Goal: Communication & Community: Answer question/provide support

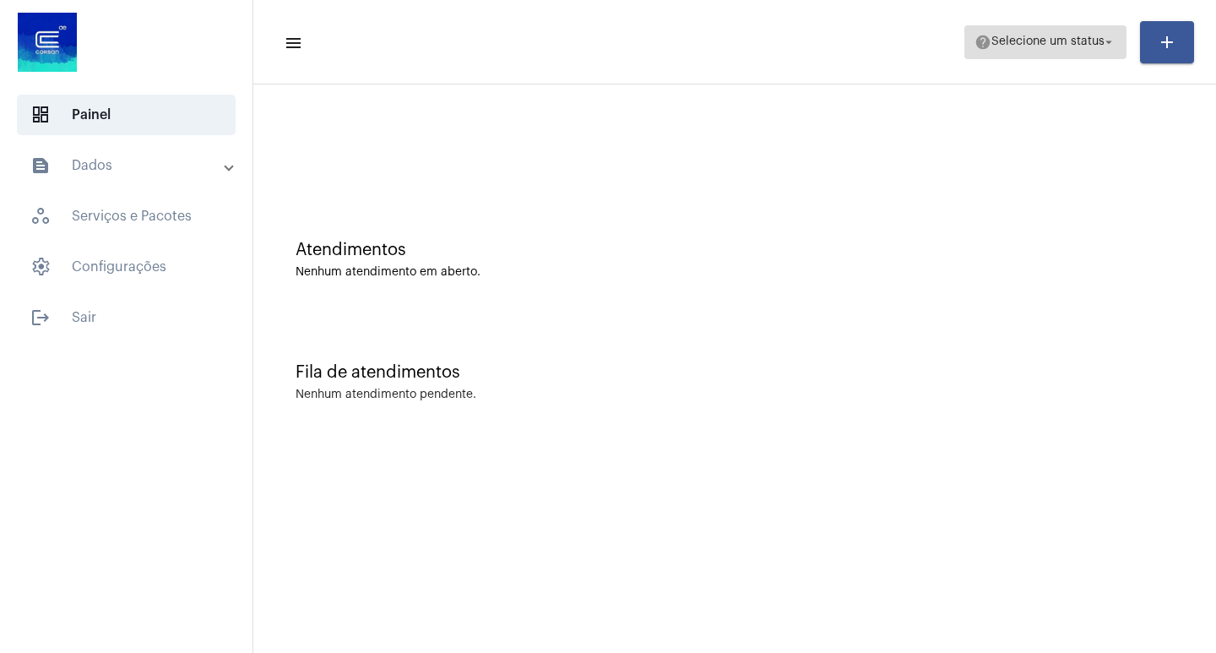
click at [1070, 39] on span "Selecione um status" at bounding box center [1047, 42] width 113 height 12
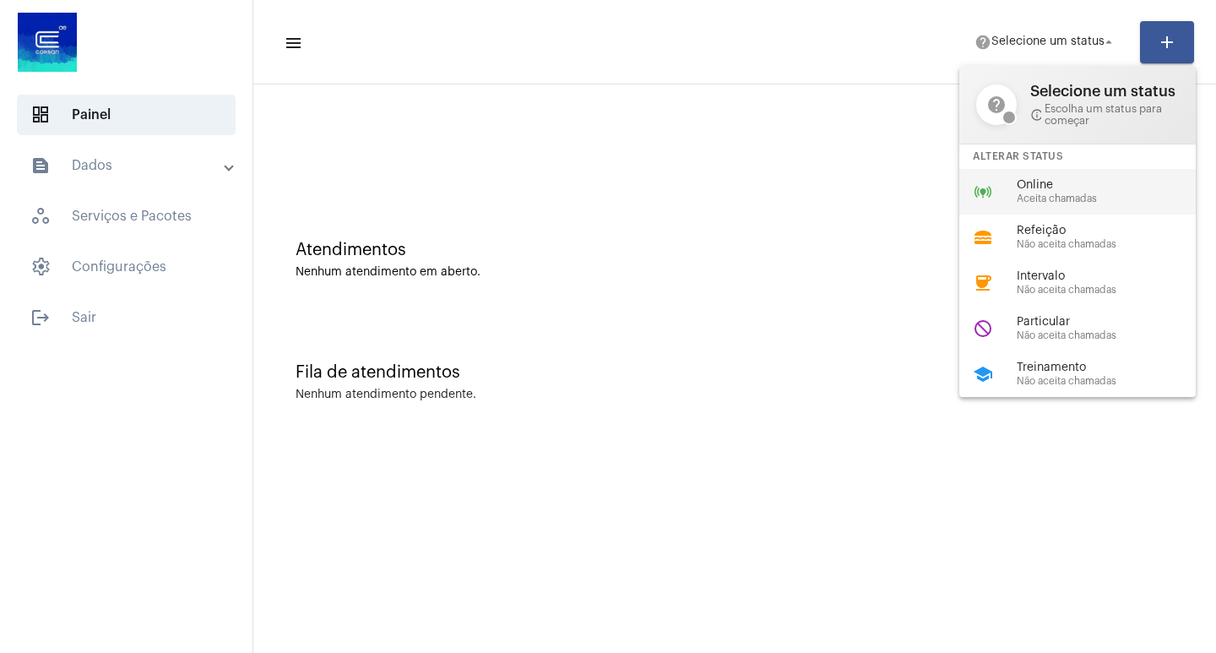
click at [1071, 176] on div "online_prediction Online Aceita chamadas" at bounding box center [1090, 192] width 263 height 46
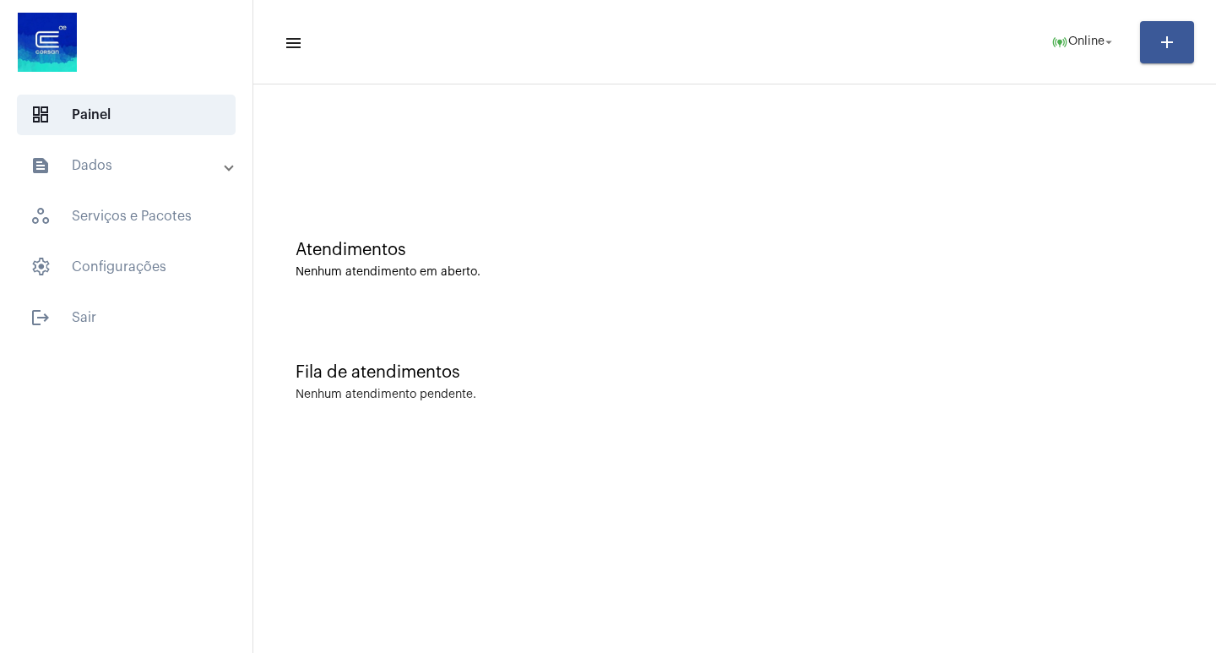
click at [1033, 51] on mat-toolbar-row "menu online_prediction Online arrow_drop_down add" at bounding box center [734, 42] width 963 height 54
click at [1059, 52] on span "online_prediction Online arrow_drop_down" at bounding box center [1083, 41] width 65 height 30
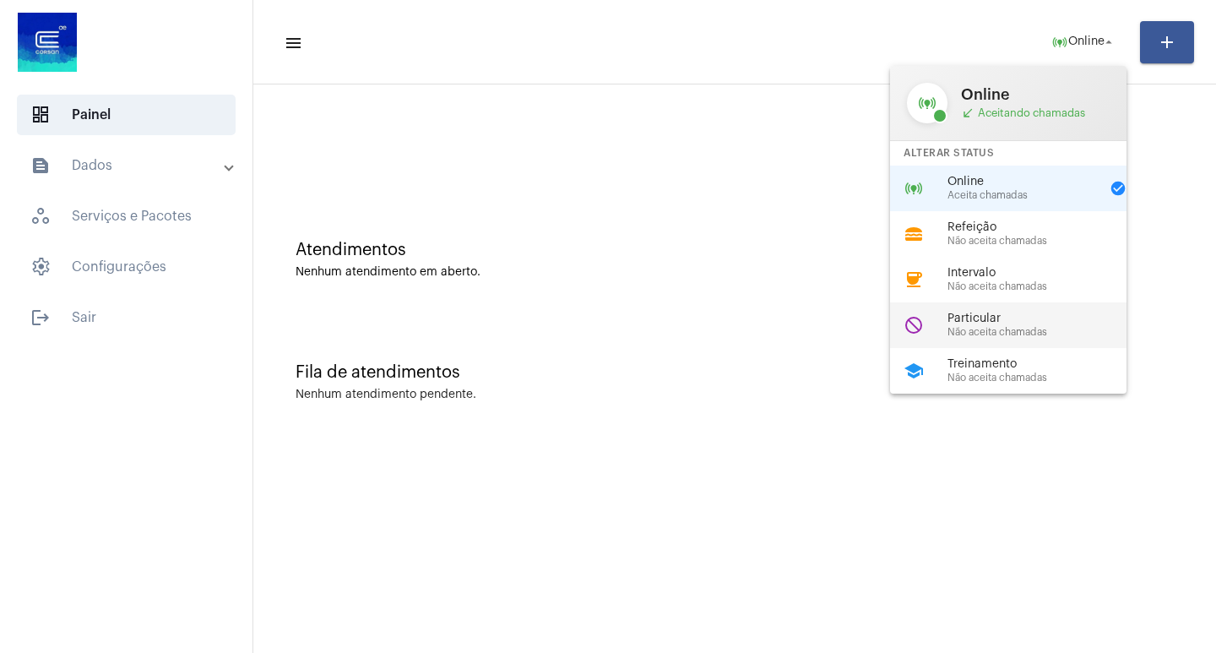
click at [1027, 324] on span "Particular" at bounding box center [1043, 318] width 193 height 13
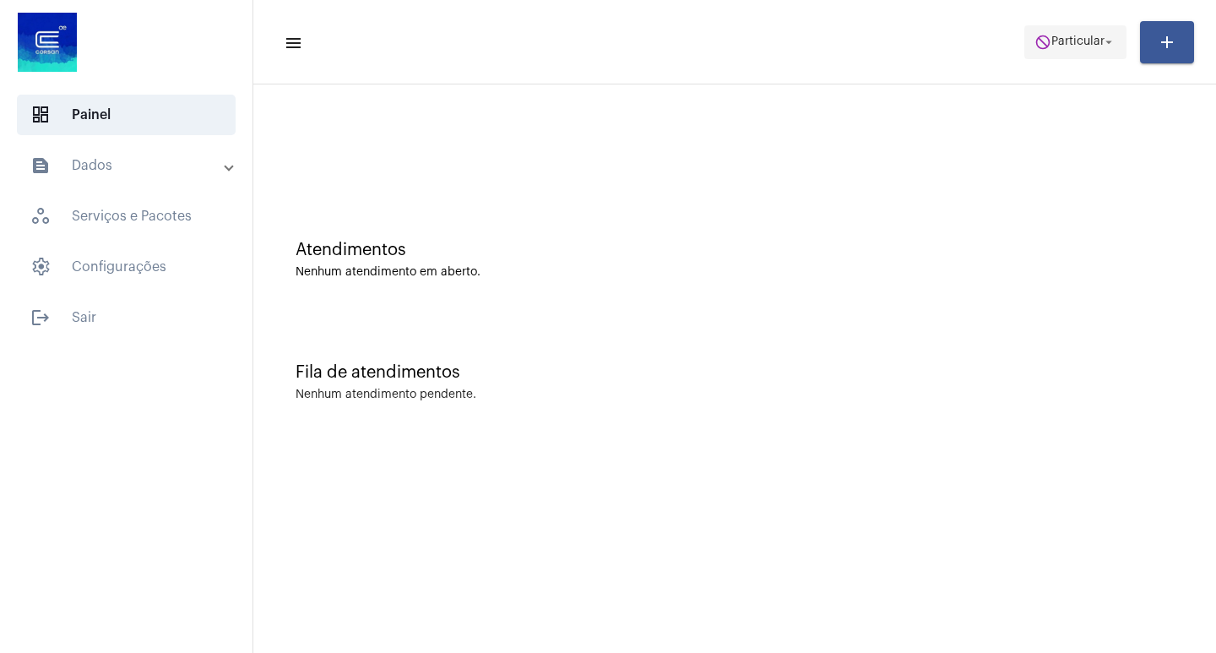
click at [1072, 31] on span "do_not_disturb Particular arrow_drop_down" at bounding box center [1075, 41] width 82 height 30
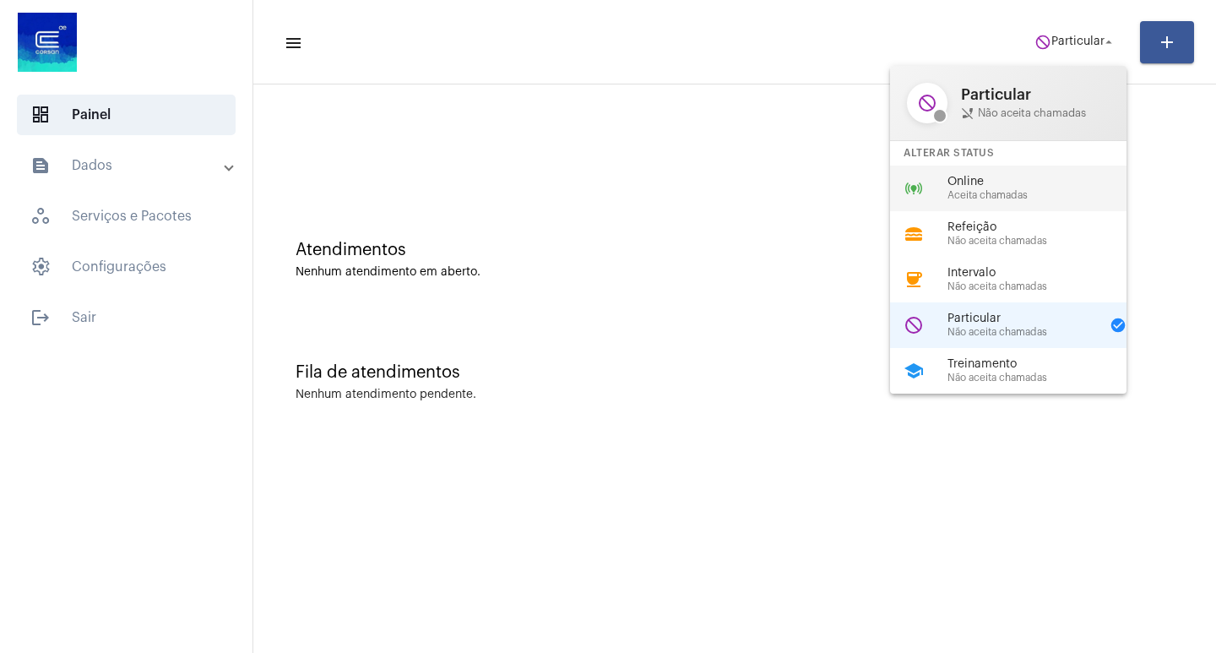
click at [1001, 202] on div "online_prediction Online Aceita chamadas" at bounding box center [1021, 188] width 263 height 46
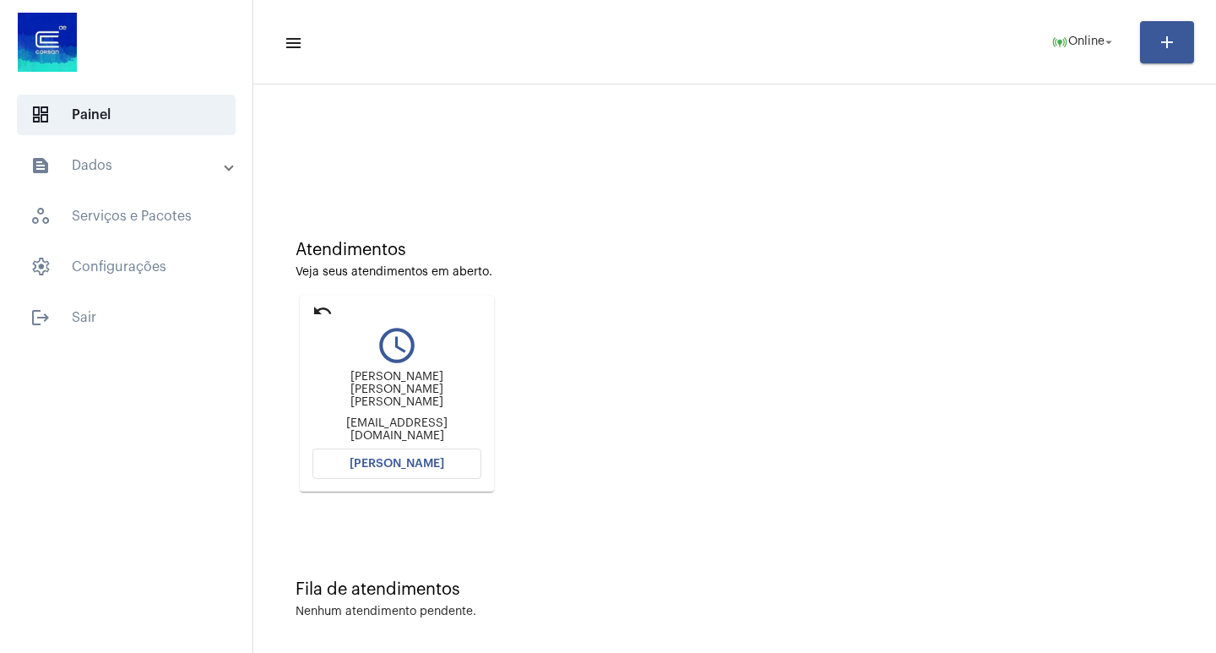
click at [375, 481] on mat-card "undo query_builder [PERSON_NAME] [PERSON_NAME] [PERSON_NAME] [EMAIL_ADDRESS][DO…" at bounding box center [397, 394] width 194 height 196
click at [373, 468] on span "[PERSON_NAME]" at bounding box center [397, 464] width 95 height 12
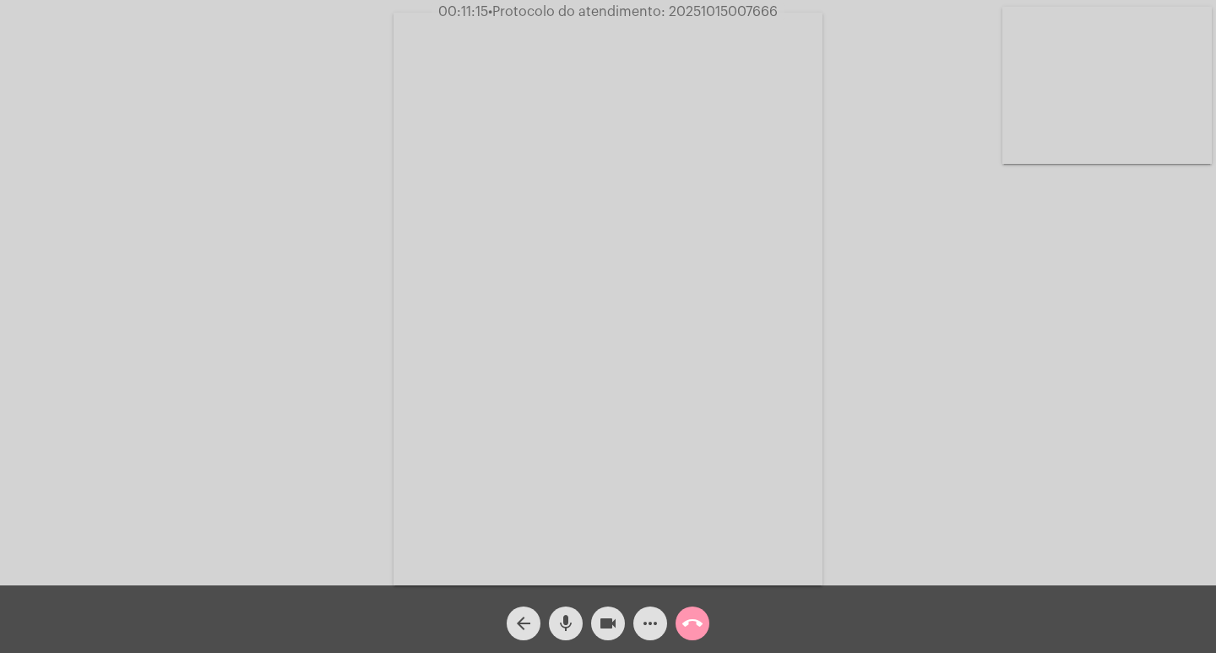
drag, startPoint x: 634, startPoint y: 610, endPoint x: 644, endPoint y: 612, distance: 10.4
click at [643, 612] on div "more_horiz" at bounding box center [650, 619] width 42 height 42
click at [646, 612] on span "more_horiz" at bounding box center [650, 623] width 20 height 34
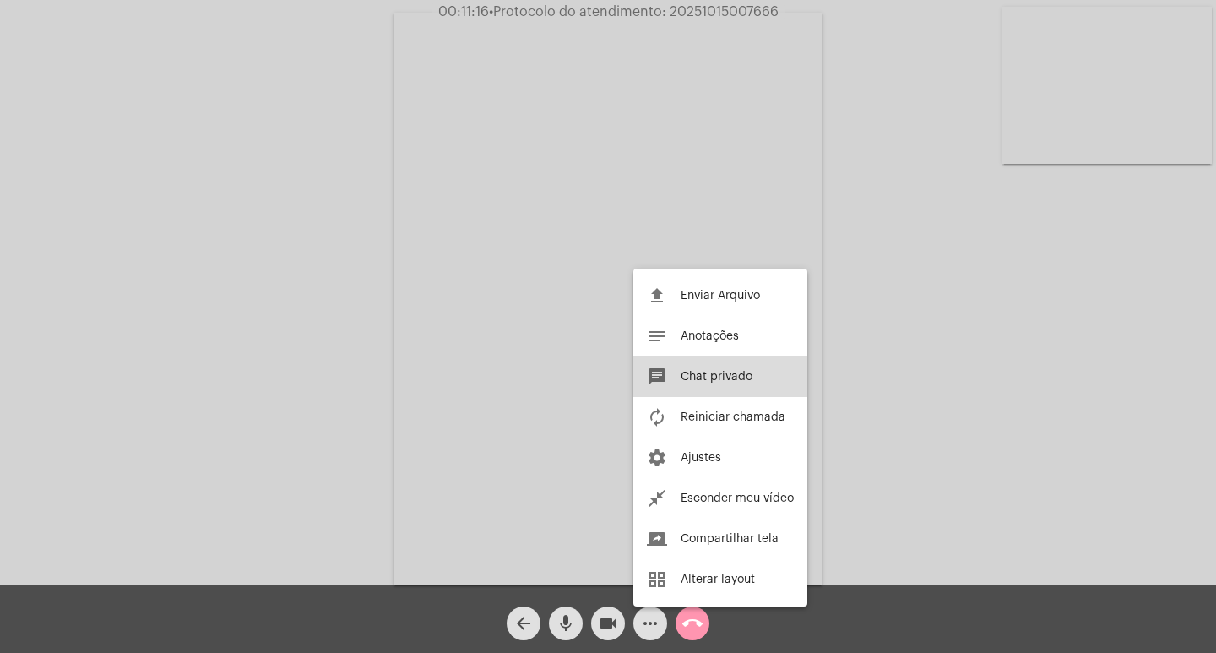
click at [697, 382] on button "chat Chat privado" at bounding box center [720, 376] width 174 height 41
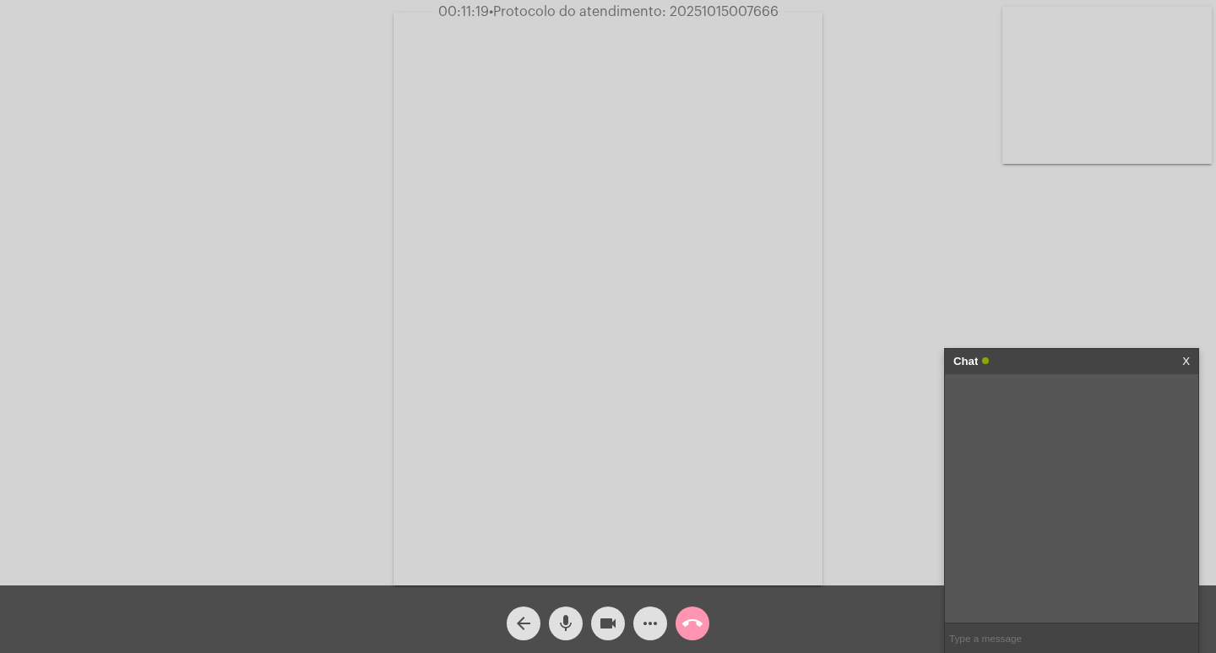
click at [734, 13] on span "• Protocolo do atendimento: 20251015007666" at bounding box center [634, 12] width 290 height 14
copy span "20251015007666"
click at [1022, 641] on input "text" at bounding box center [1071, 638] width 253 height 30
paste input "20251015007666"
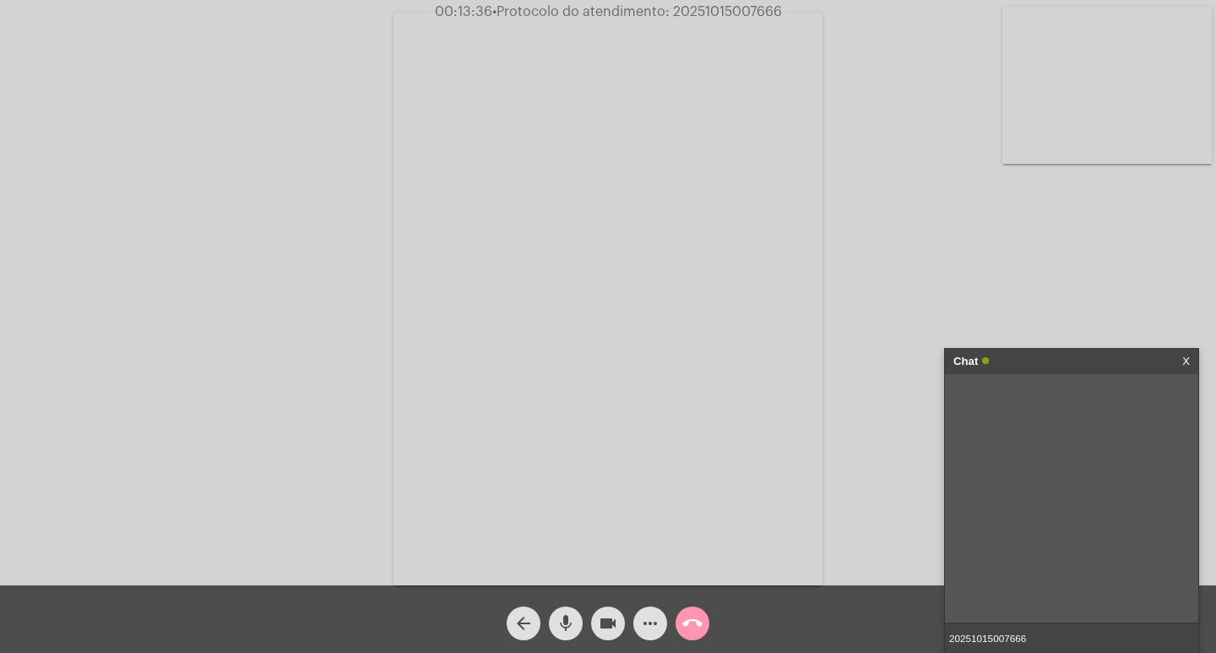
type input "20251015007666"
click at [610, 620] on mat-icon "videocam" at bounding box center [608, 623] width 20 height 20
click at [577, 620] on button "mic" at bounding box center [566, 623] width 34 height 34
click at [568, 629] on mat-icon "mic_off" at bounding box center [566, 623] width 20 height 20
click at [605, 621] on mat-icon "videocam_off" at bounding box center [608, 623] width 20 height 20
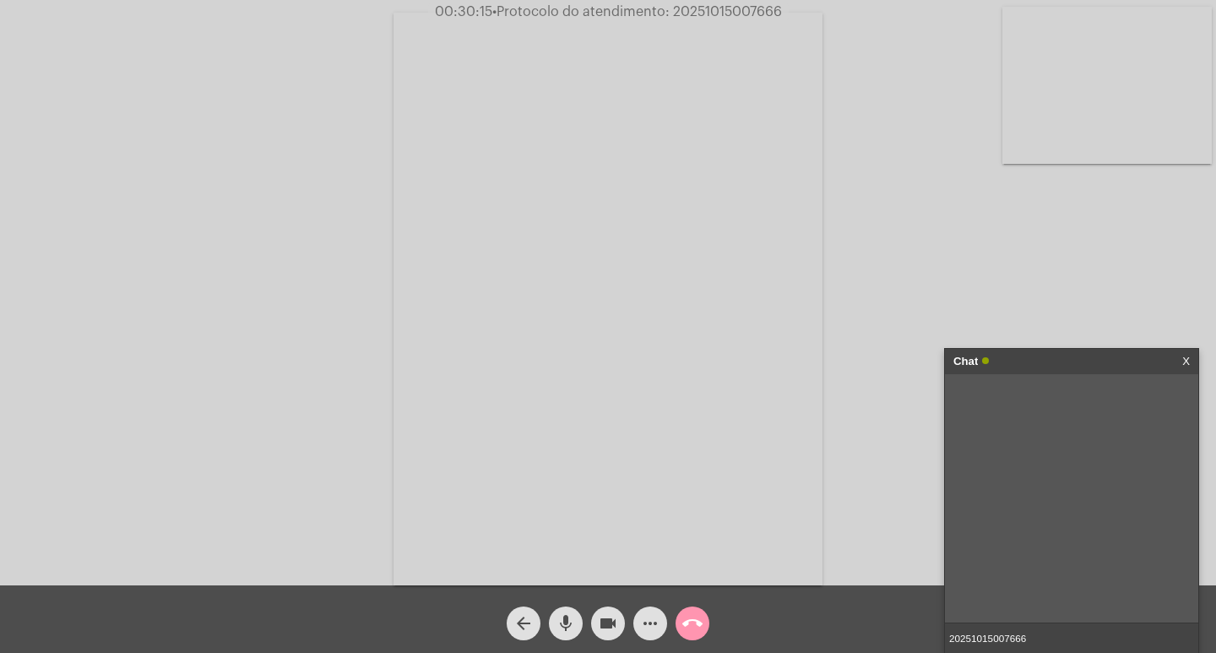
click at [1043, 641] on input "20251015007666" at bounding box center [1071, 638] width 253 height 30
click at [648, 617] on mat-icon "more_horiz" at bounding box center [650, 623] width 20 height 20
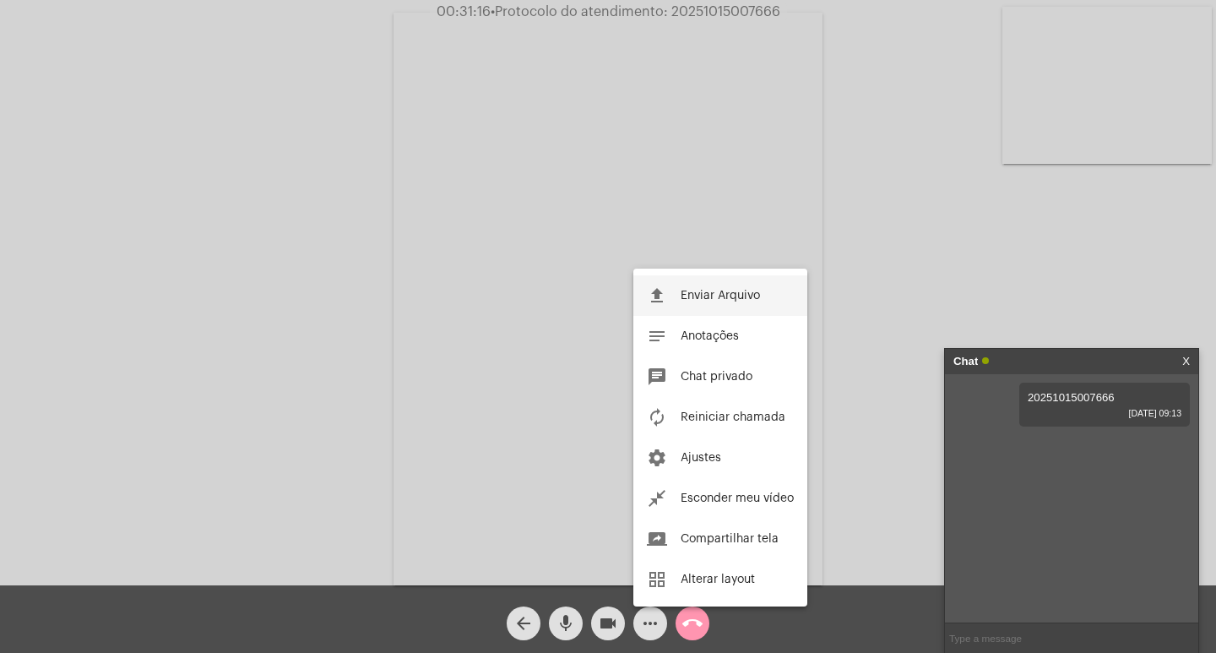
click at [690, 293] on span "Enviar Arquivo" at bounding box center [720, 296] width 79 height 12
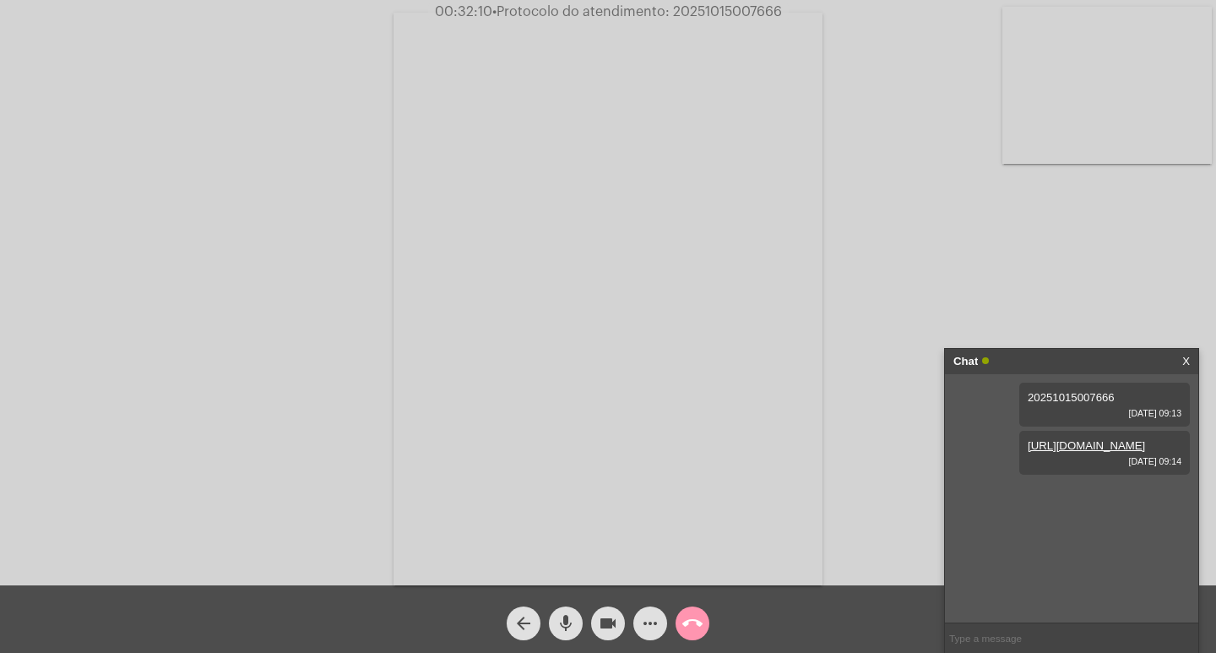
click at [651, 610] on span "more_horiz" at bounding box center [650, 623] width 20 height 34
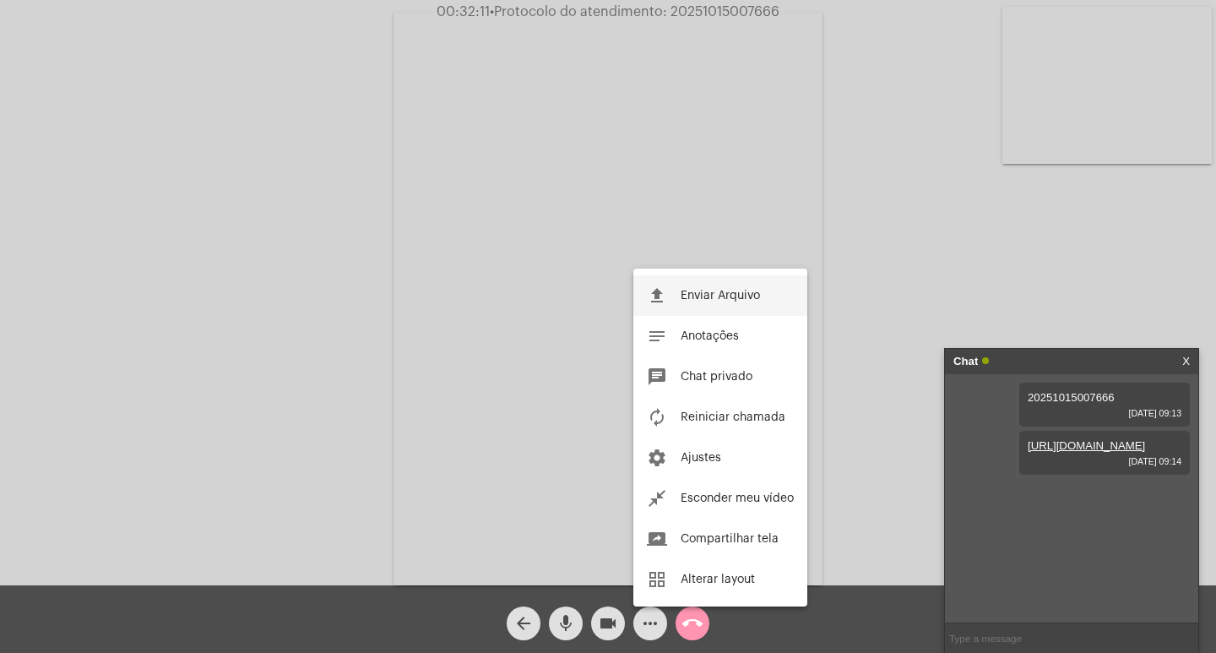
click at [735, 289] on button "file_upload Enviar Arquivo" at bounding box center [720, 295] width 174 height 41
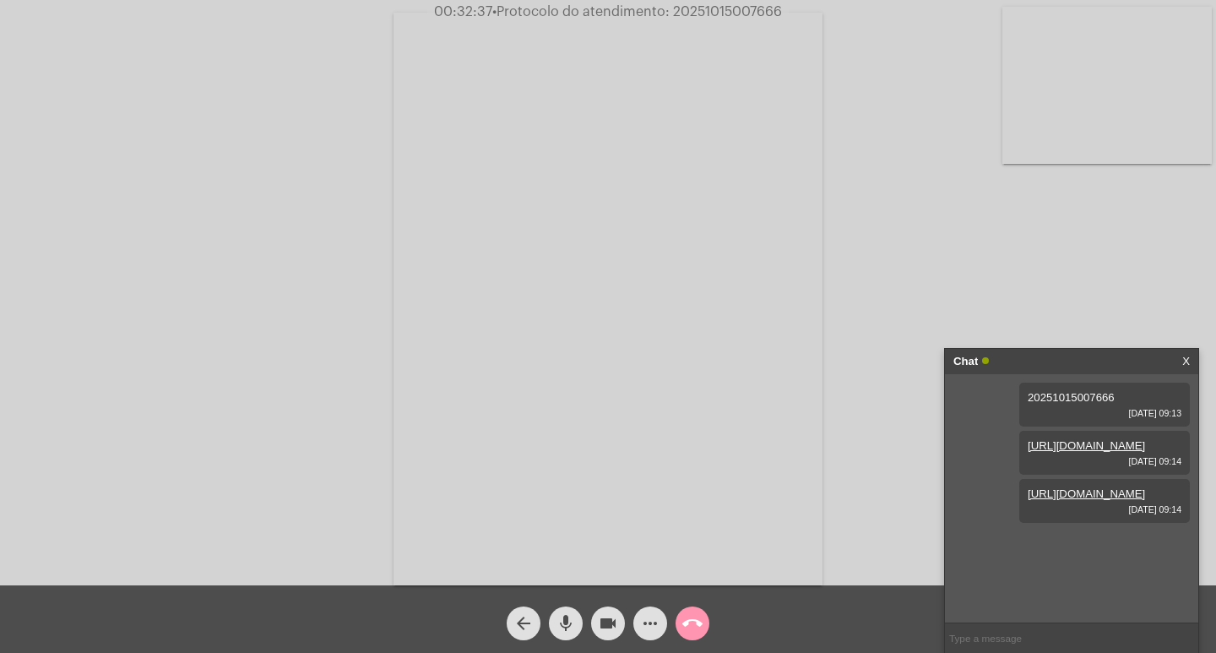
click at [1049, 452] on link "[URL][DOMAIN_NAME]" at bounding box center [1086, 445] width 117 height 13
click at [1088, 500] on link "[URL][DOMAIN_NAME]" at bounding box center [1086, 493] width 117 height 13
click at [654, 614] on mat-icon "more_horiz" at bounding box center [650, 623] width 20 height 20
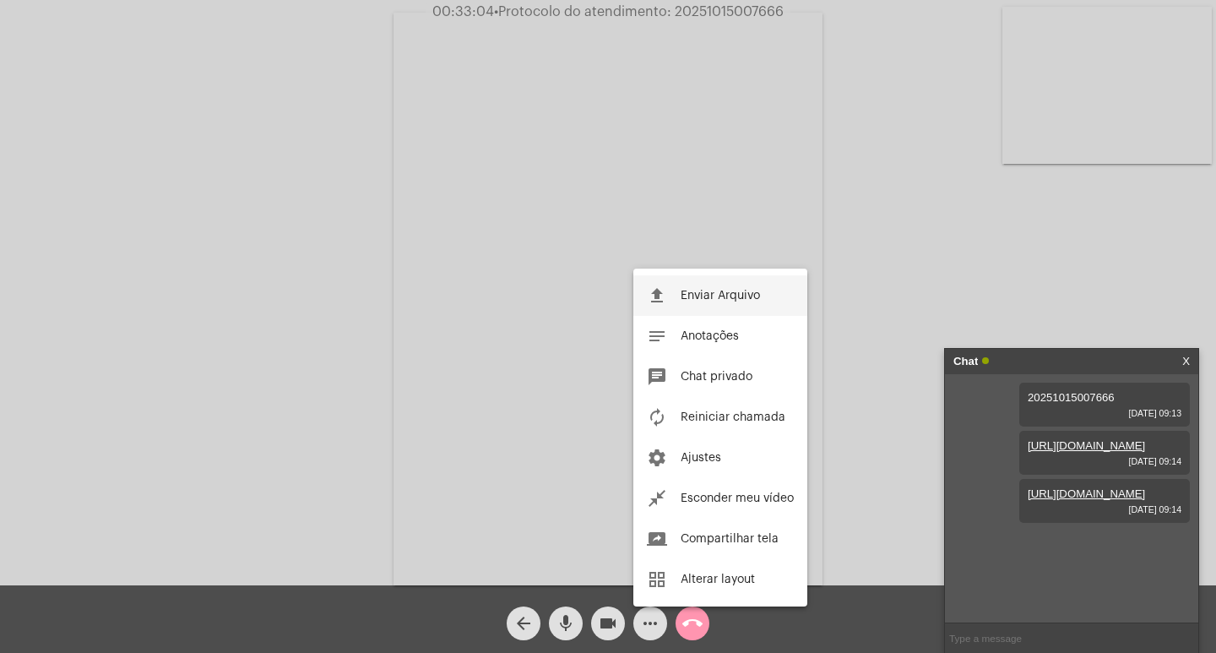
click at [672, 282] on button "file_upload Enviar Arquivo" at bounding box center [720, 295] width 174 height 41
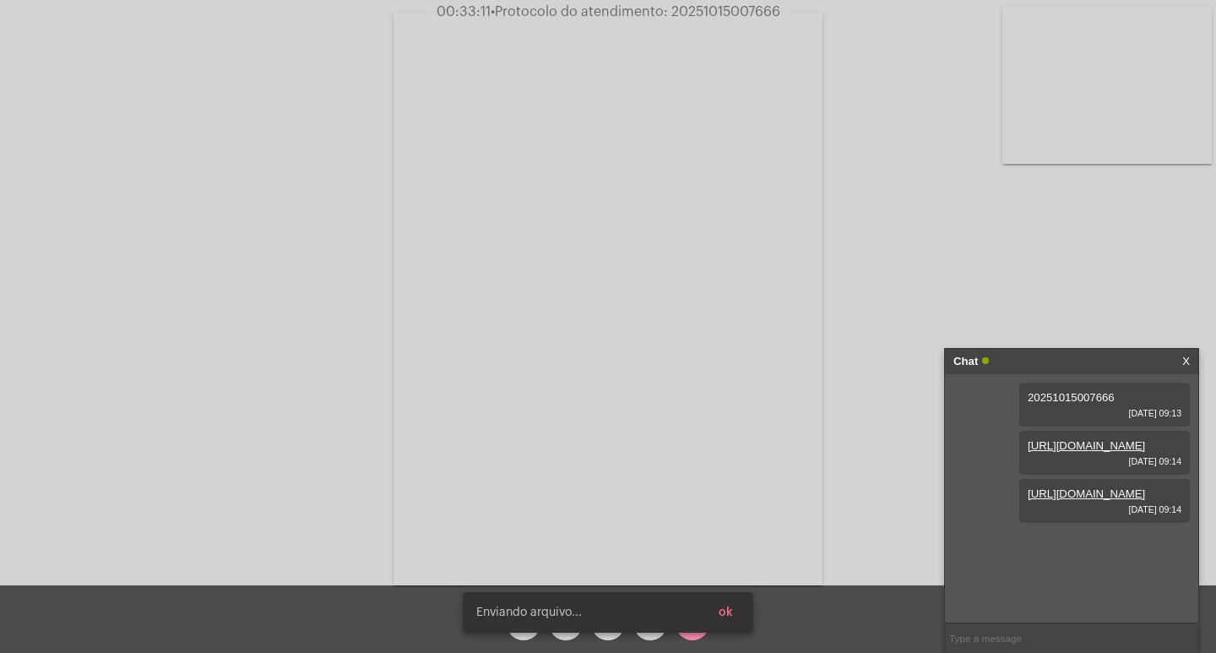
scroll to position [62, 0]
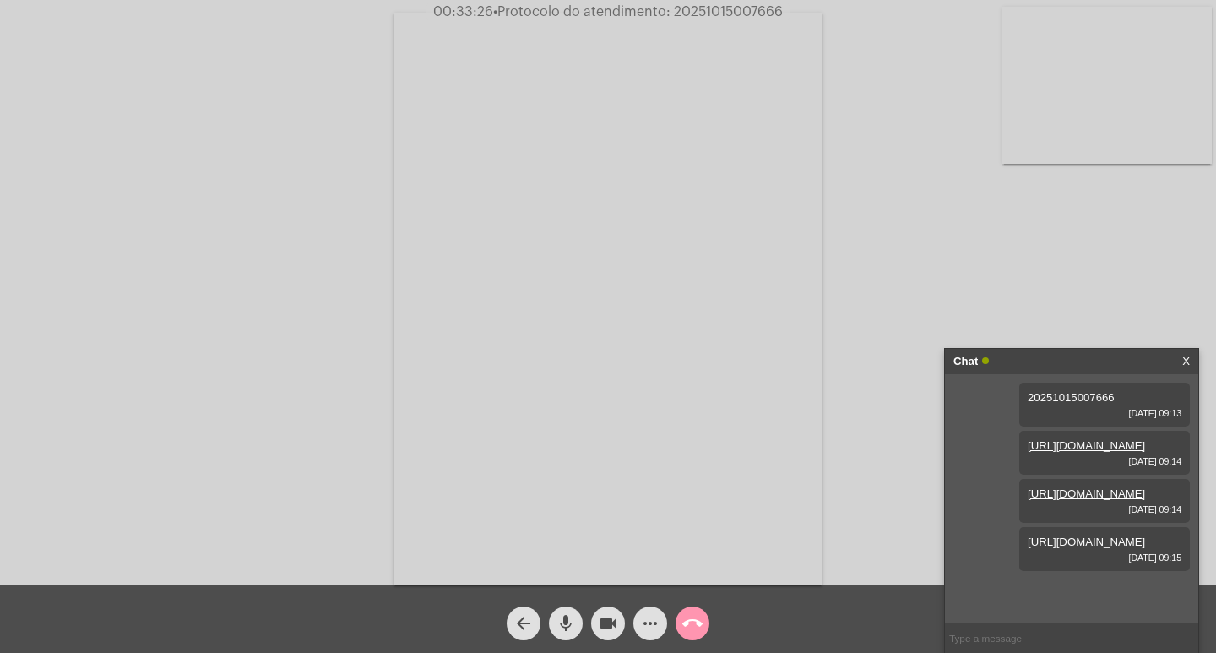
click at [649, 617] on mat-icon "more_horiz" at bounding box center [650, 623] width 20 height 20
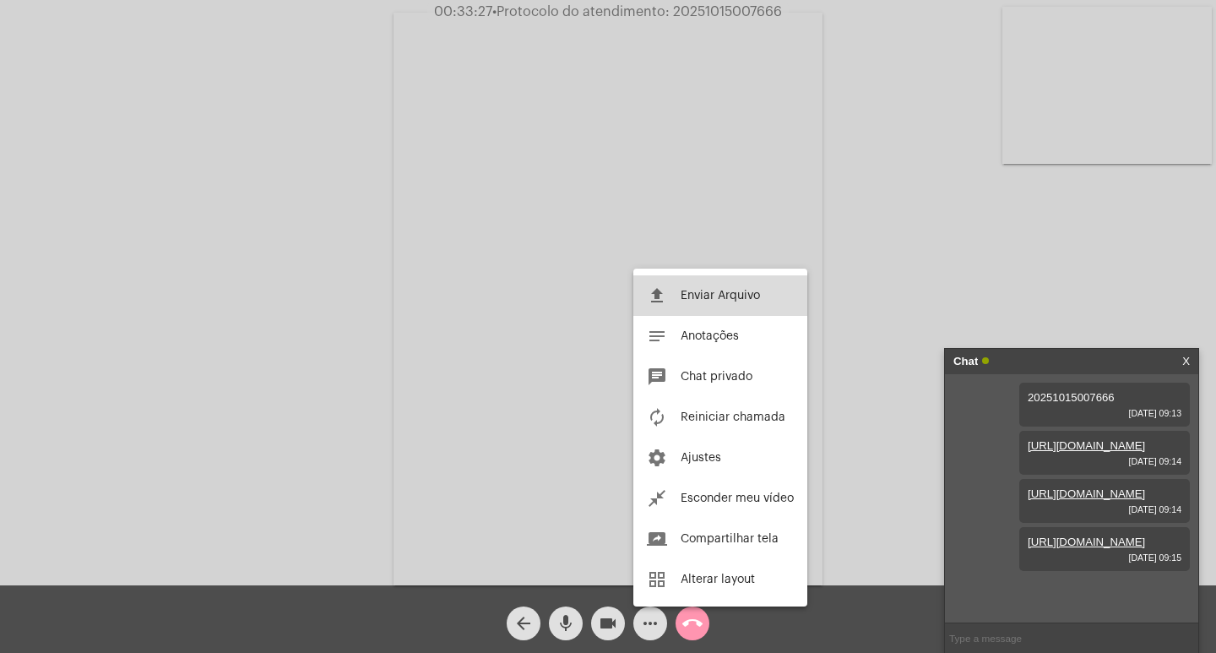
click at [699, 301] on button "file_upload Enviar Arquivo" at bounding box center [720, 295] width 174 height 41
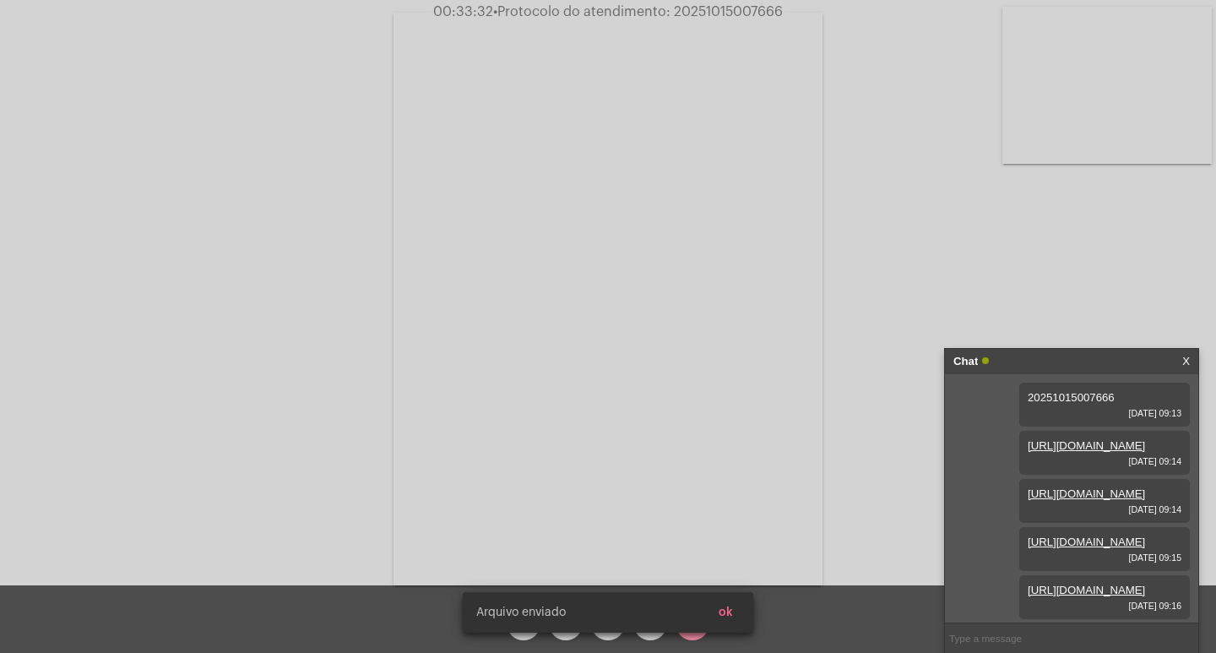
scroll to position [149, 0]
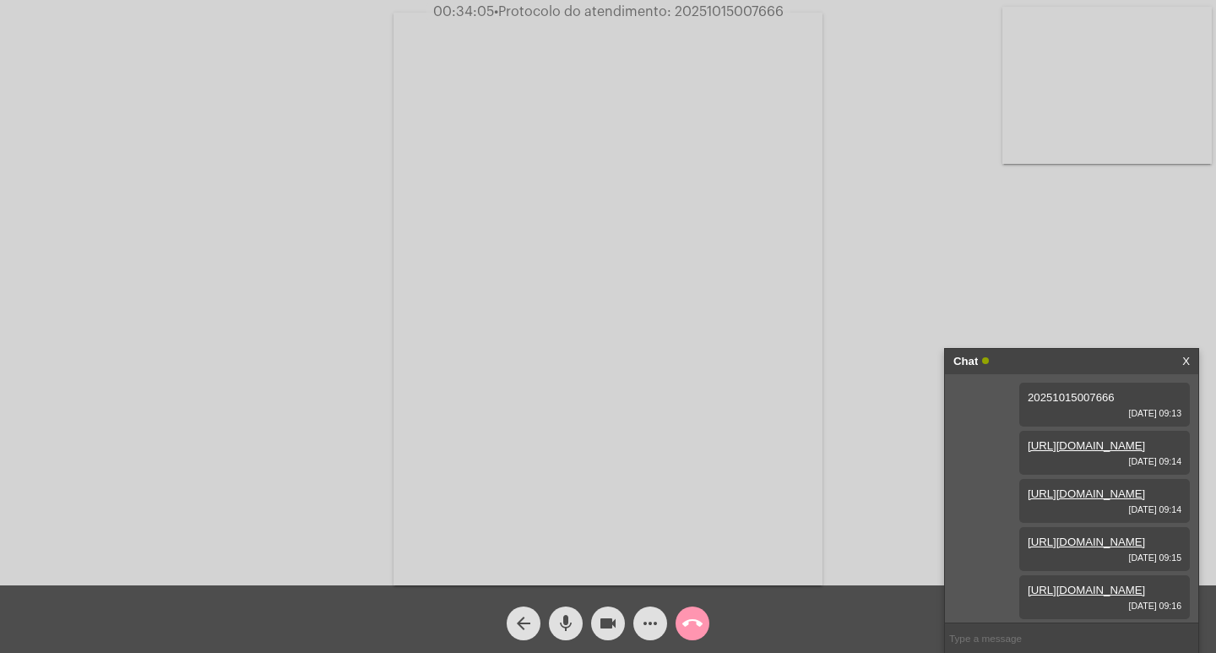
click at [760, 4] on span "00:34:05 • Protocolo do atendimento: 20251015007666" at bounding box center [608, 11] width 364 height 17
copy span "20251015007666"
click at [994, 634] on input "text" at bounding box center [1071, 638] width 253 height 30
paste input "20251015007666"
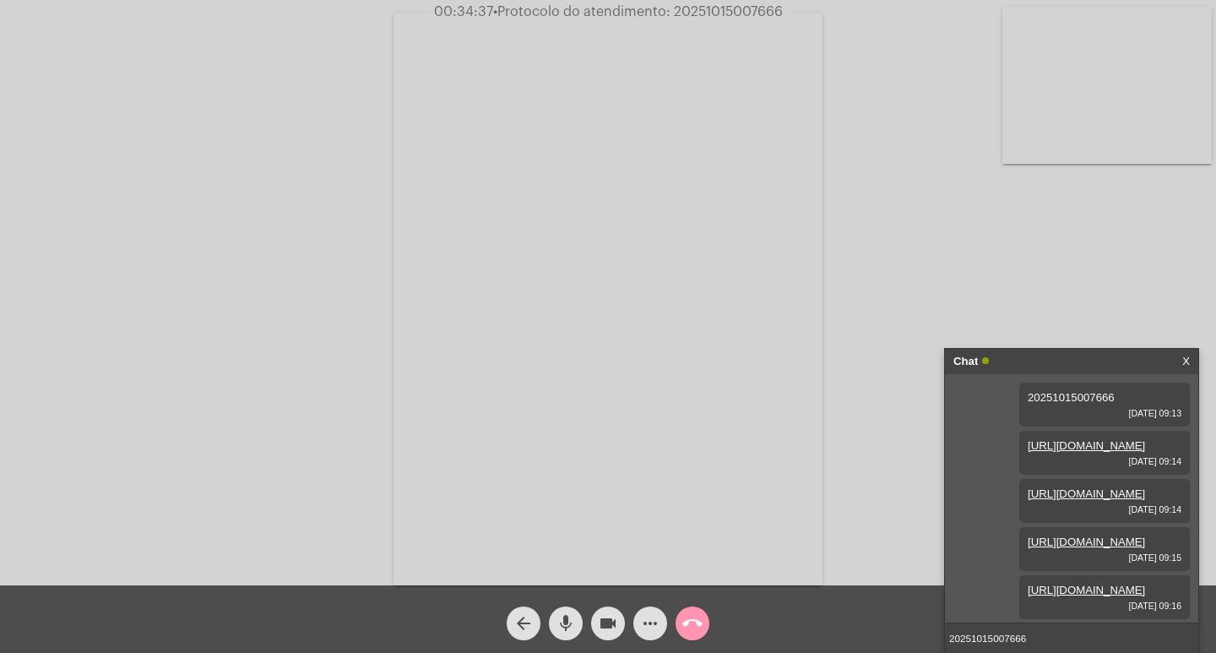
click at [1039, 640] on input "20251015007666" at bounding box center [1071, 638] width 253 height 30
type input "20251015007666"
click at [1034, 638] on input "20251015007666" at bounding box center [1071, 638] width 253 height 30
click at [1026, 637] on input "20251015007666" at bounding box center [1071, 638] width 253 height 30
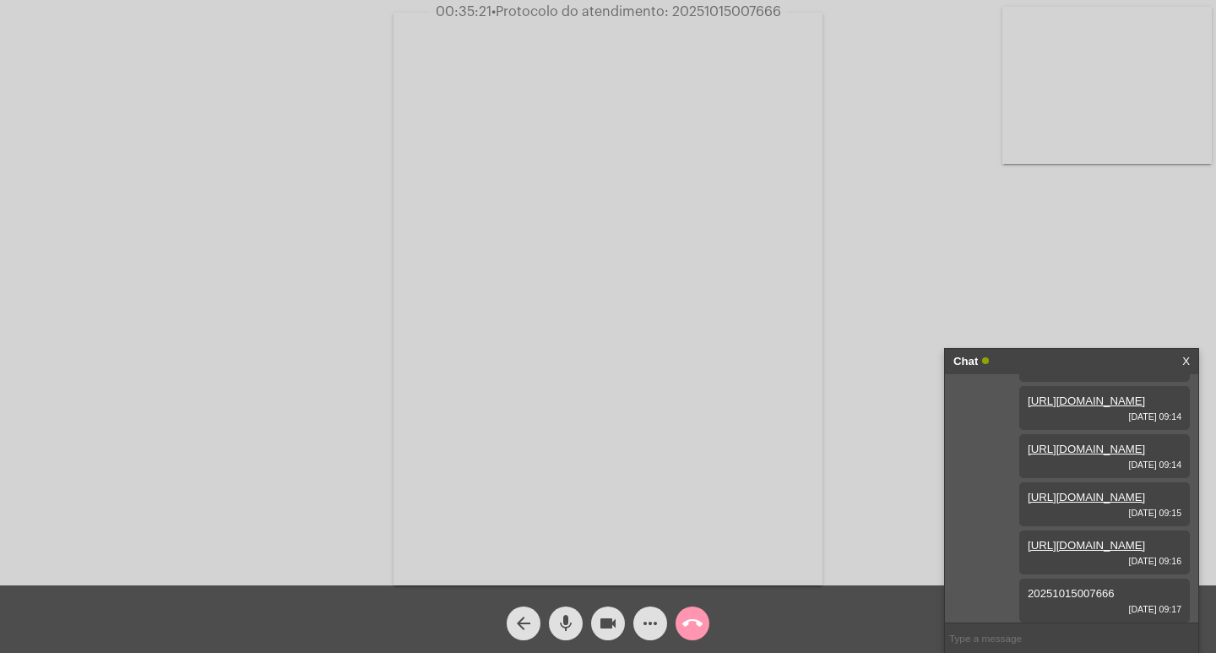
click at [1030, 363] on div "Chat" at bounding box center [1053, 361] width 201 height 25
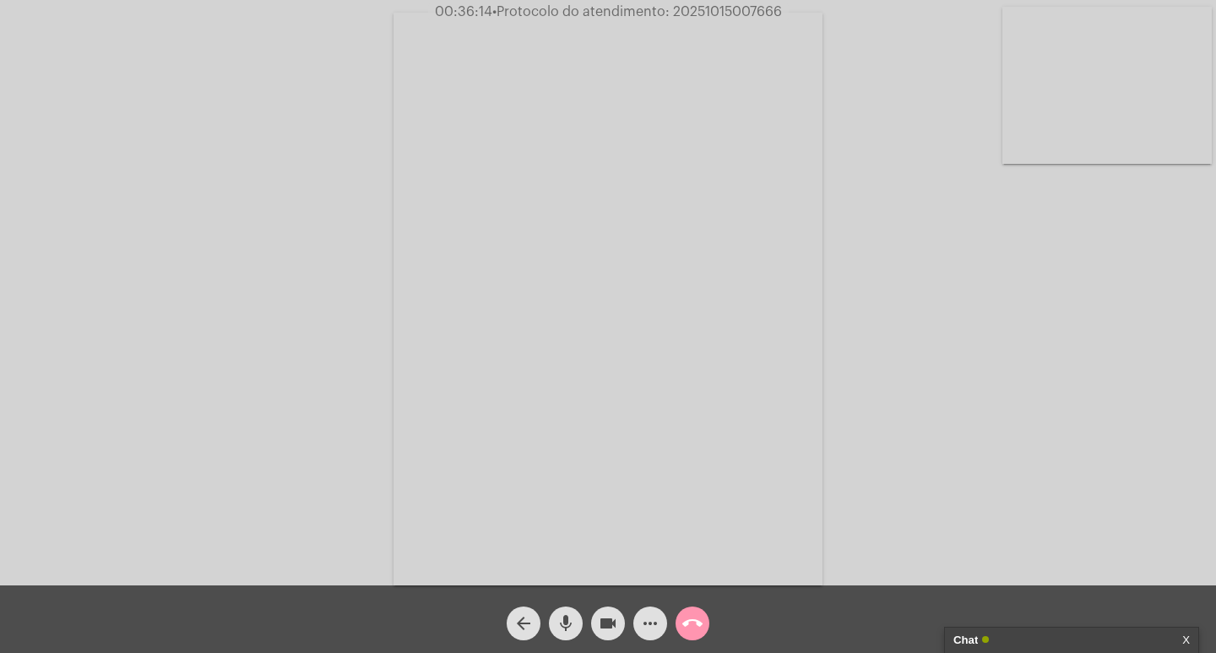
click at [644, 621] on mat-icon "more_horiz" at bounding box center [650, 623] width 20 height 20
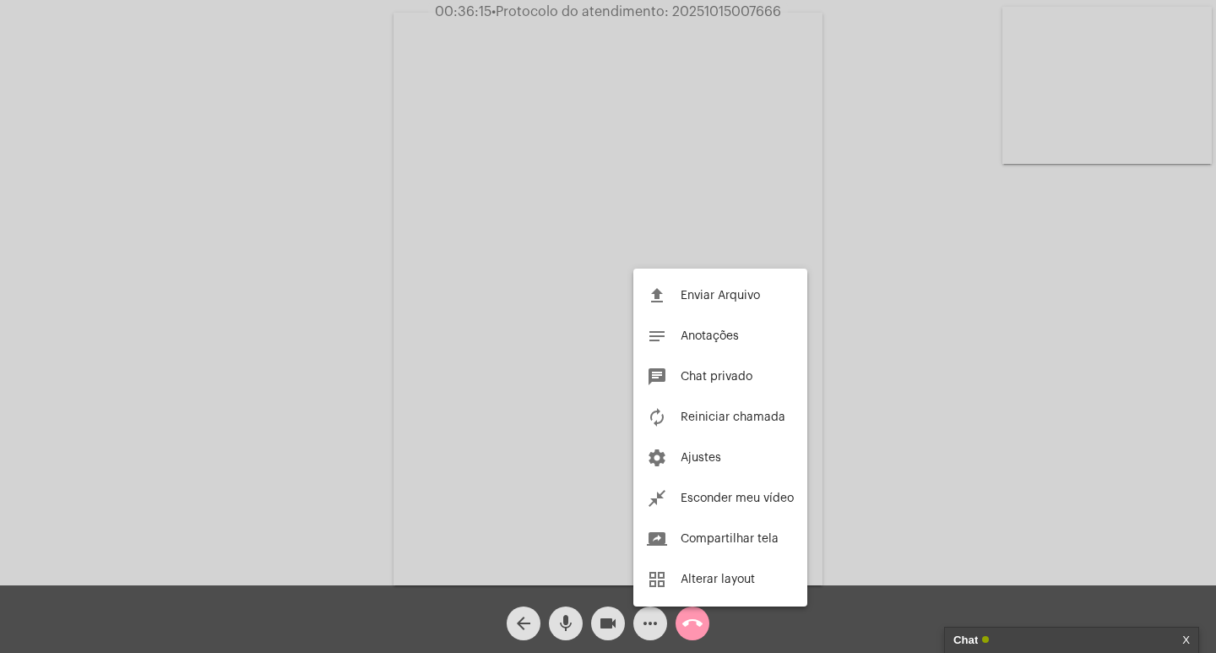
click at [681, 634] on div at bounding box center [608, 326] width 1216 height 653
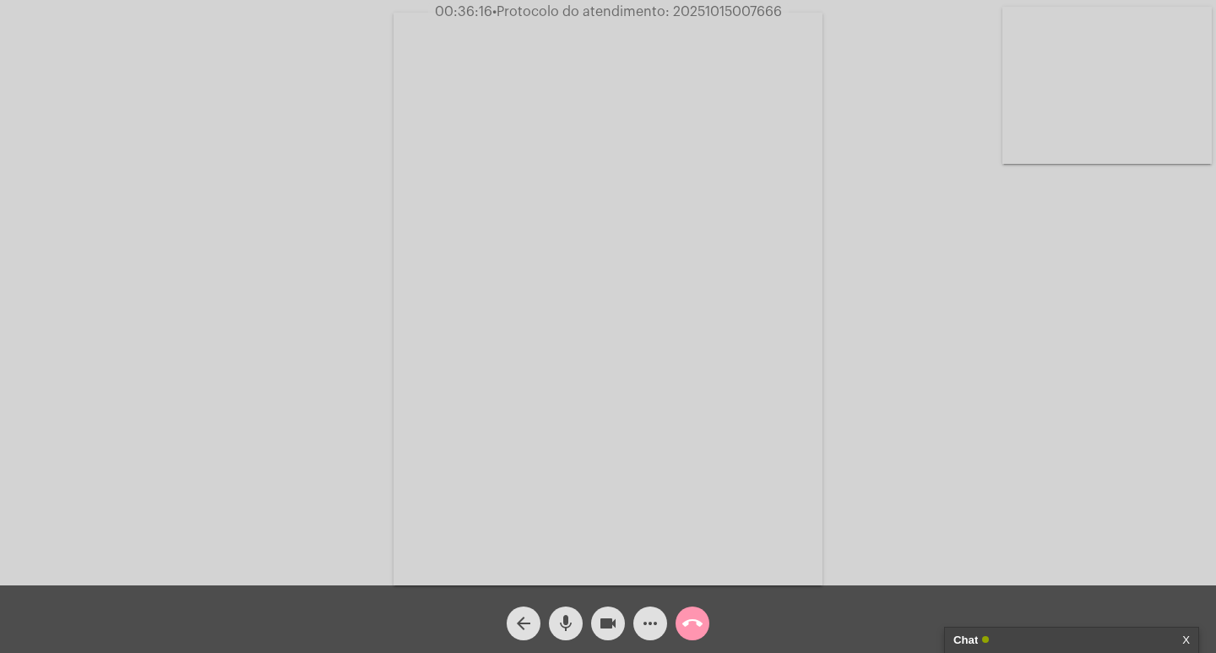
click at [680, 629] on button "call_end" at bounding box center [692, 623] width 34 height 34
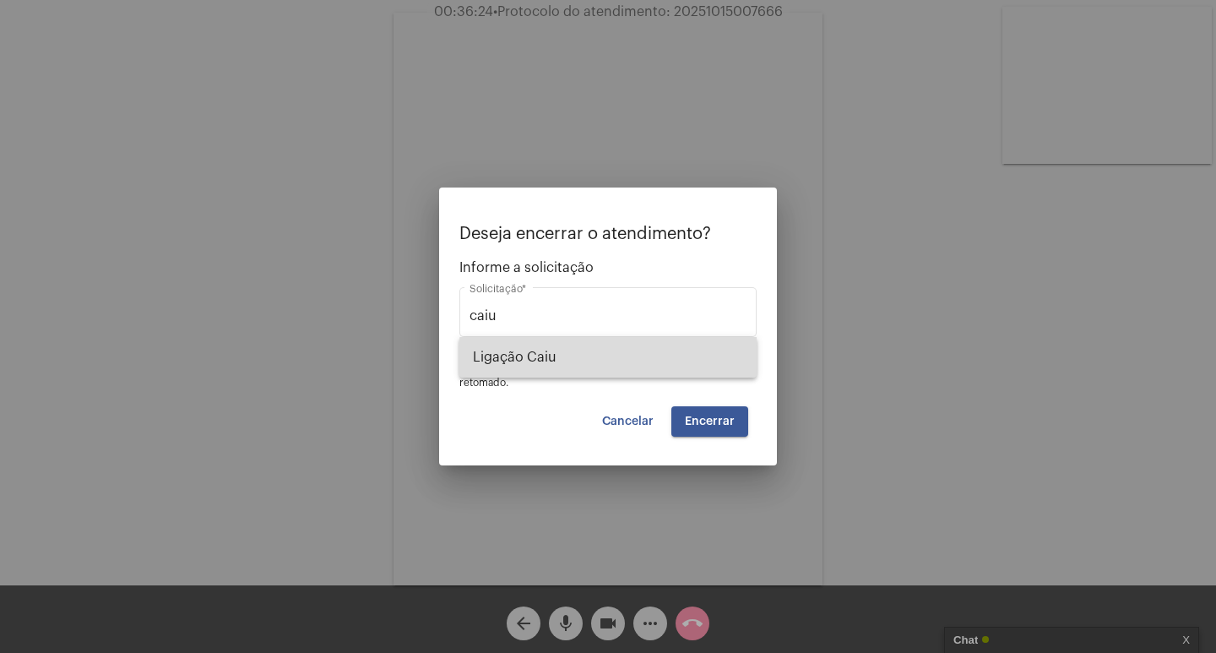
click at [652, 365] on span "Ligação Caiu" at bounding box center [608, 357] width 270 height 41
type input "Ligação Caiu"
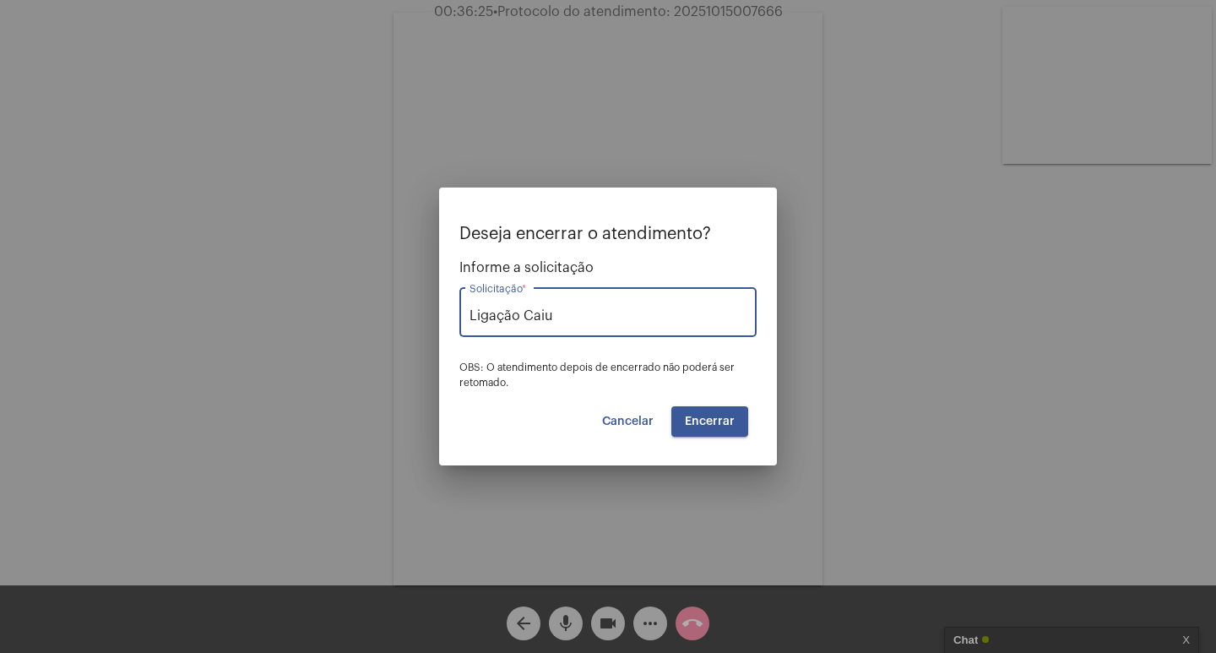
click at [704, 429] on button "Encerrar" at bounding box center [709, 421] width 77 height 30
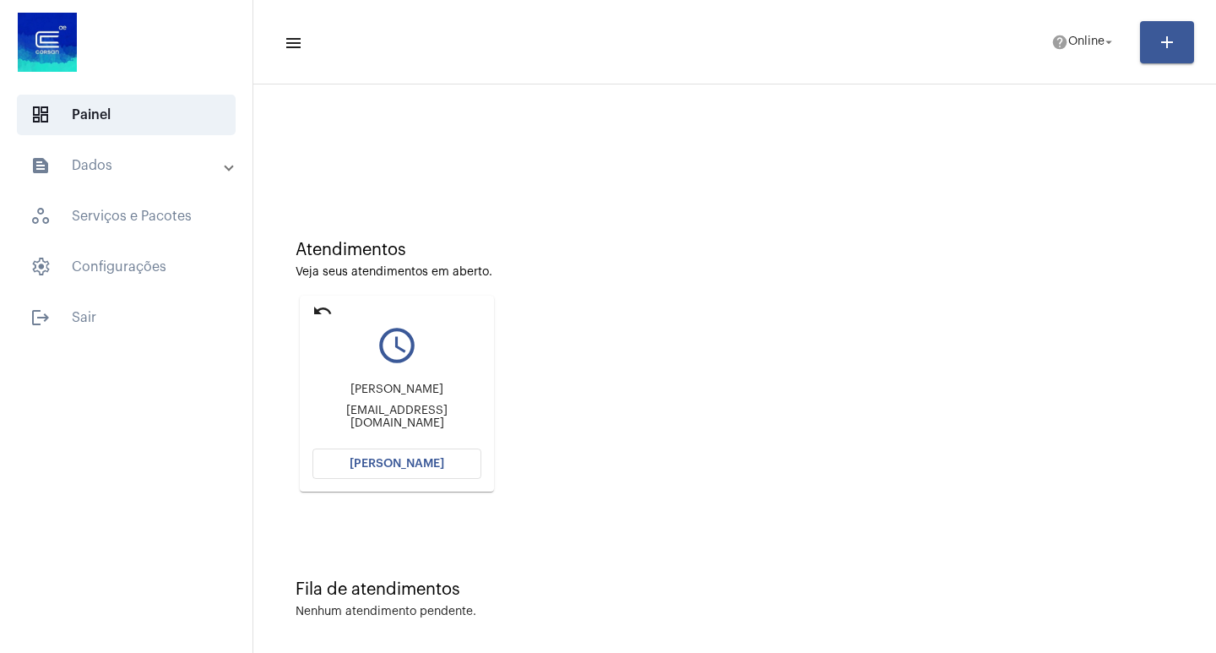
click at [332, 467] on button "[PERSON_NAME]" at bounding box center [396, 463] width 169 height 30
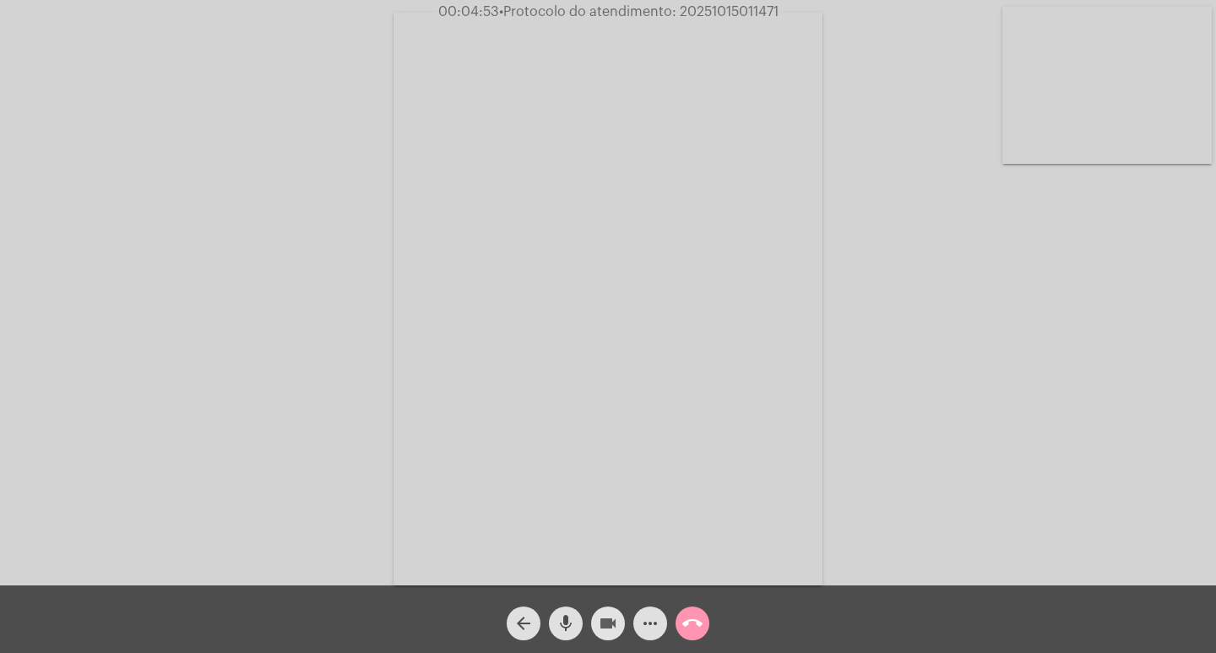
click at [599, 632] on mat-icon "videocam" at bounding box center [608, 623] width 20 height 20
click at [578, 626] on button "mic" at bounding box center [566, 623] width 34 height 34
click at [556, 618] on mat-icon "mic_off" at bounding box center [566, 623] width 20 height 20
click at [604, 613] on mat-icon "videocam_off" at bounding box center [608, 623] width 20 height 20
drag, startPoint x: 645, startPoint y: 621, endPoint x: 657, endPoint y: 623, distance: 12.1
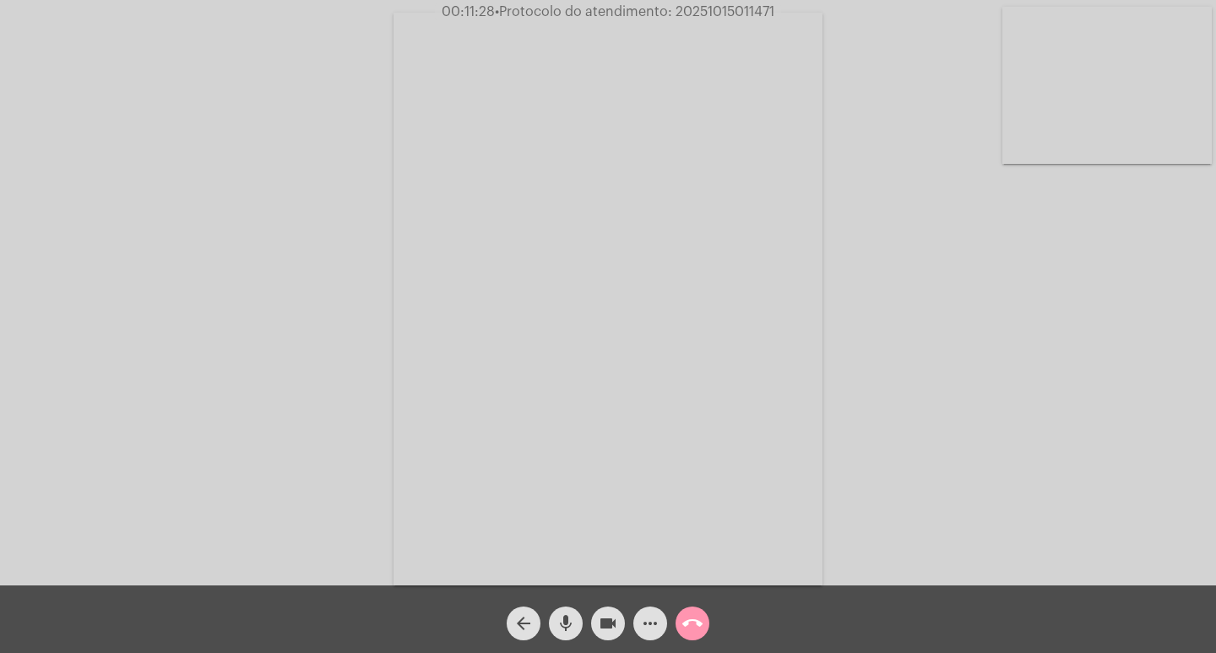
click at [648, 621] on mat-icon "more_horiz" at bounding box center [650, 623] width 20 height 20
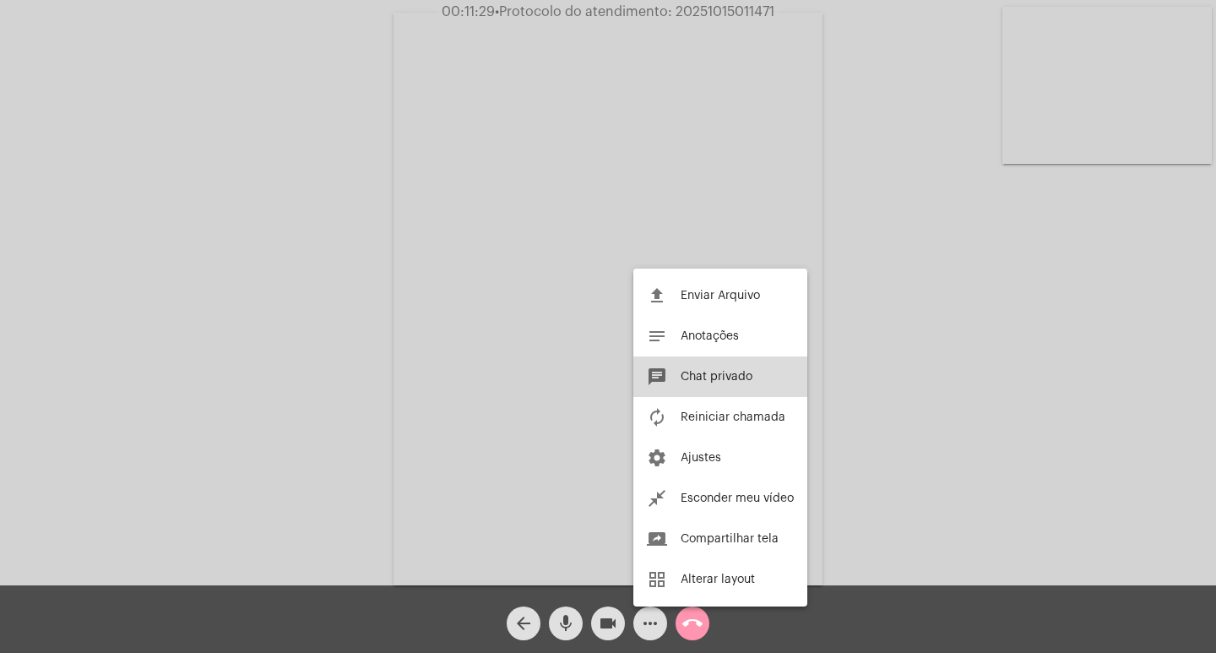
click at [751, 378] on span "Chat privado" at bounding box center [717, 377] width 72 height 12
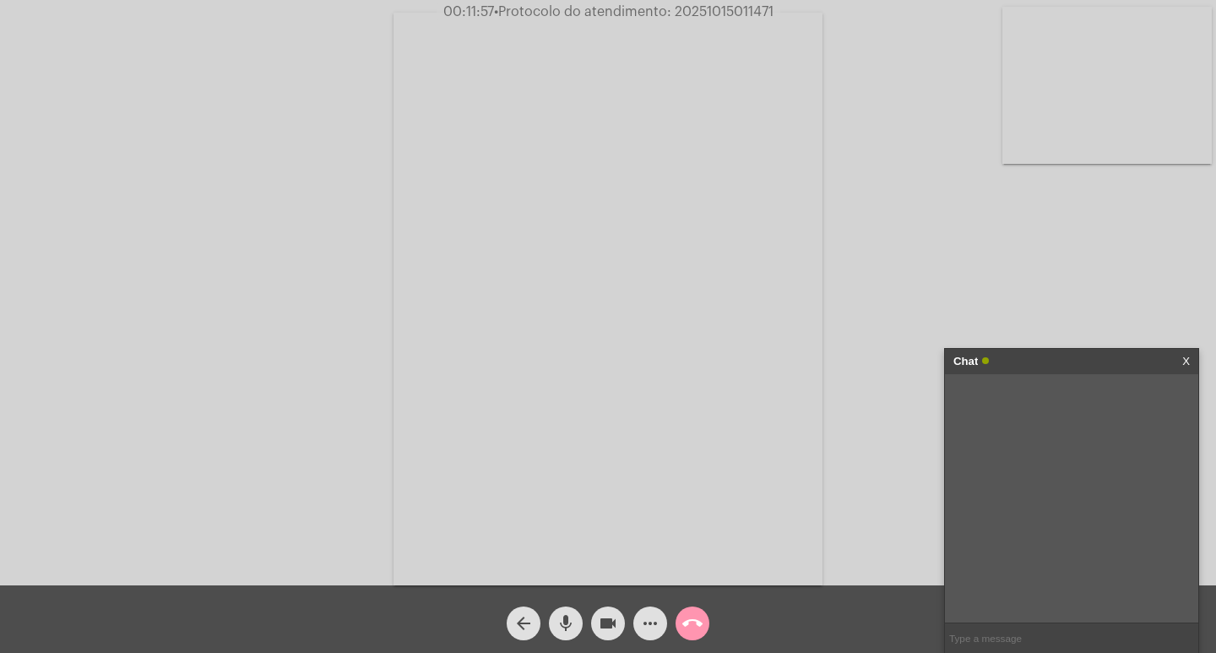
click at [709, 17] on span "• Protocolo do atendimento: 20251015011471" at bounding box center [633, 12] width 279 height 14
copy span "20251015011471"
click at [1009, 632] on input "text" at bounding box center [1071, 638] width 253 height 30
paste input "20251015011471"
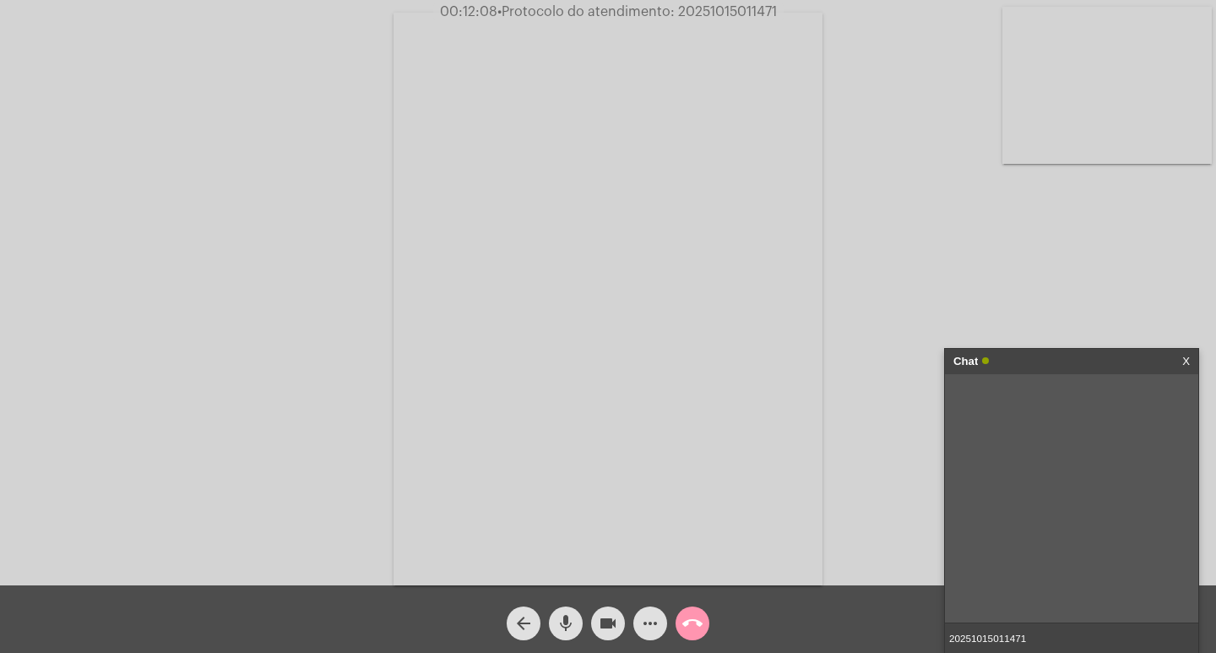
type input "20251015011471"
click at [1038, 634] on input "20251015011471" at bounding box center [1071, 638] width 253 height 30
click at [1094, 633] on input "20251015011471" at bounding box center [1071, 638] width 253 height 30
drag, startPoint x: 1032, startPoint y: 396, endPoint x: 1119, endPoint y: 415, distance: 88.9
click at [1119, 415] on div "20251015011471 [DATE] 09:35" at bounding box center [1104, 404] width 171 height 44
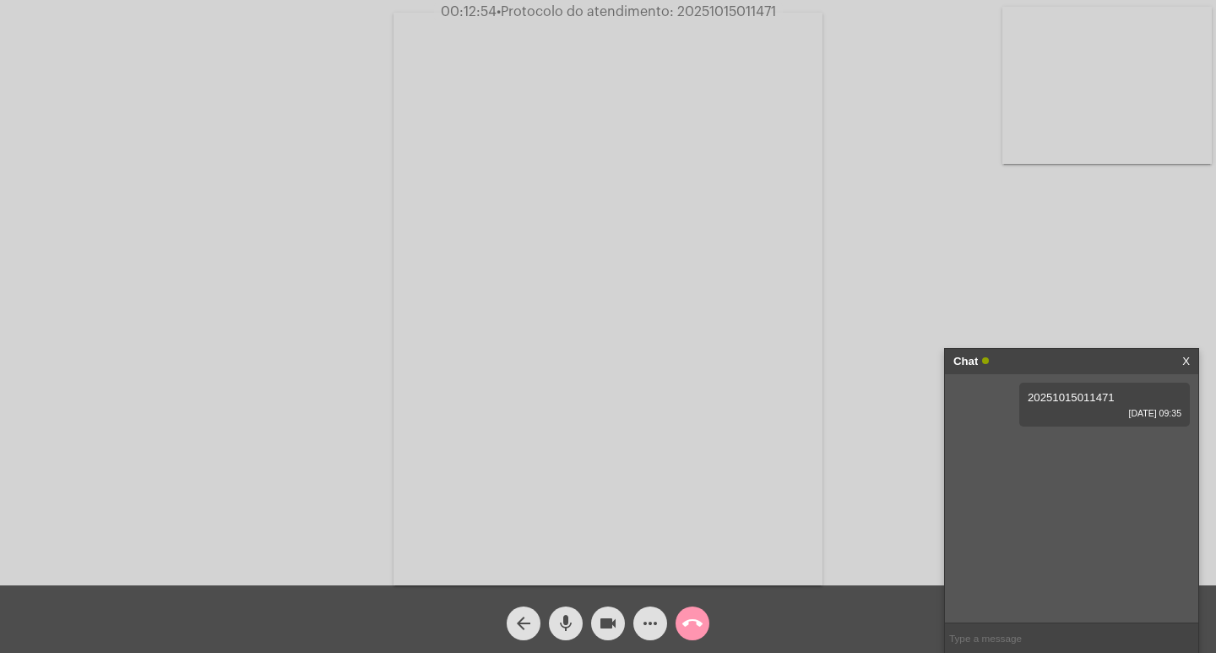
drag, startPoint x: 1009, startPoint y: 451, endPoint x: 1019, endPoint y: 449, distance: 10.3
click at [1019, 449] on div "20251015011471 [DATE] 09:35" at bounding box center [1071, 498] width 253 height 248
click at [1049, 367] on div "Chat" at bounding box center [1053, 361] width 201 height 25
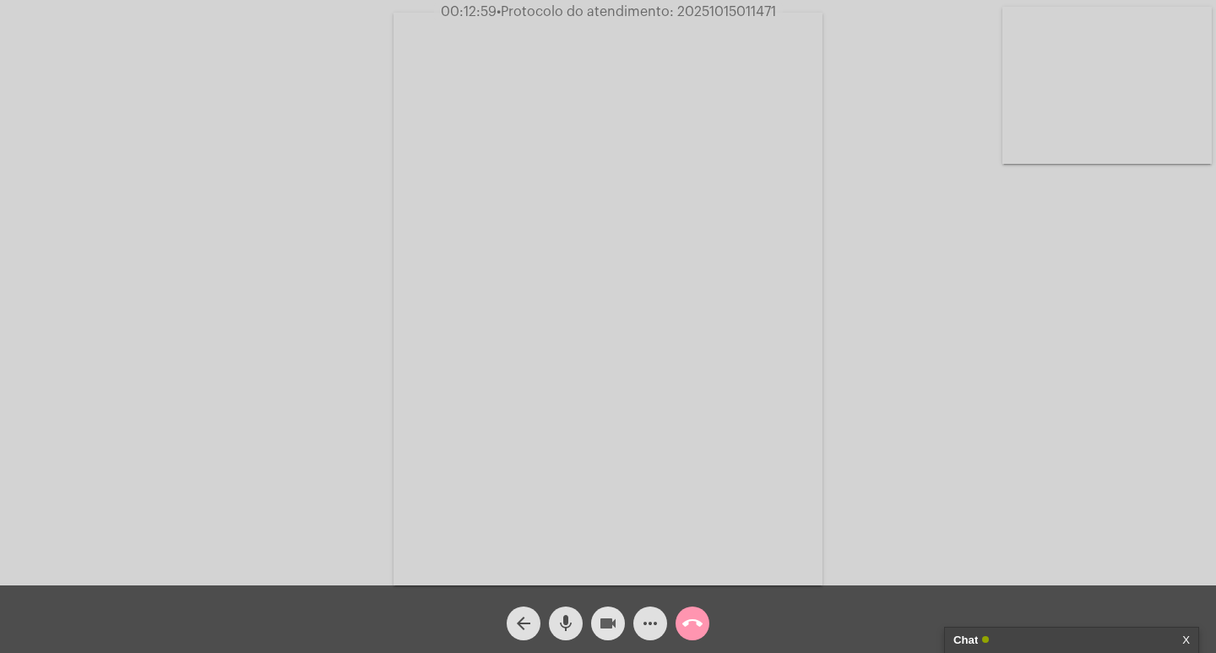
click at [611, 616] on mat-icon "videocam" at bounding box center [608, 623] width 20 height 20
click at [564, 624] on mat-icon "mic" at bounding box center [566, 623] width 20 height 20
click at [687, 626] on mat-icon "call_end" at bounding box center [692, 623] width 20 height 20
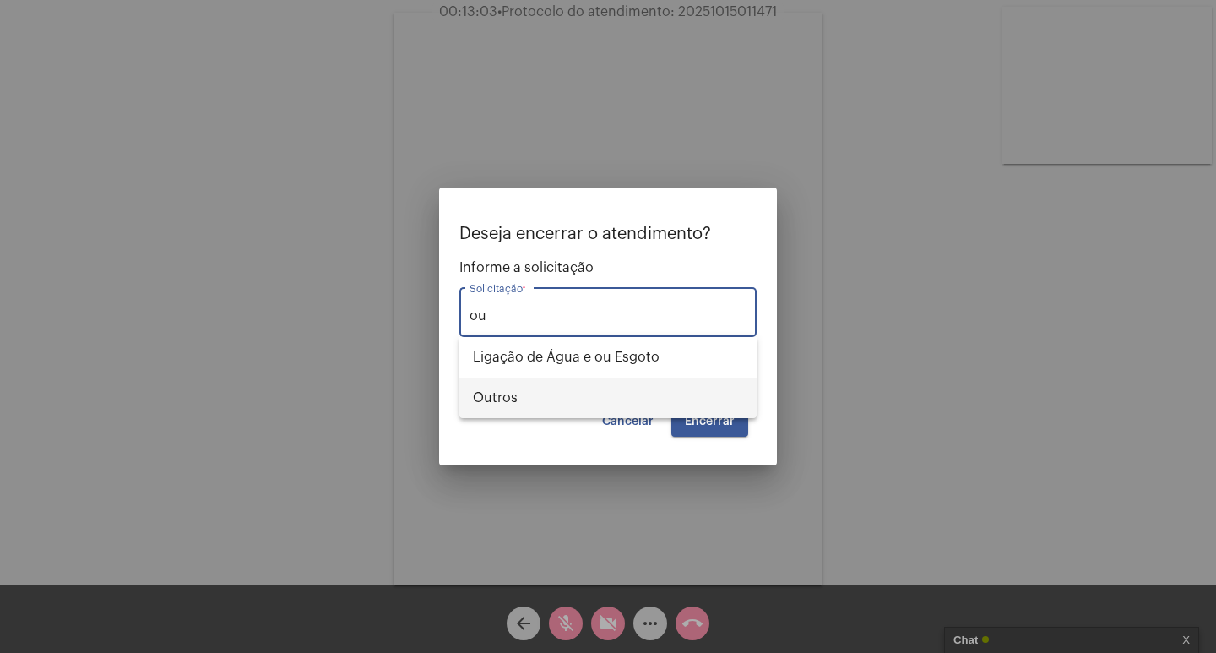
click at [643, 400] on span "Outros" at bounding box center [608, 397] width 270 height 41
type input "Outros"
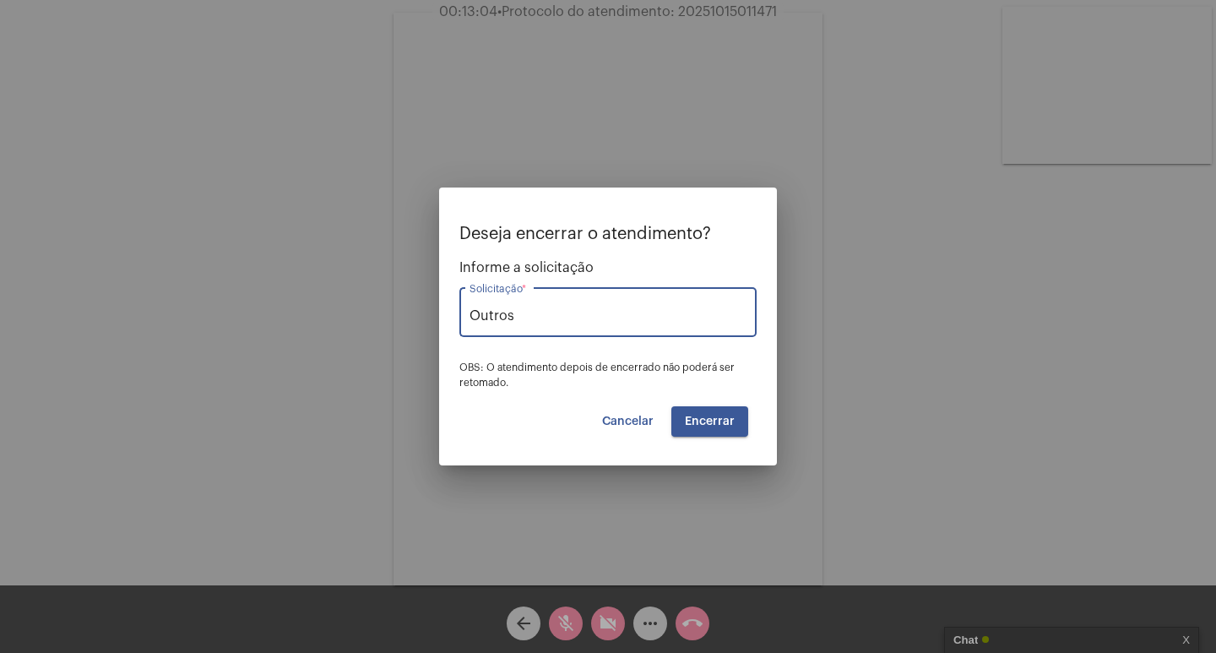
click at [679, 415] on button "Encerrar" at bounding box center [709, 421] width 77 height 30
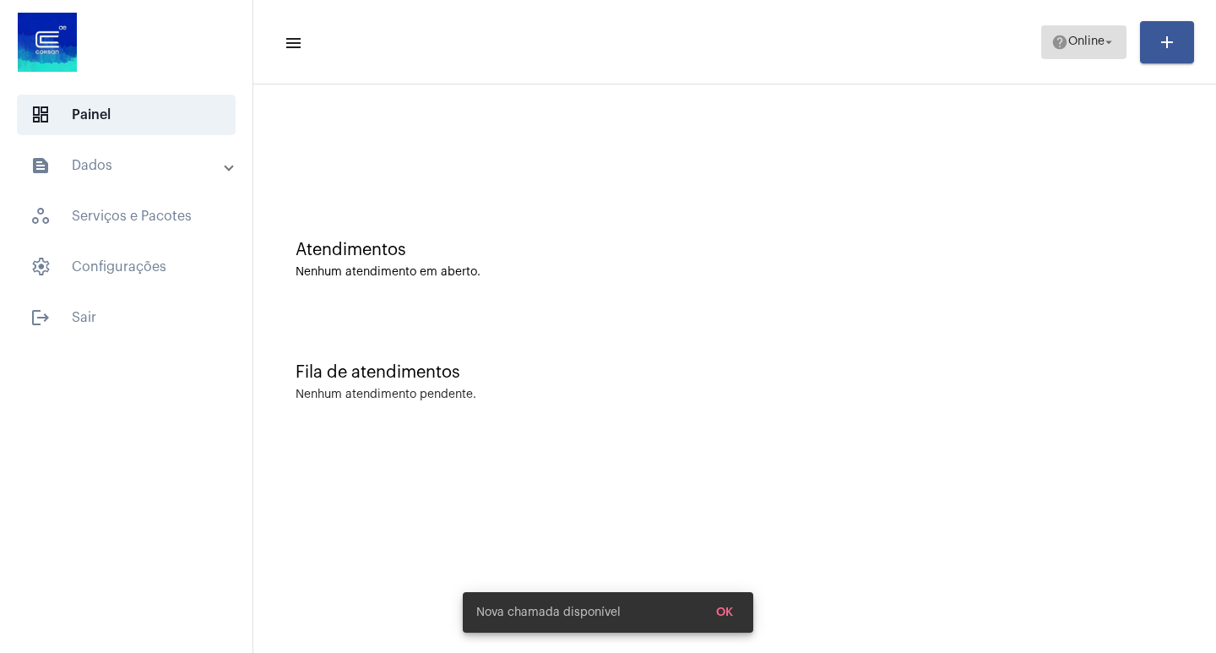
click at [1072, 56] on span "help Online arrow_drop_down" at bounding box center [1083, 41] width 65 height 30
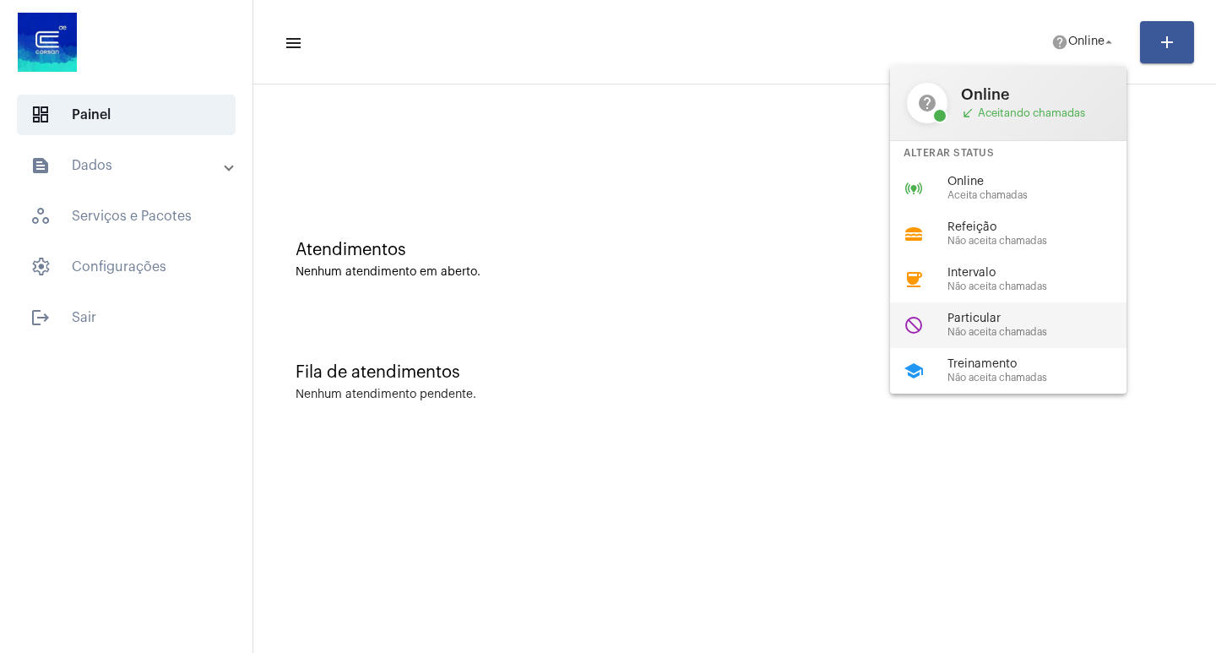
click at [946, 319] on div "do_not_disturb Particular Não aceita chamadas" at bounding box center [1021, 325] width 263 height 46
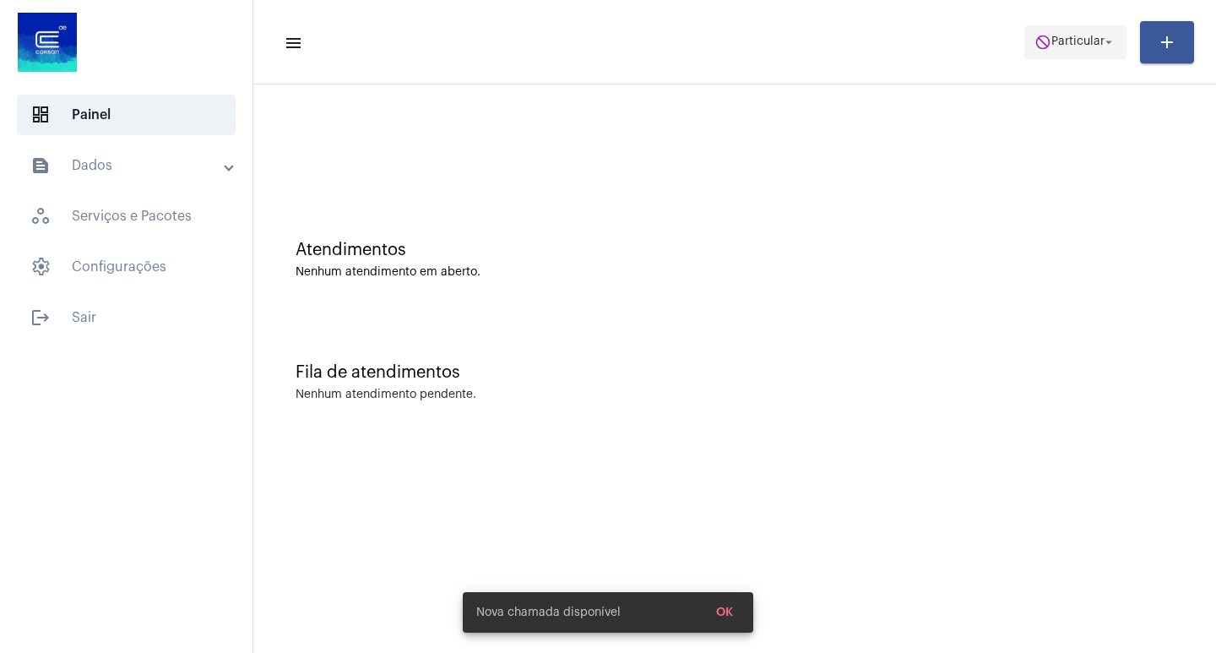
click at [1069, 49] on span "do_not_disturb Particular arrow_drop_down" at bounding box center [1075, 41] width 82 height 30
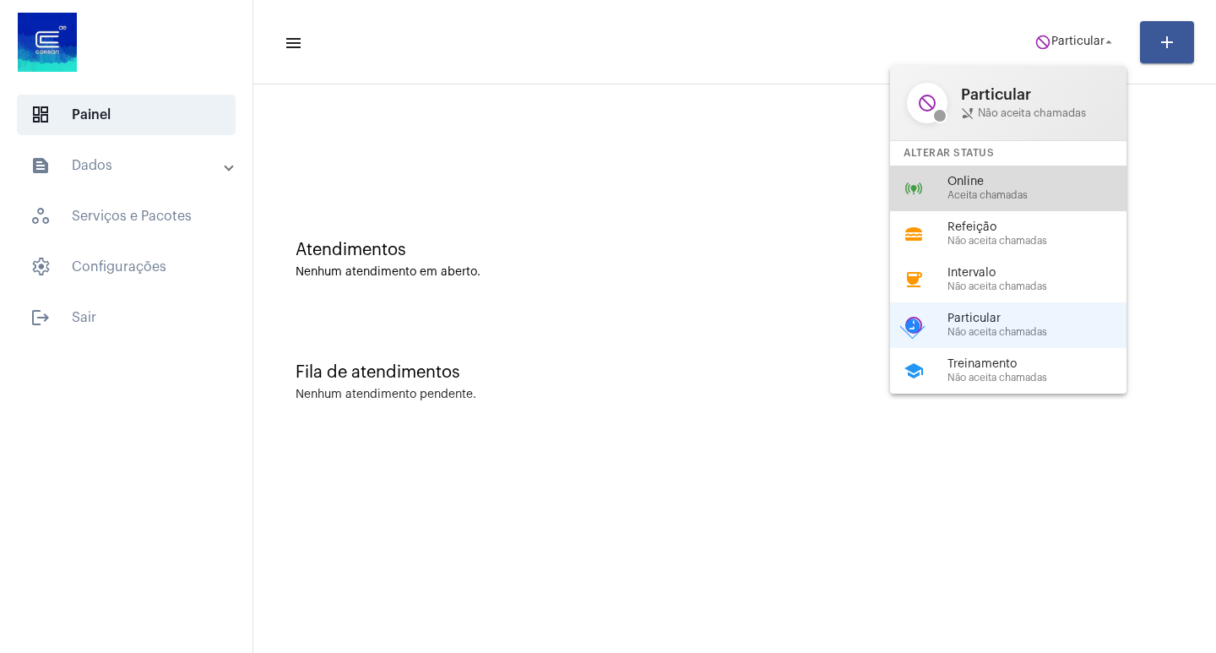
click at [961, 195] on span "Aceita chamadas" at bounding box center [1043, 195] width 193 height 11
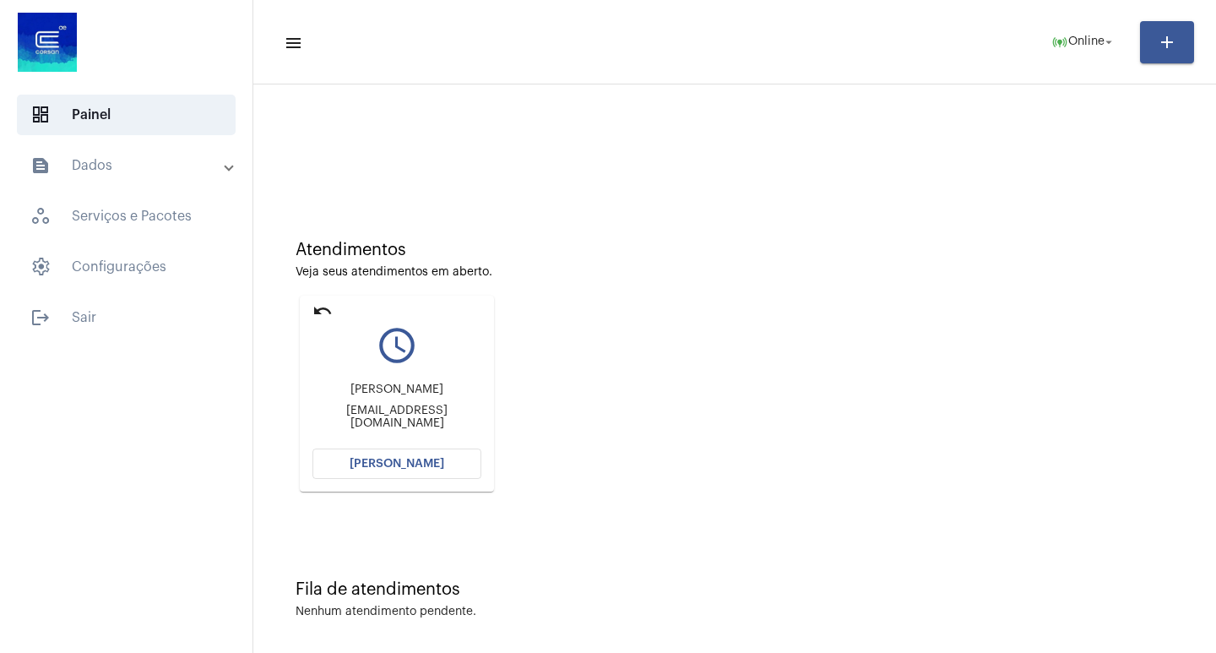
click at [418, 465] on span "[PERSON_NAME]" at bounding box center [397, 464] width 95 height 12
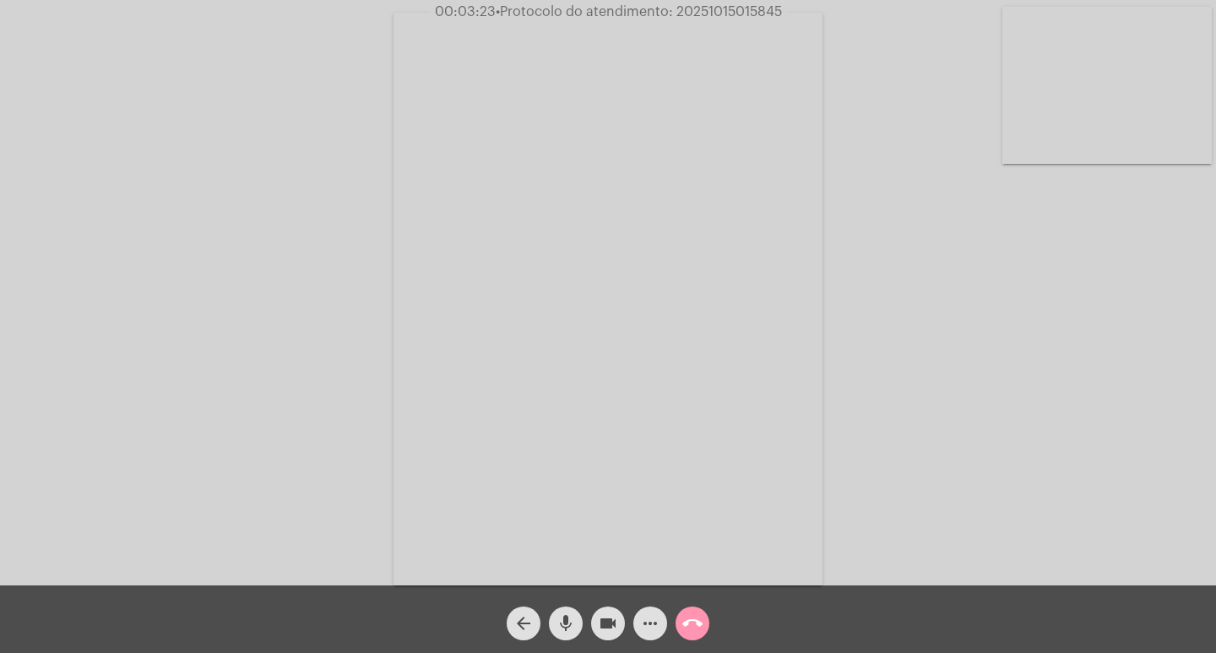
click at [610, 619] on mat-icon "videocam" at bounding box center [608, 623] width 20 height 20
click at [568, 606] on span "mic" at bounding box center [566, 623] width 20 height 34
click at [565, 613] on mat-icon "mic_off" at bounding box center [566, 623] width 20 height 20
click at [617, 621] on mat-icon "videocam_off" at bounding box center [608, 623] width 20 height 20
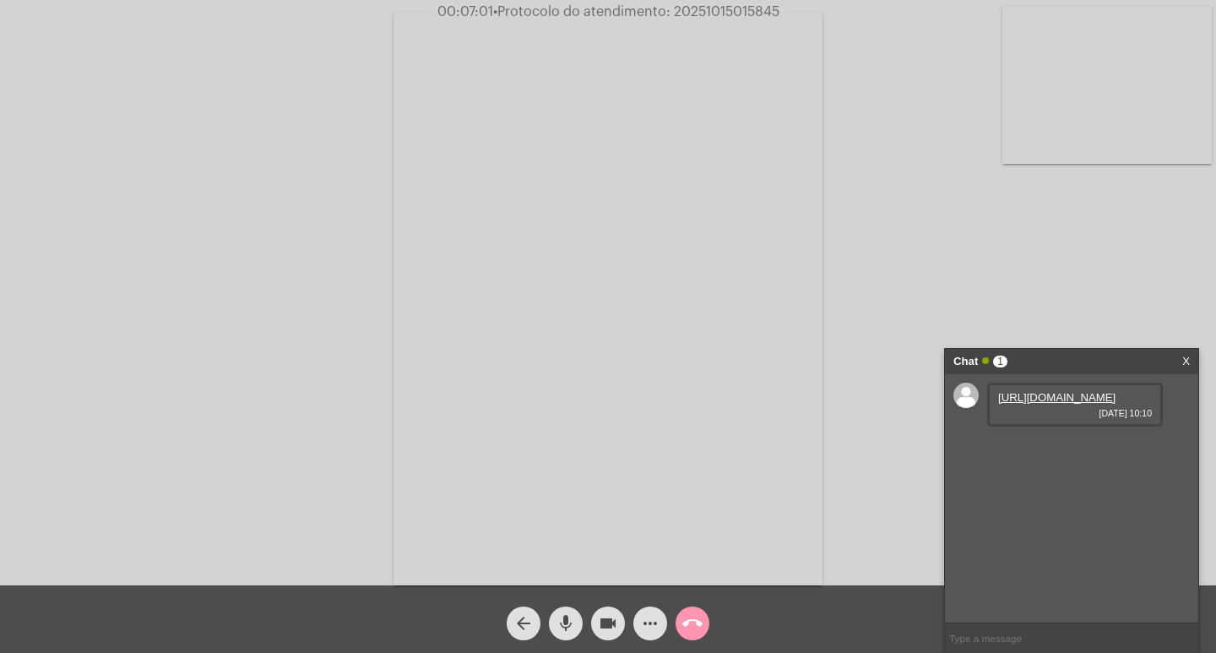
click at [1017, 404] on link "[URL][DOMAIN_NAME]" at bounding box center [1056, 397] width 117 height 13
click at [658, 610] on span "more_horiz" at bounding box center [650, 623] width 20 height 34
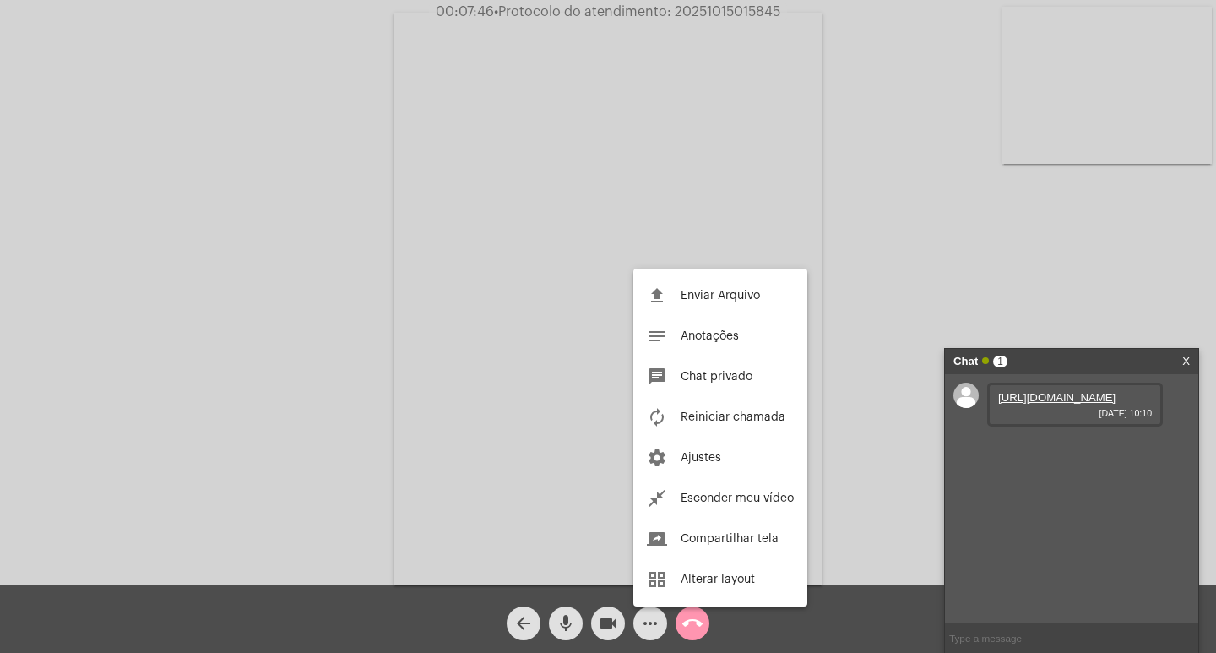
click at [496, 301] on div at bounding box center [608, 326] width 1216 height 653
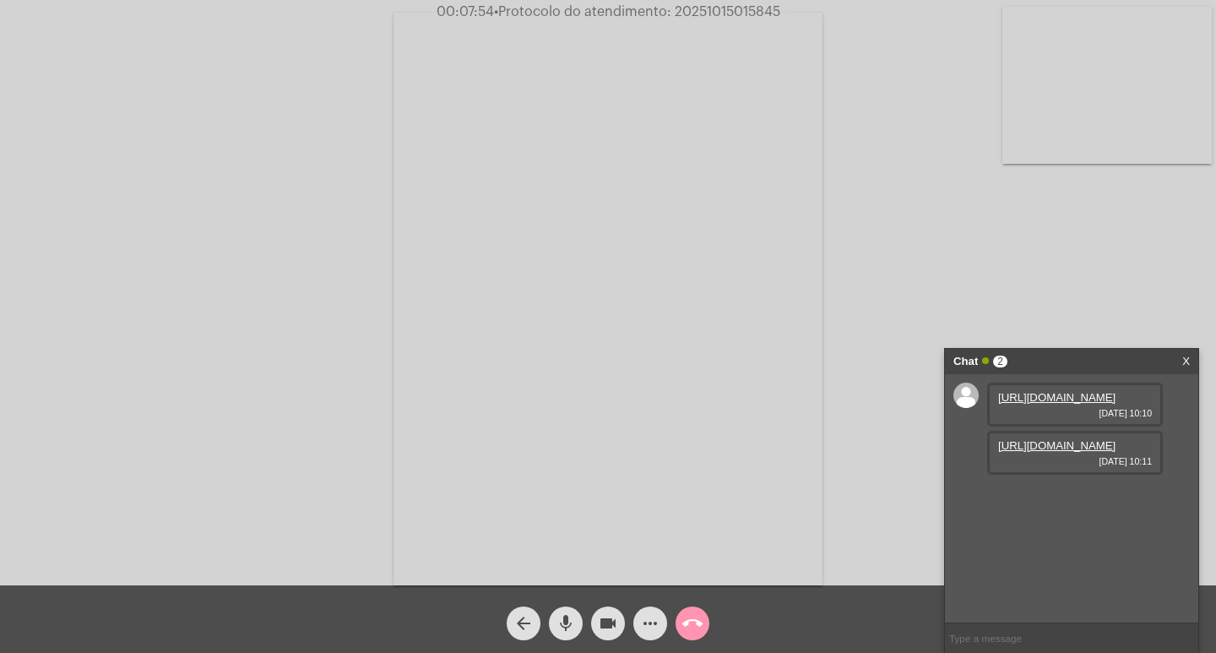
click at [1076, 452] on link "[URL][DOMAIN_NAME]" at bounding box center [1056, 445] width 117 height 13
click at [1072, 500] on link "[URL][DOMAIN_NAME]" at bounding box center [1056, 493] width 117 height 13
click at [1068, 548] on link "[URL][DOMAIN_NAME]" at bounding box center [1056, 541] width 117 height 13
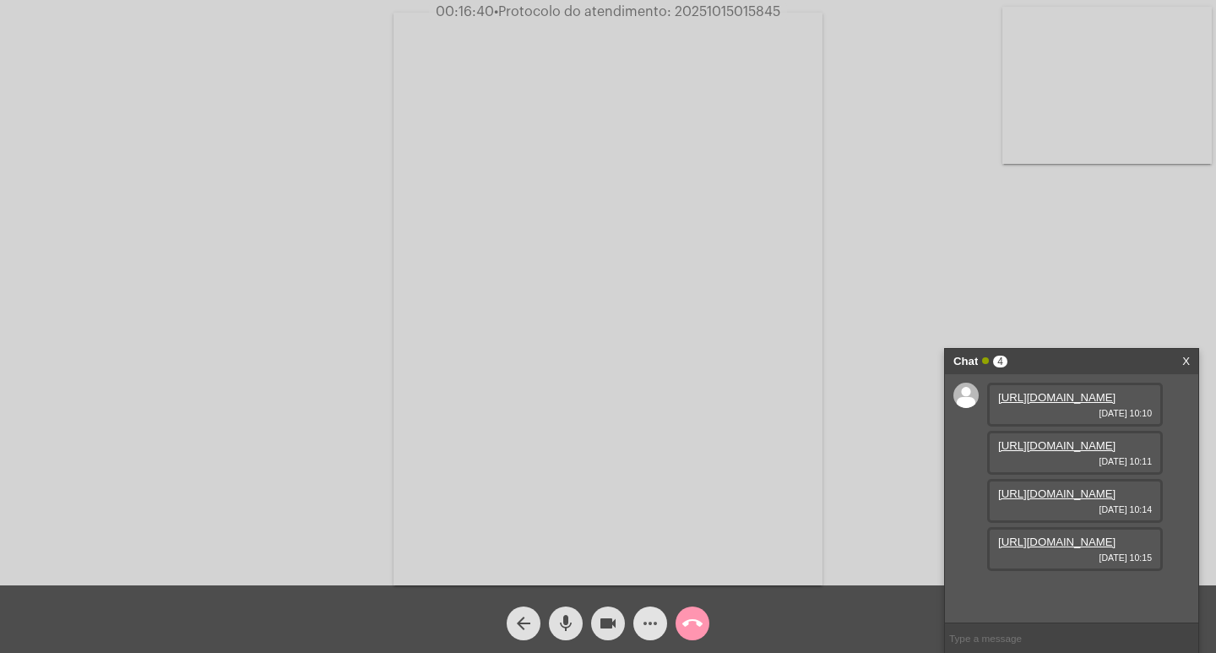
click at [637, 612] on button "more_horiz" at bounding box center [650, 623] width 34 height 34
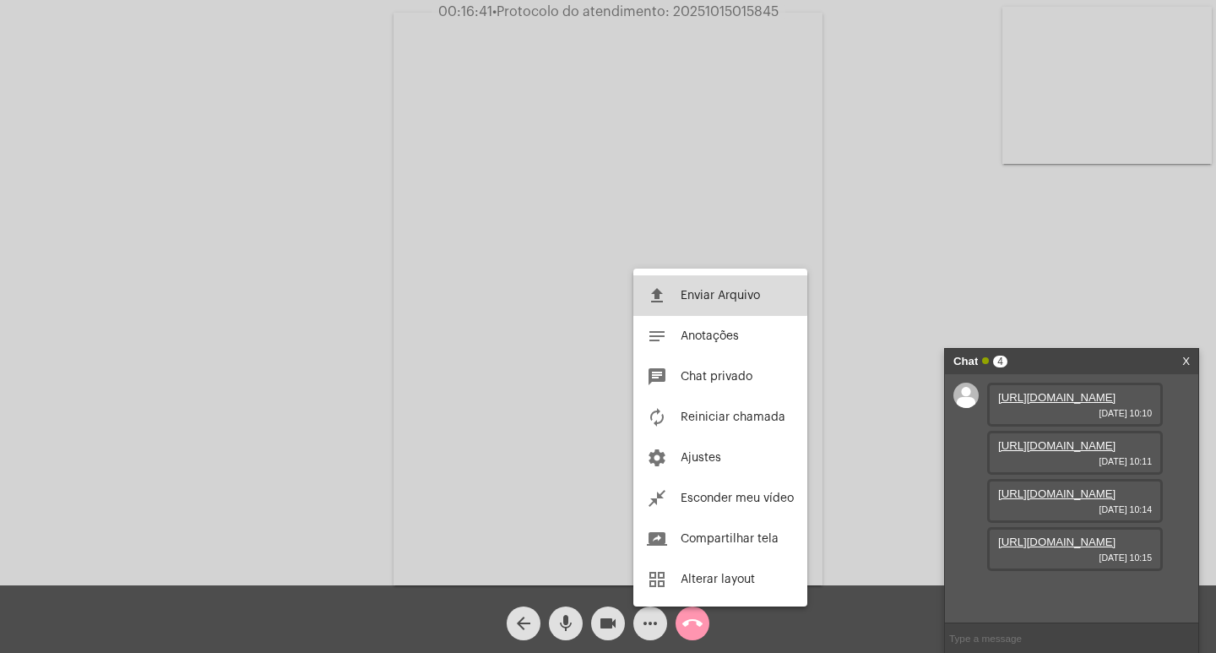
click at [680, 294] on button "file_upload Enviar Arquivo" at bounding box center [720, 295] width 174 height 41
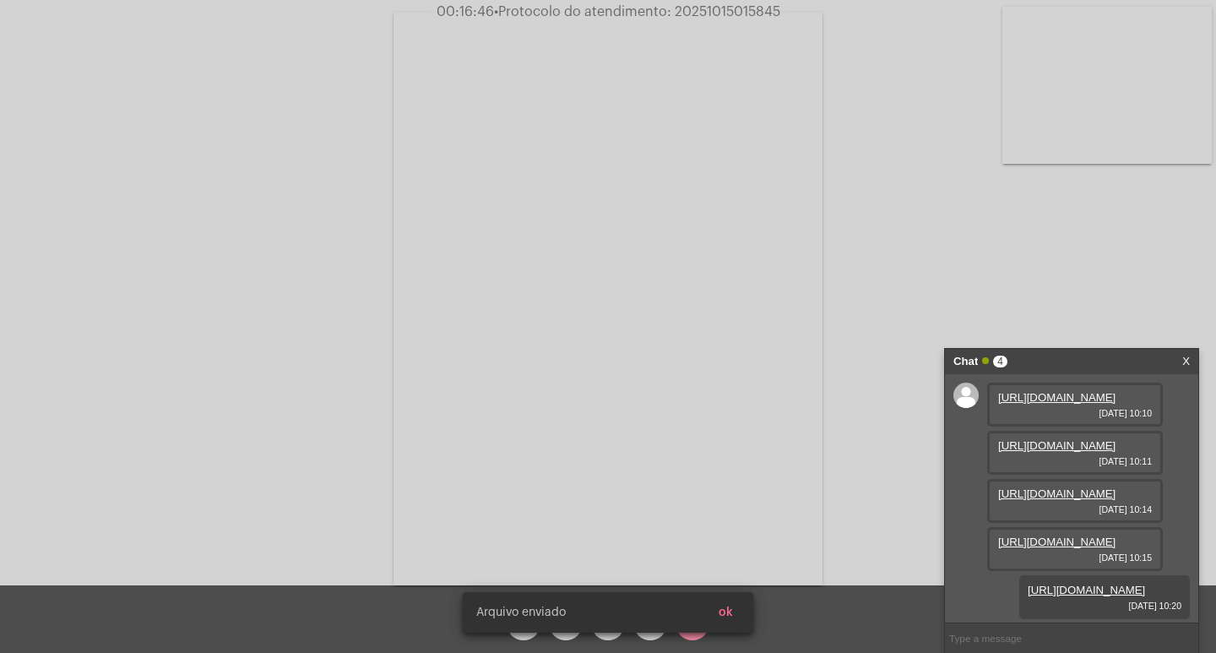
scroll to position [187, 0]
click at [735, 602] on button "ok" at bounding box center [725, 612] width 41 height 30
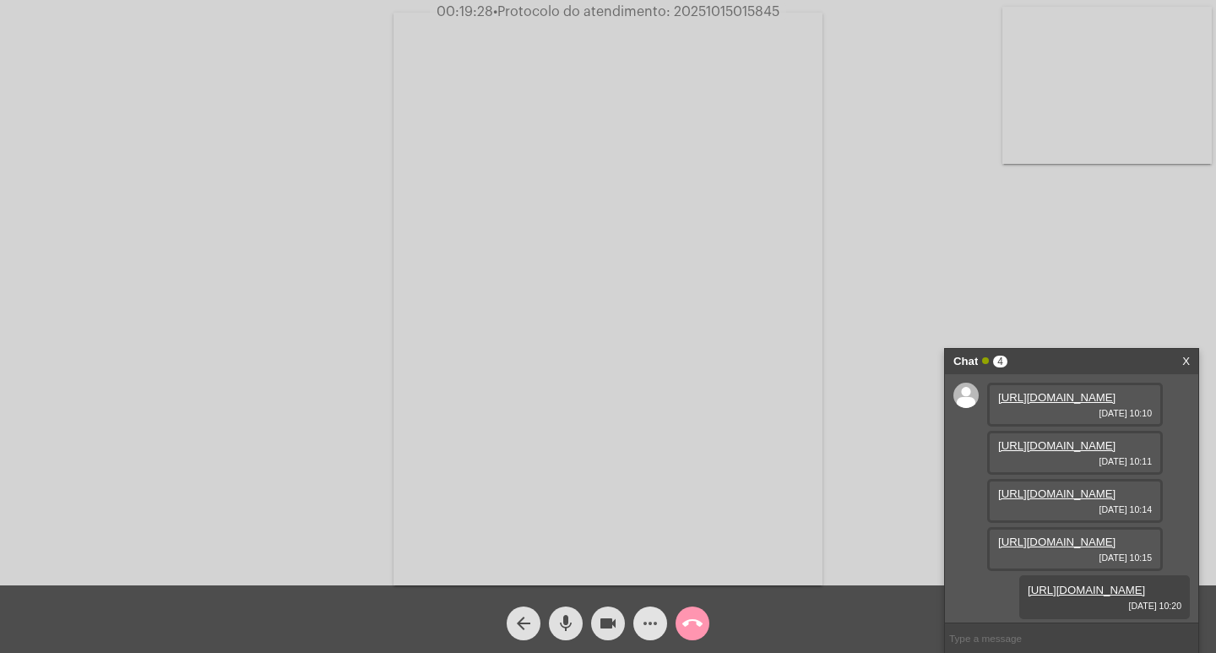
click at [644, 631] on mat-icon "more_horiz" at bounding box center [650, 623] width 20 height 20
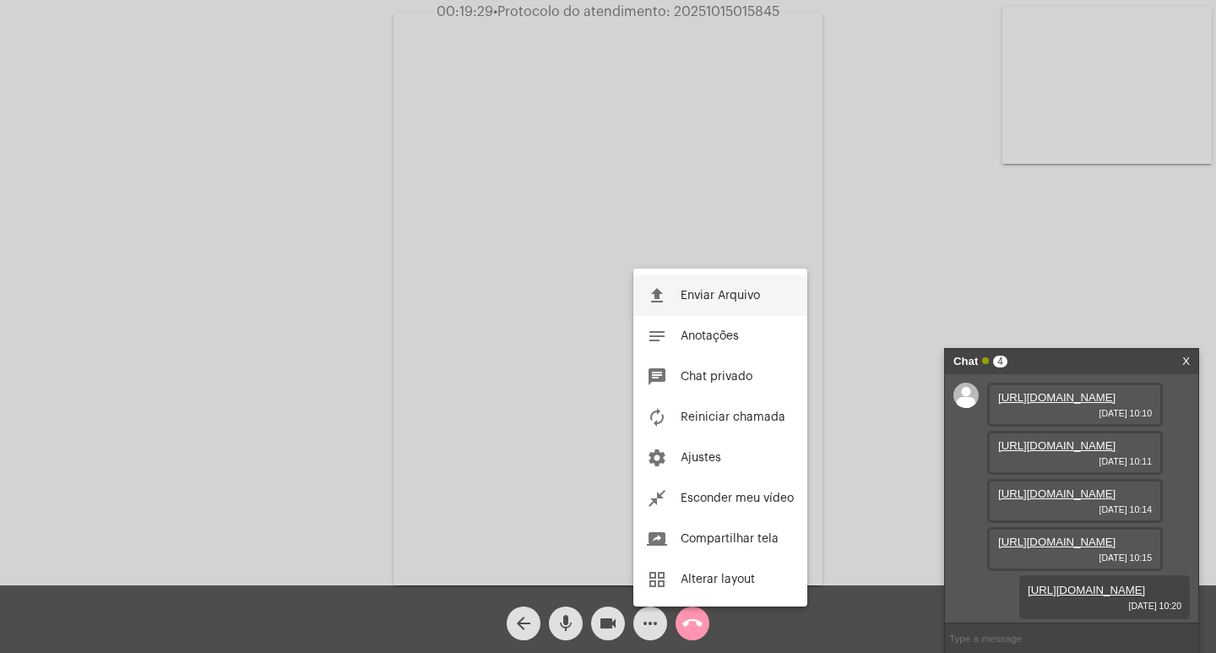
click at [674, 300] on button "file_upload Enviar Arquivo" at bounding box center [720, 295] width 174 height 41
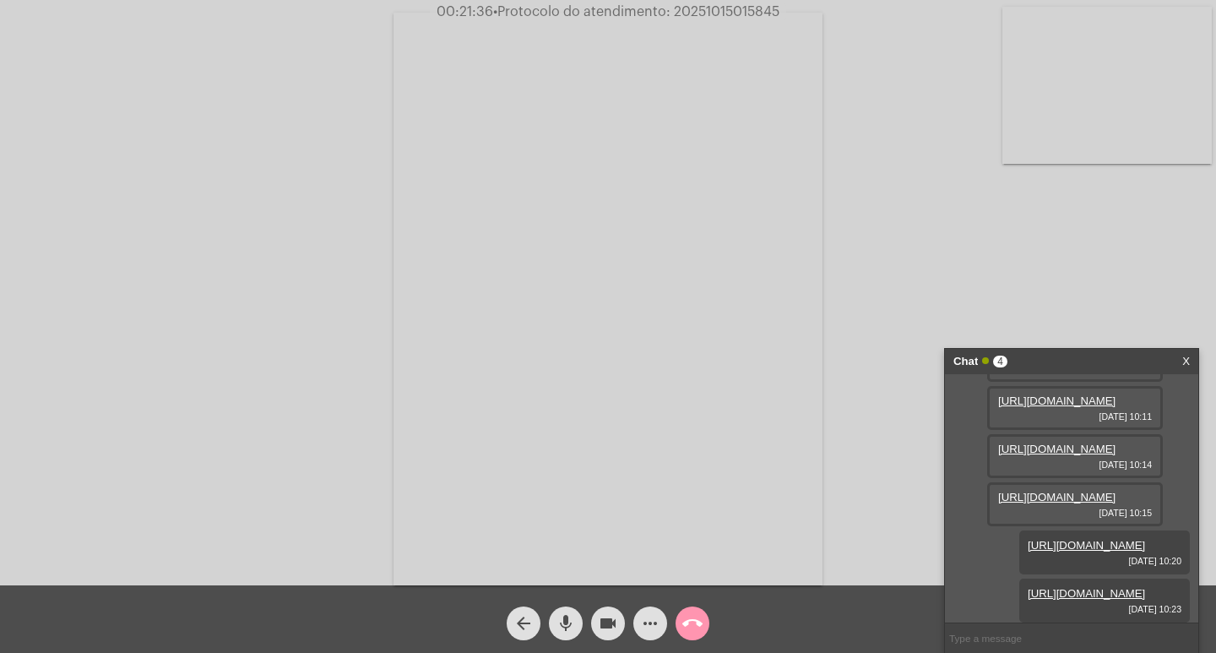
scroll to position [273, 0]
click at [647, 621] on mat-icon "more_horiz" at bounding box center [650, 623] width 20 height 20
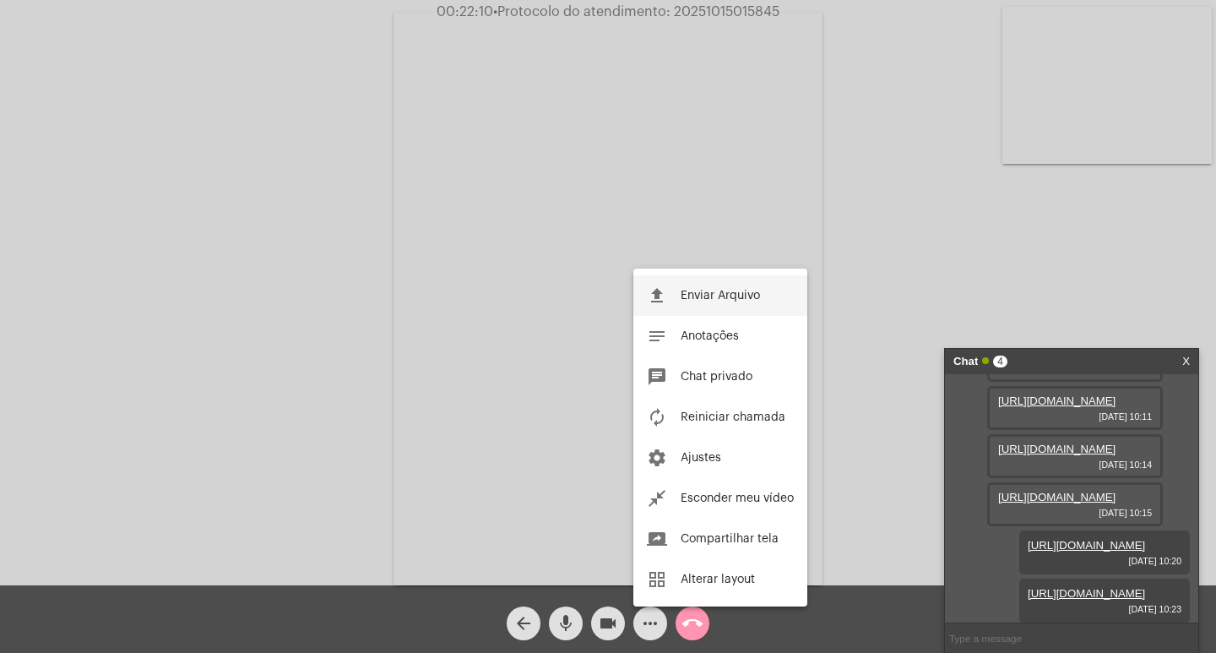
click at [697, 292] on span "Enviar Arquivo" at bounding box center [720, 296] width 79 height 12
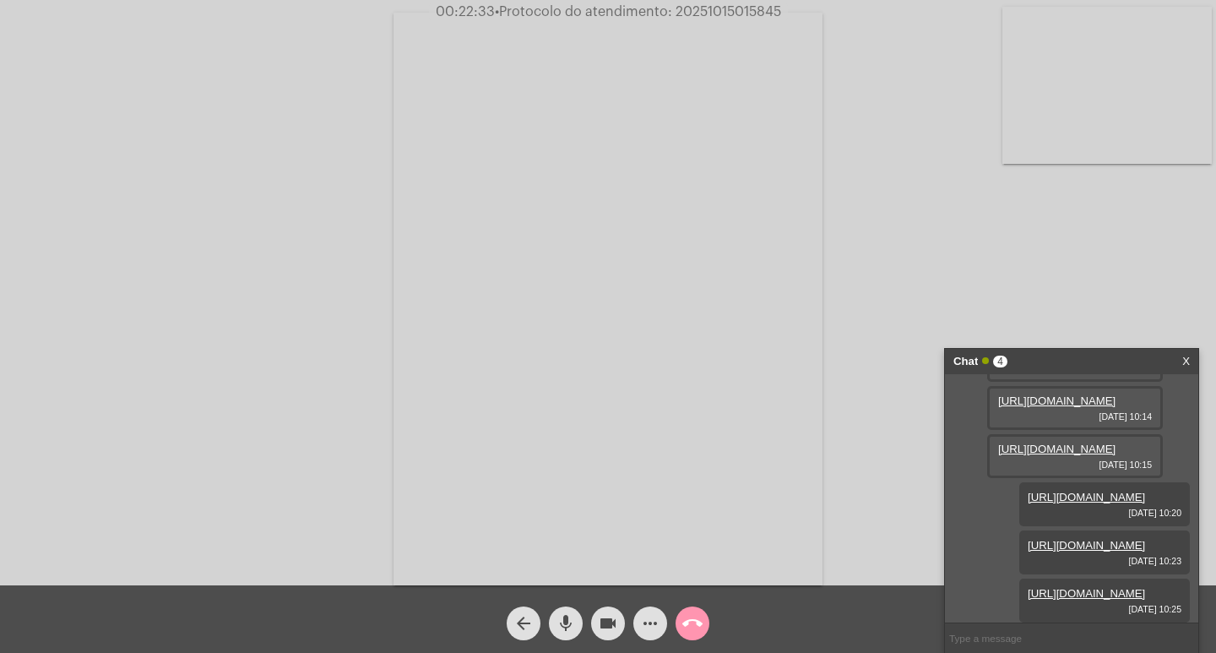
scroll to position [359, 0]
click at [643, 602] on div "more_horiz" at bounding box center [650, 619] width 42 height 42
click at [654, 618] on mat-icon "more_horiz" at bounding box center [650, 623] width 20 height 20
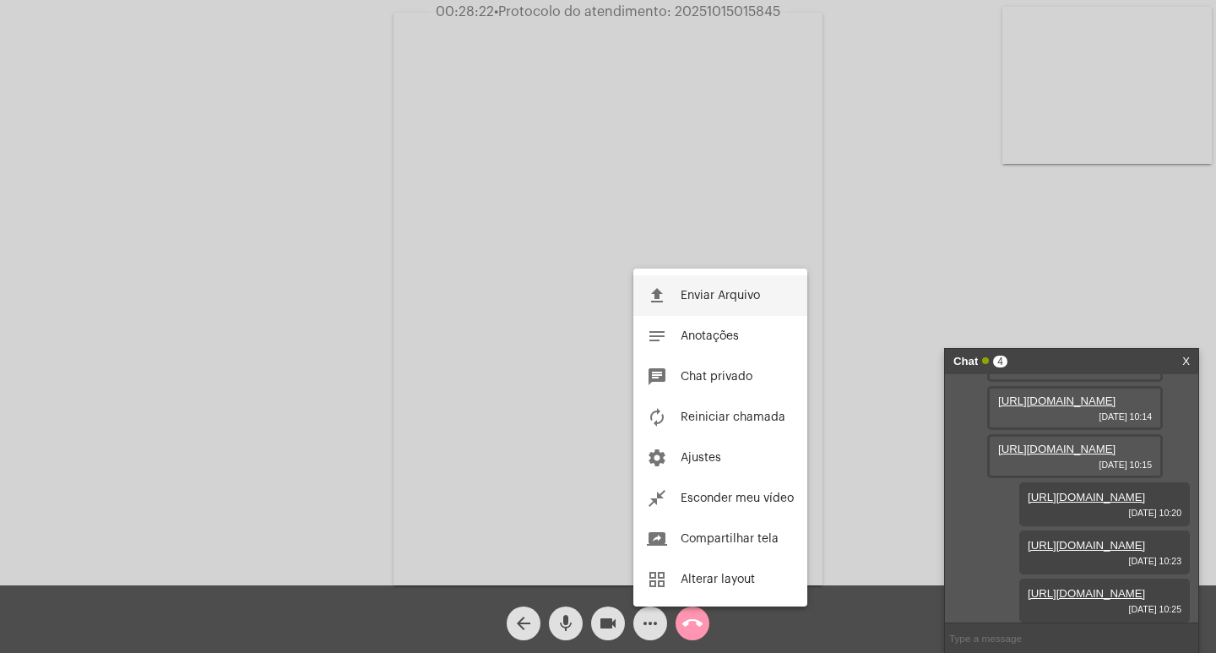
click at [699, 285] on button "file_upload Enviar Arquivo" at bounding box center [720, 295] width 174 height 41
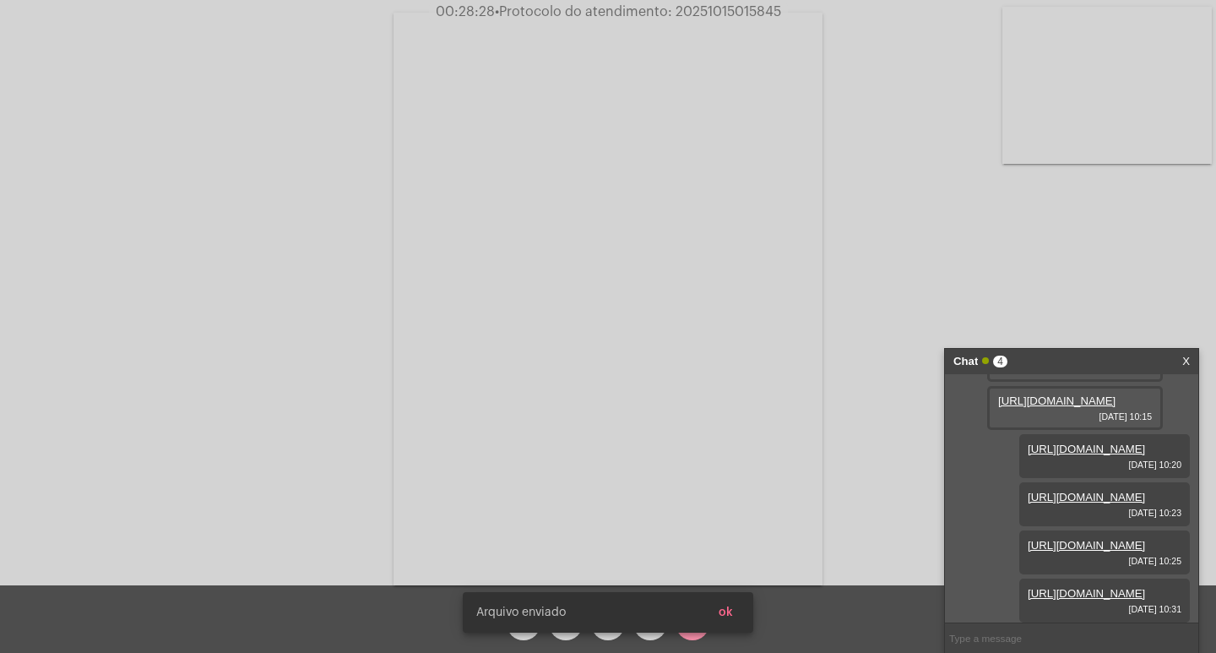
scroll to position [445, 0]
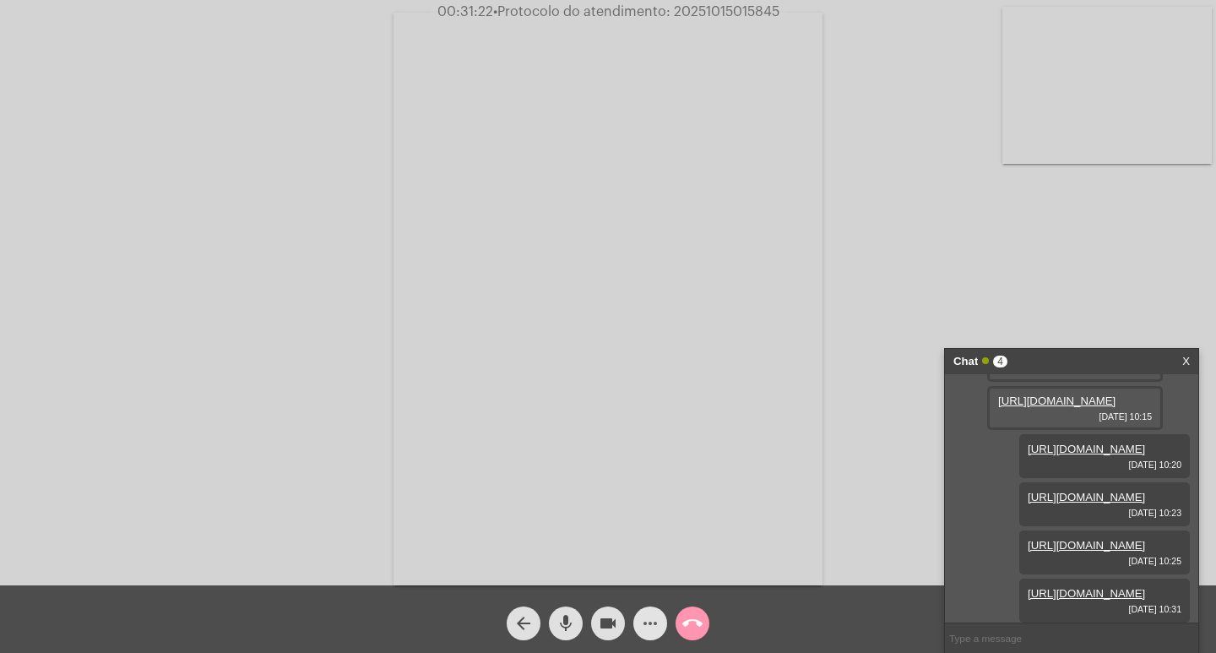
click at [652, 627] on mat-icon "more_horiz" at bounding box center [650, 623] width 20 height 20
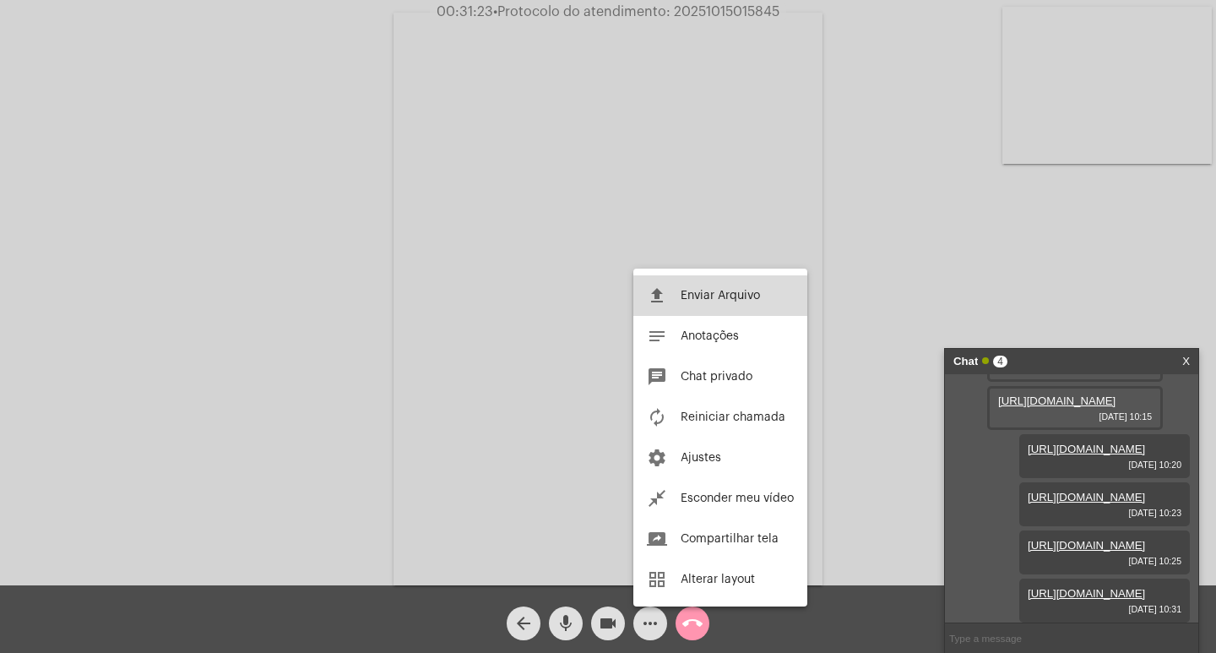
click at [728, 301] on span "Enviar Arquivo" at bounding box center [720, 296] width 79 height 12
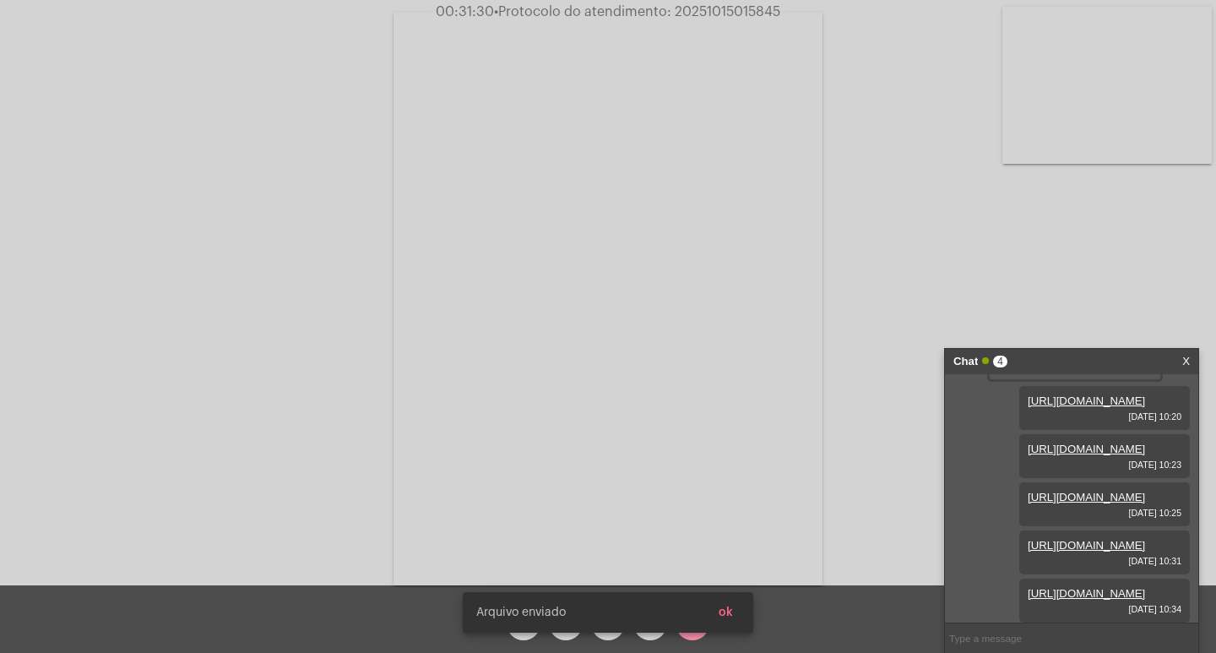
scroll to position [531, 0]
click at [716, 610] on button "ok" at bounding box center [725, 612] width 41 height 30
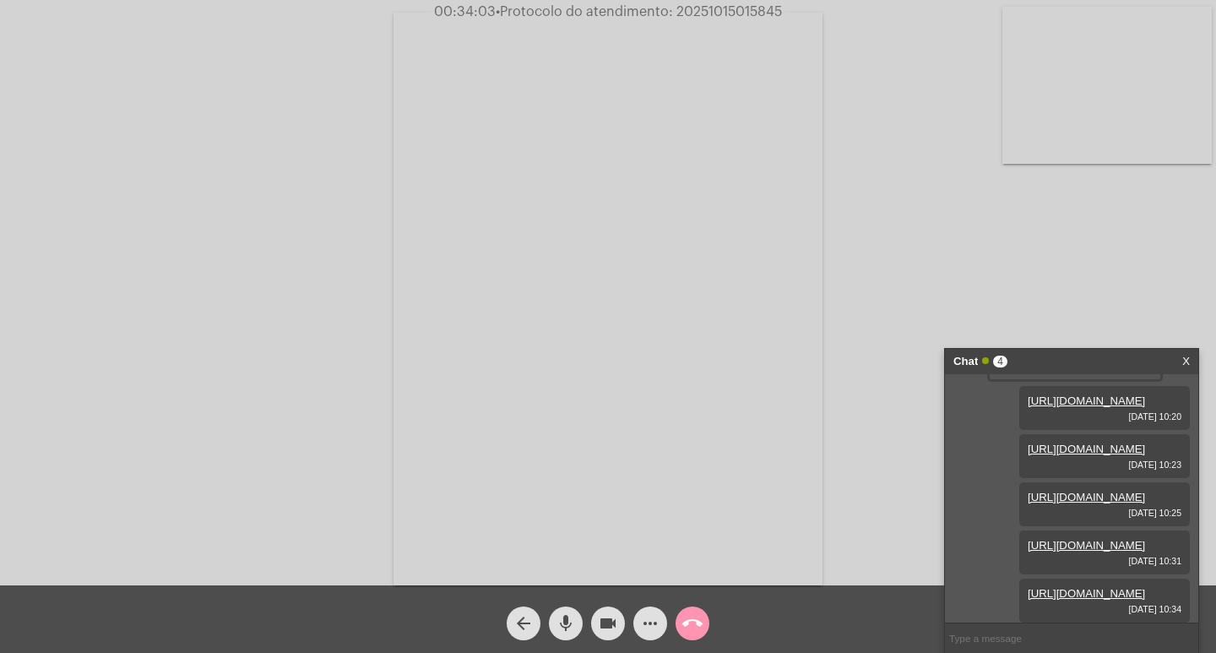
click at [643, 611] on span "more_horiz" at bounding box center [650, 623] width 20 height 34
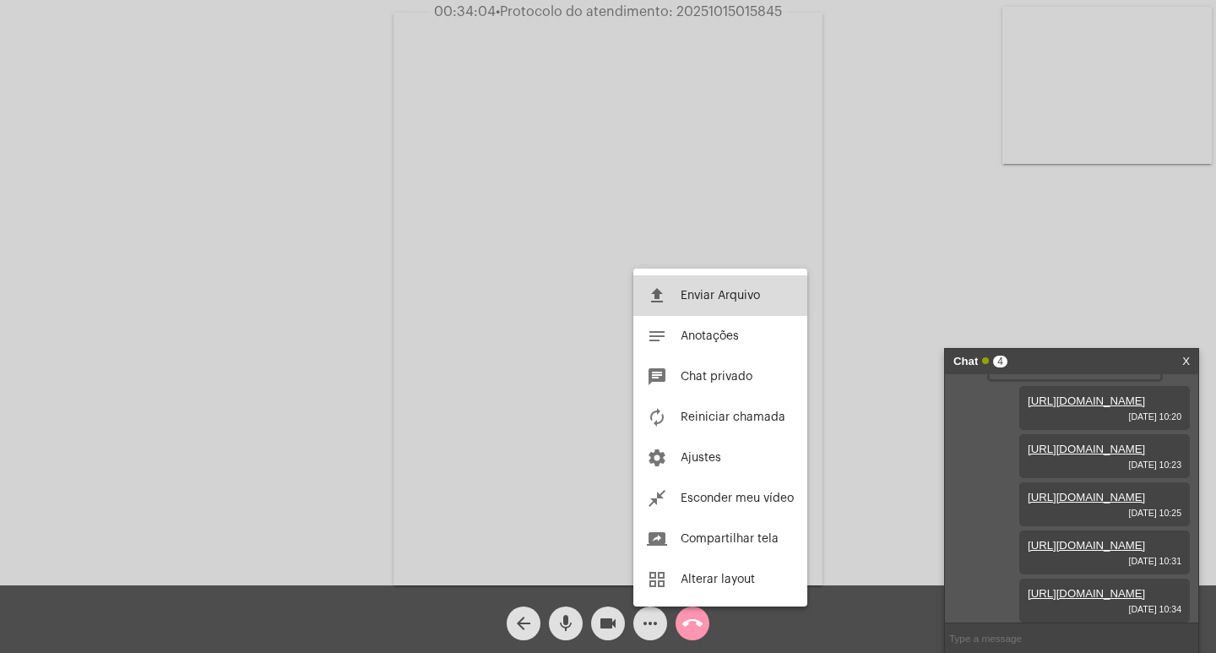
click at [680, 297] on button "file_upload Enviar Arquivo" at bounding box center [720, 295] width 174 height 41
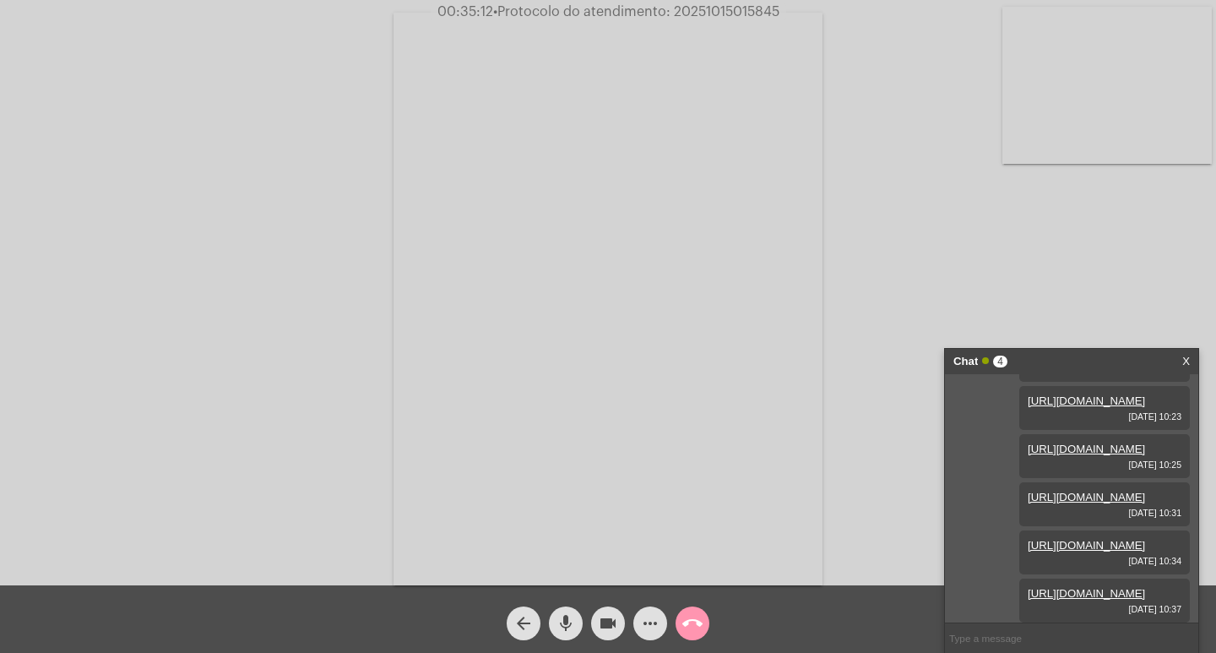
scroll to position [617, 0]
click at [621, 618] on button "videocam" at bounding box center [608, 623] width 34 height 34
click at [568, 616] on mat-icon "mic" at bounding box center [566, 623] width 20 height 20
click at [560, 618] on mat-icon "mic_off" at bounding box center [566, 623] width 20 height 20
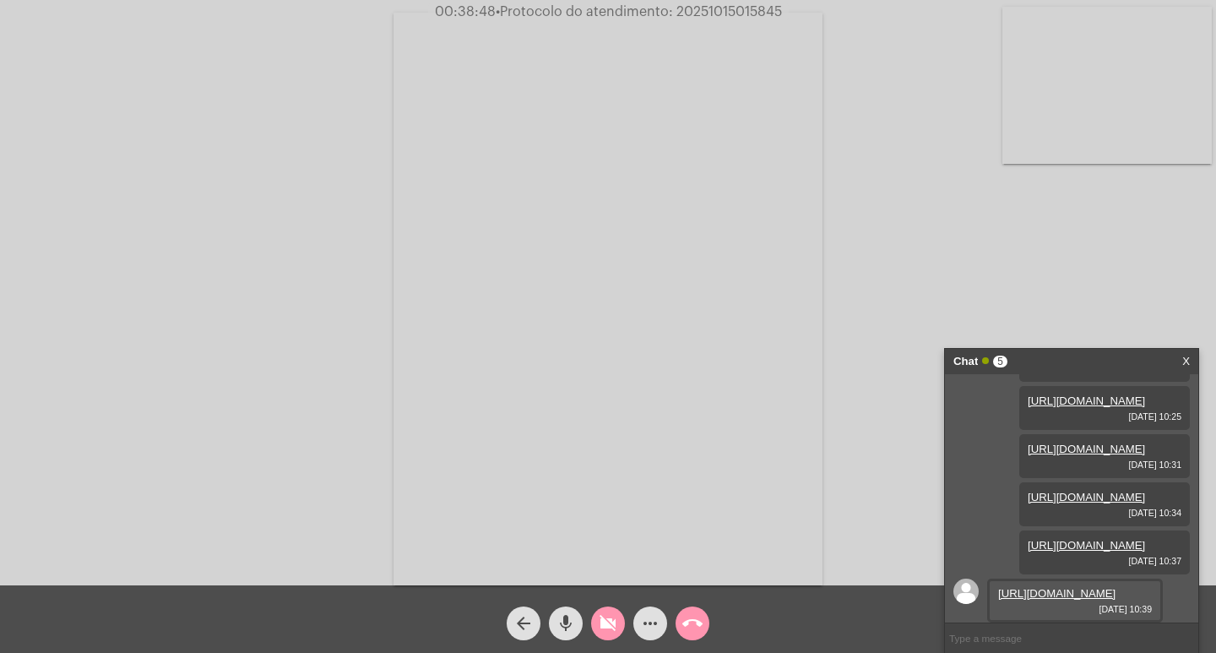
drag, startPoint x: 590, startPoint y: 615, endPoint x: 601, endPoint y: 615, distance: 11.0
click at [596, 615] on div "videocam_off" at bounding box center [608, 619] width 42 height 42
click at [1061, 587] on link "[URL][DOMAIN_NAME]" at bounding box center [1056, 593] width 117 height 13
click at [605, 621] on mat-icon "videocam" at bounding box center [608, 623] width 20 height 20
click at [578, 469] on video at bounding box center [607, 299] width 429 height 572
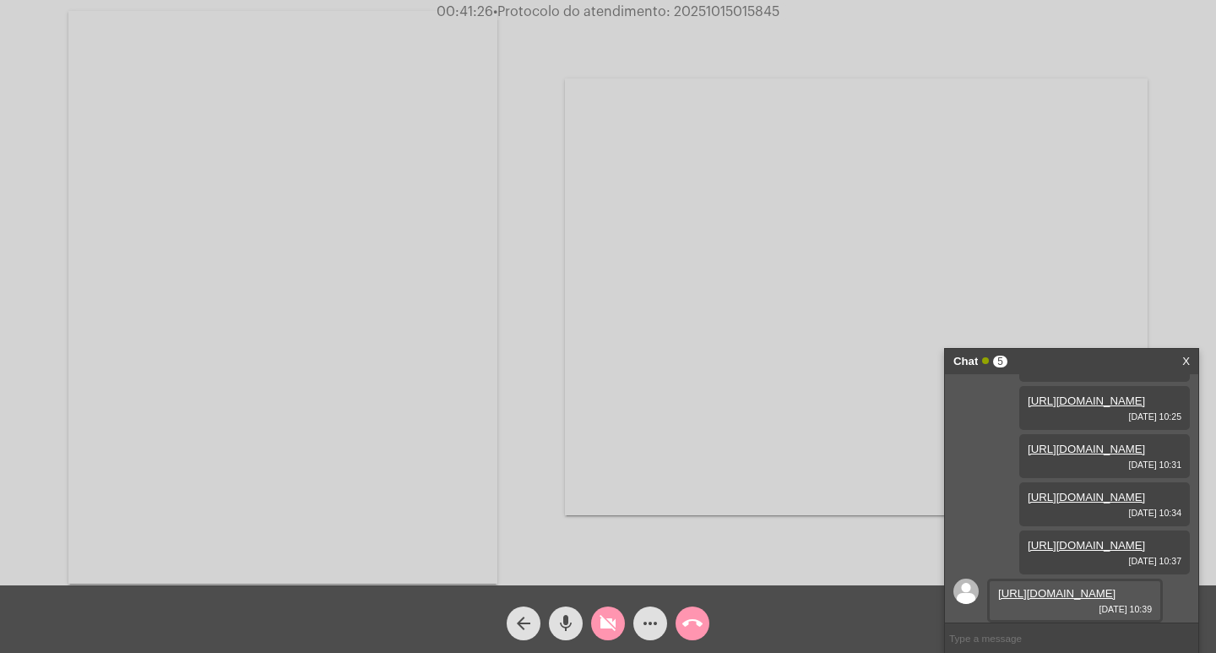
click at [437, 478] on video at bounding box center [282, 297] width 429 height 572
click at [607, 622] on mat-icon "videocam_off" at bounding box center [608, 623] width 20 height 20
click at [643, 640] on div "arrow_back mic videocam more_horiz call_end" at bounding box center [608, 619] width 1216 height 68
click at [643, 626] on mat-icon "more_horiz" at bounding box center [650, 623] width 20 height 20
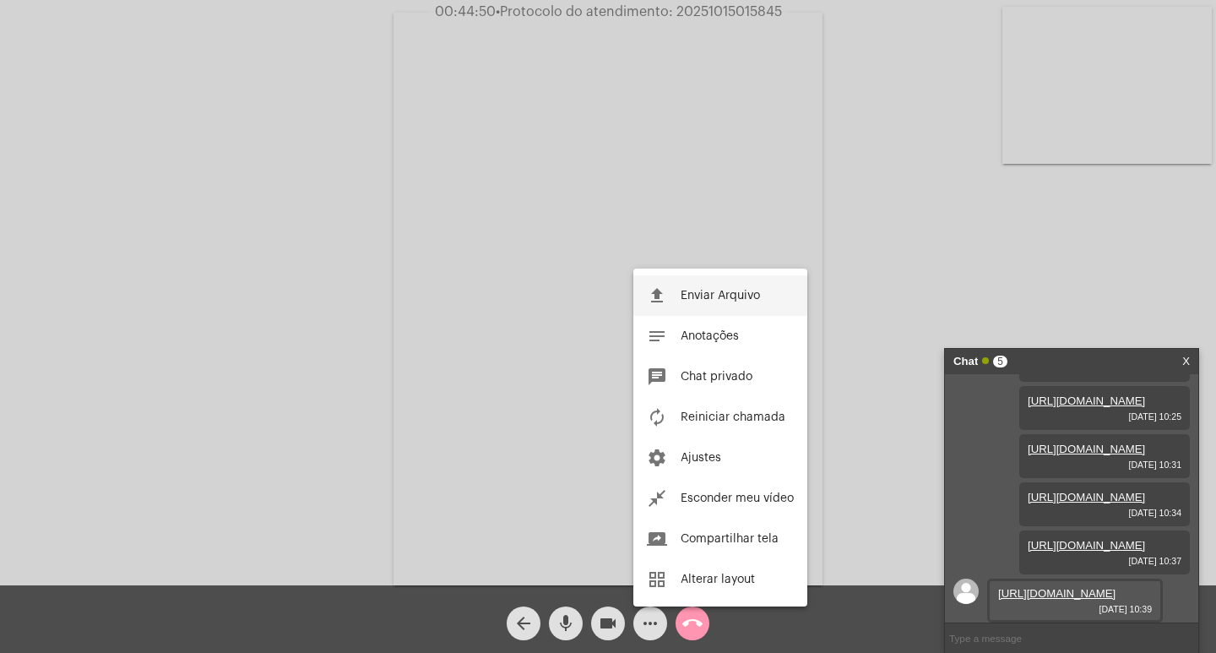
click at [668, 304] on button "file_upload Enviar Arquivo" at bounding box center [720, 295] width 174 height 41
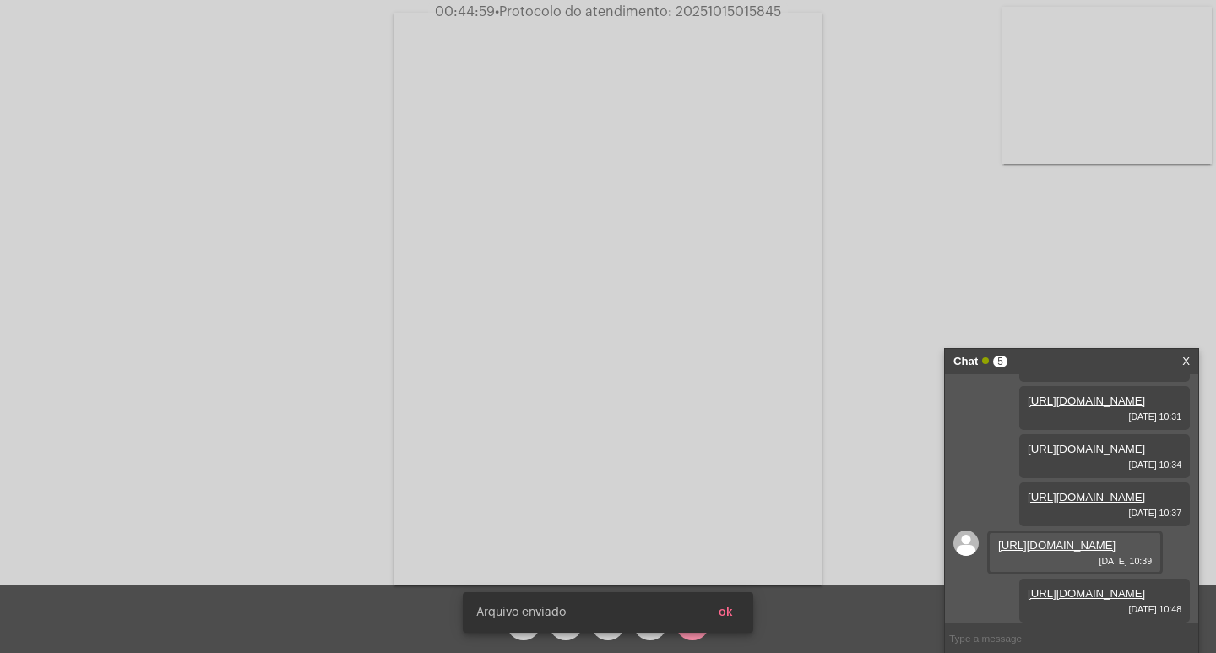
scroll to position [760, 0]
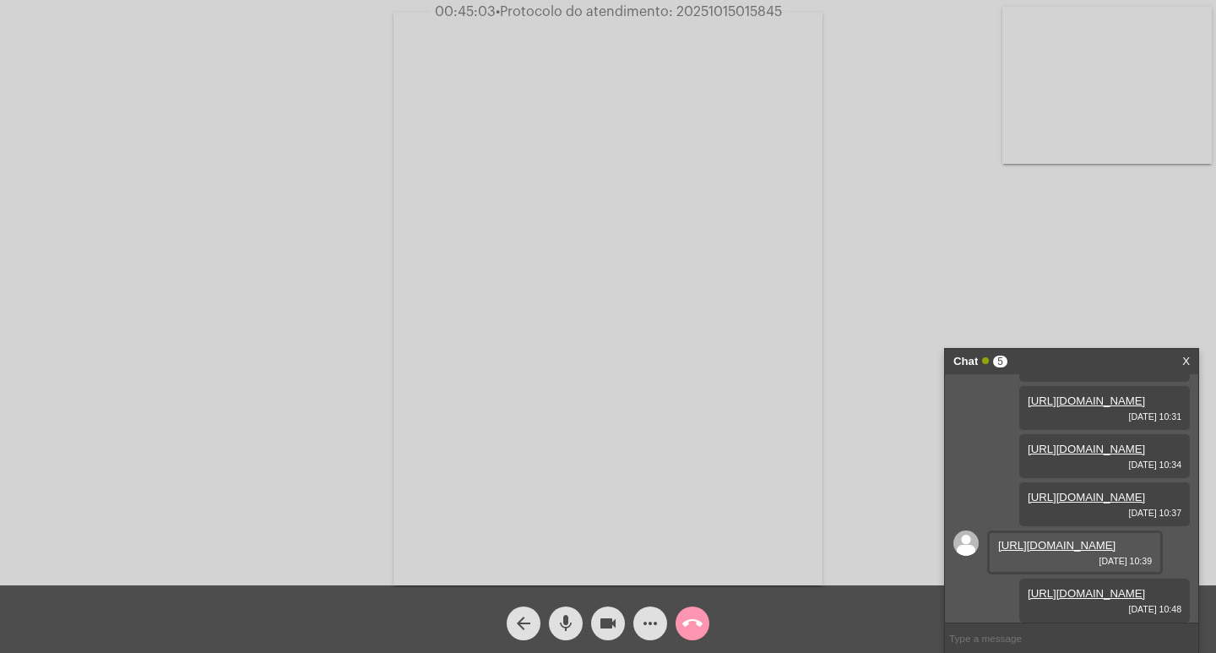
click at [713, 6] on span "• Protocolo do atendimento: 20251015015845" at bounding box center [639, 12] width 286 height 14
click at [964, 632] on input "text" at bounding box center [1071, 638] width 253 height 30
paste input "864696"
type input "864696"
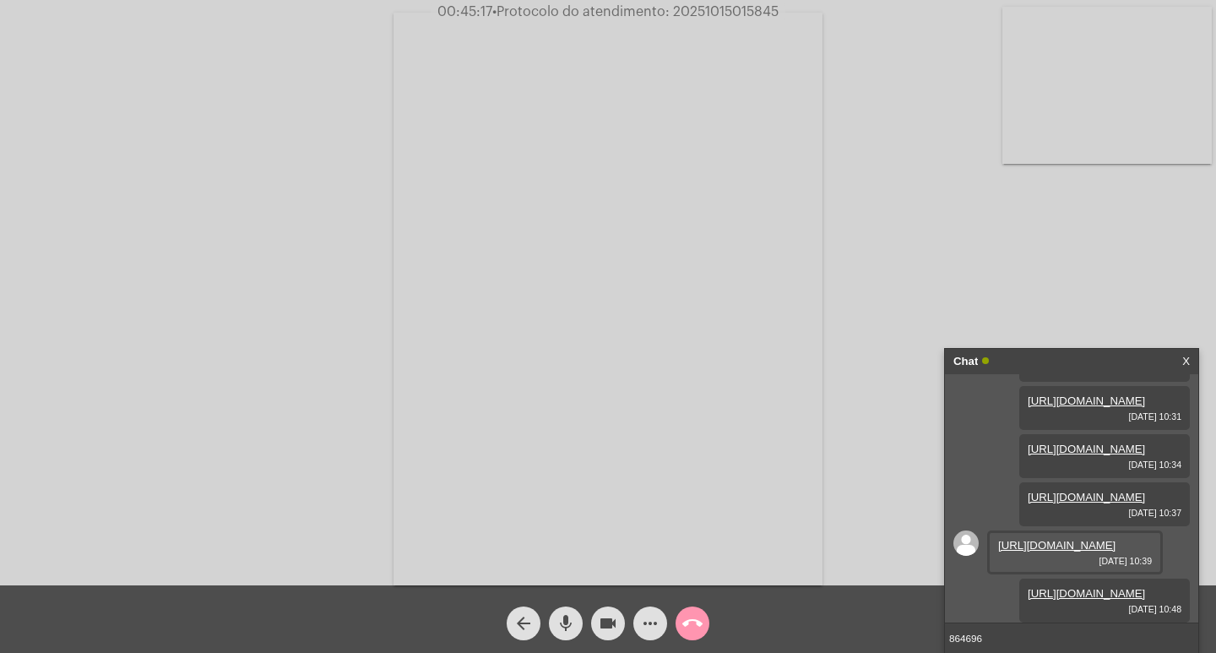
drag, startPoint x: 1003, startPoint y: 643, endPoint x: 944, endPoint y: 643, distance: 59.1
click at [944, 643] on div "Chat X [URL][DOMAIN_NAME] [DATE] 10:10 [URL][DOMAIN_NAME] [DATE] 10:11 [URL][DO…" at bounding box center [1071, 500] width 255 height 305
click at [757, 15] on span "• Protocolo do atendimento: 20251015015845" at bounding box center [638, 12] width 286 height 14
copy span "20251015015845"
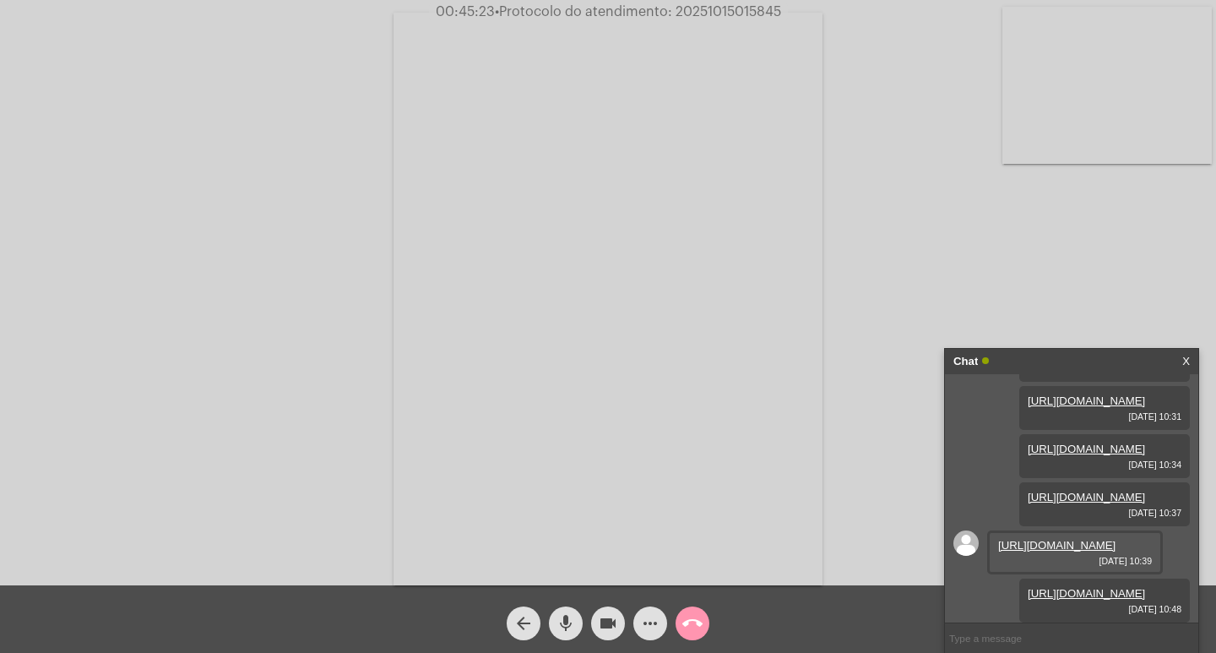
click at [979, 643] on input "text" at bounding box center [1071, 638] width 253 height 30
paste input "20251015015845"
type input "20251015015845"
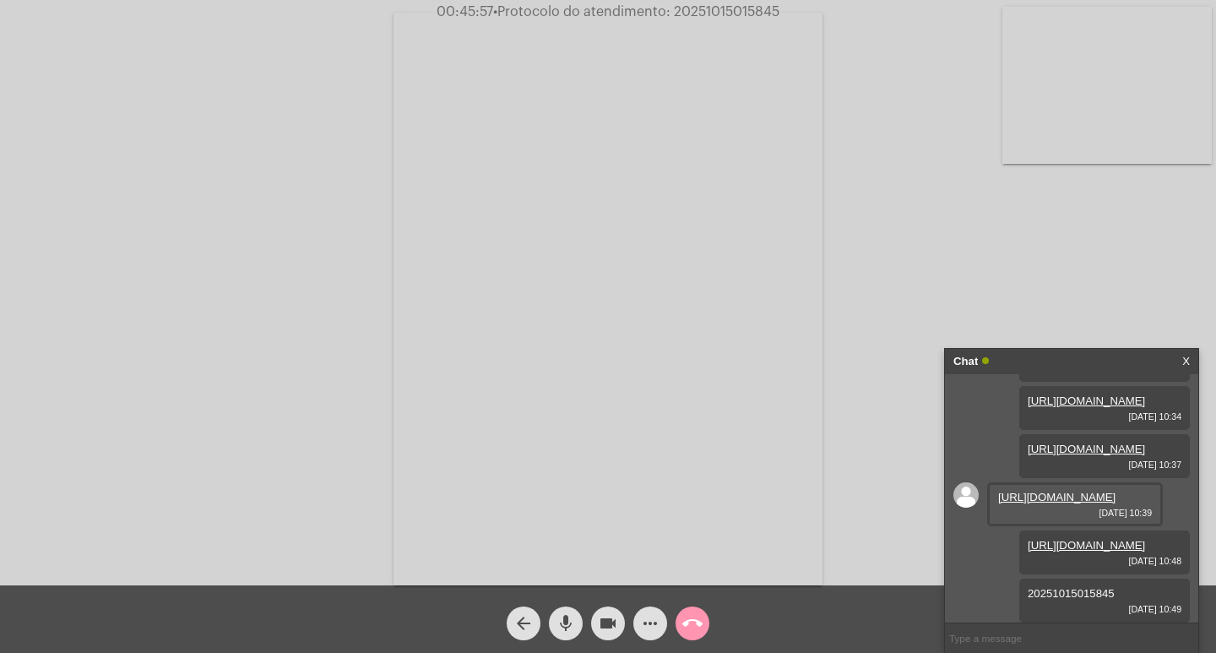
scroll to position [838, 0]
click at [1042, 353] on div "Chat" at bounding box center [1053, 361] width 201 height 25
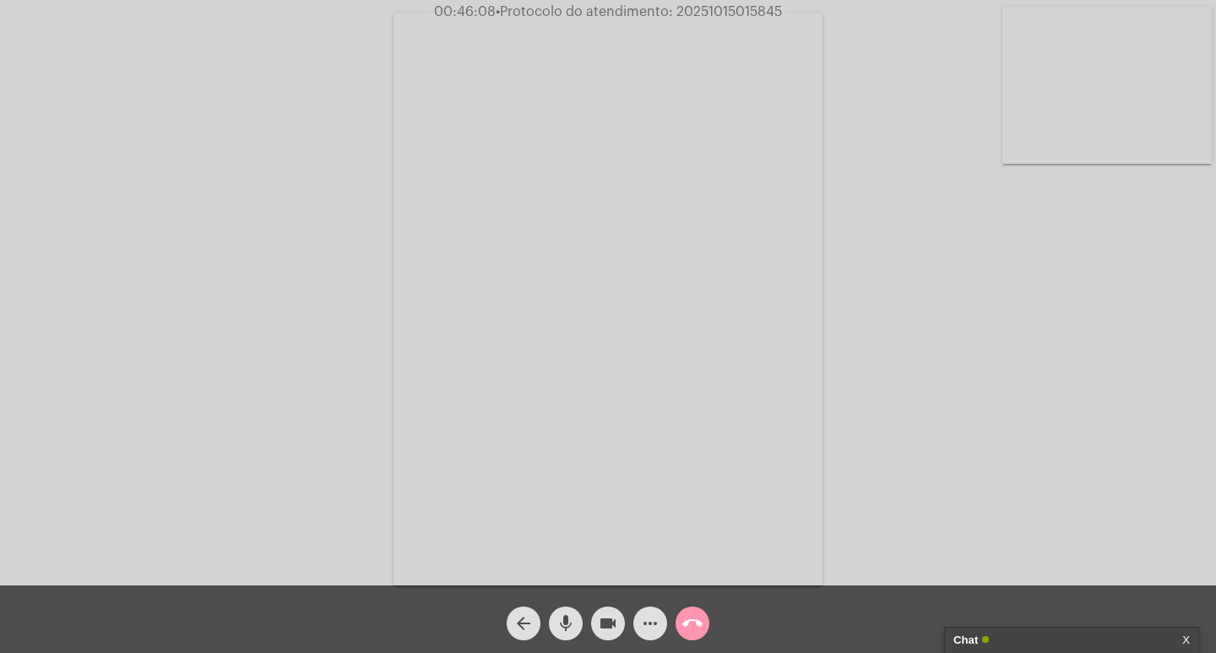
click at [610, 619] on mat-icon "videocam" at bounding box center [608, 623] width 20 height 20
click at [569, 614] on mat-icon "mic" at bounding box center [566, 623] width 20 height 20
click at [688, 613] on mat-icon "call_end" at bounding box center [692, 623] width 20 height 20
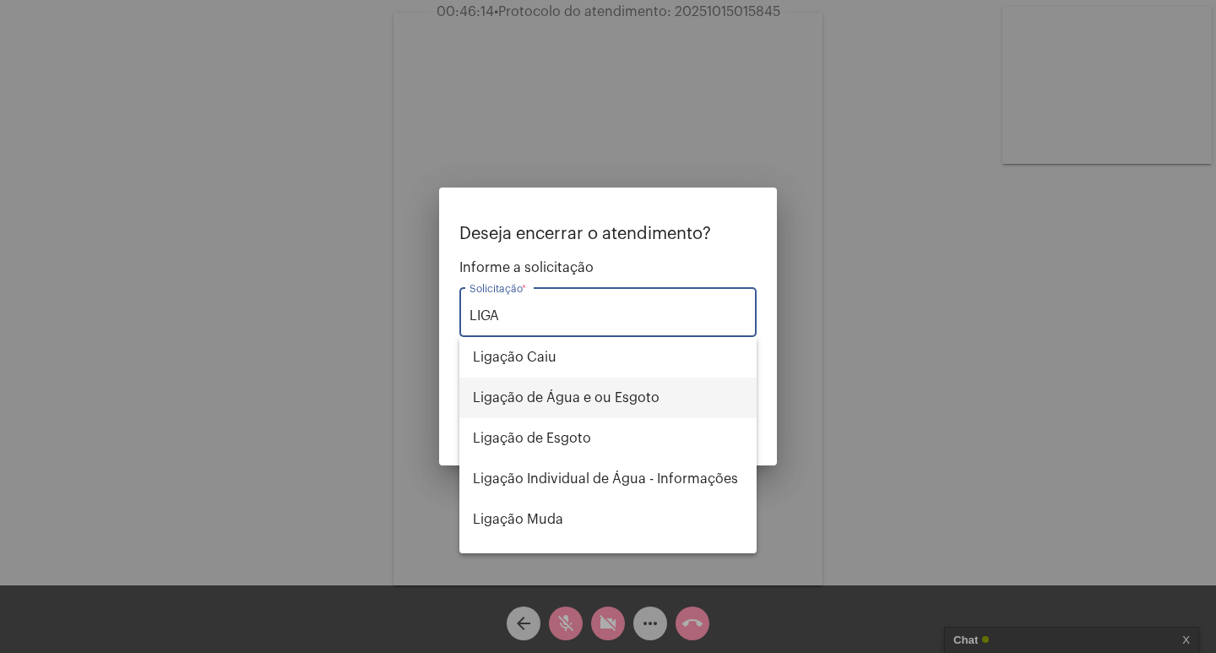
click at [647, 388] on span "Ligação de Água e ou Esgoto" at bounding box center [608, 397] width 270 height 41
type input "Ligação de Água e ou Esgoto"
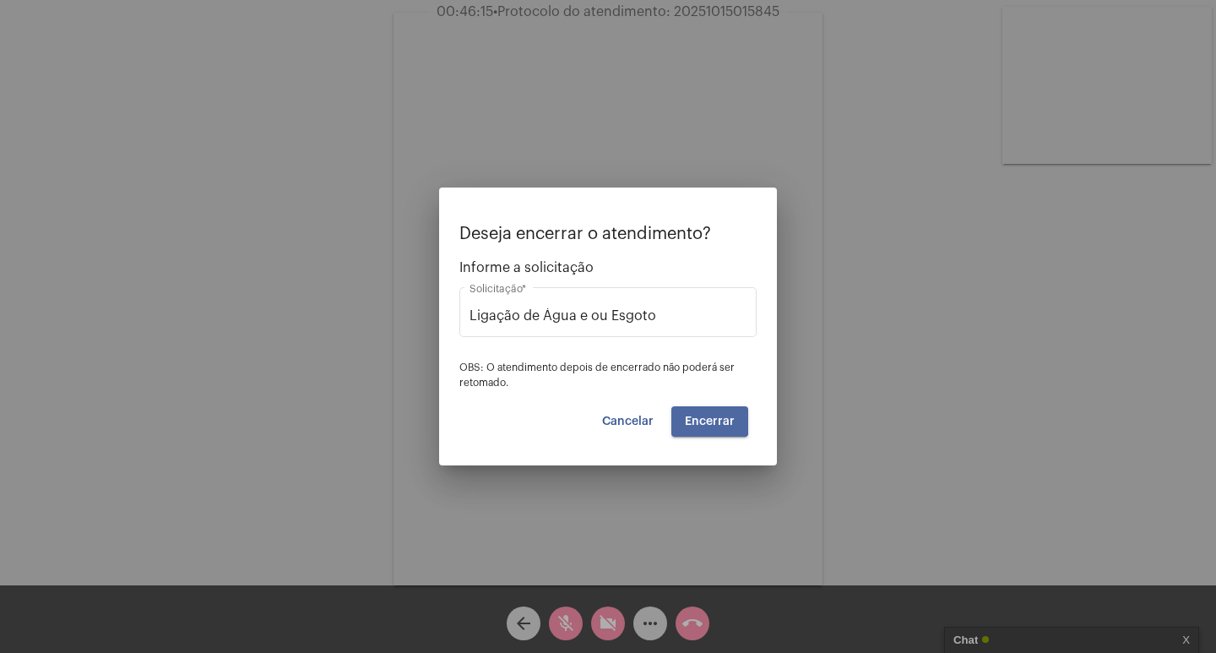
click at [705, 416] on span "Encerrar" at bounding box center [710, 421] width 50 height 12
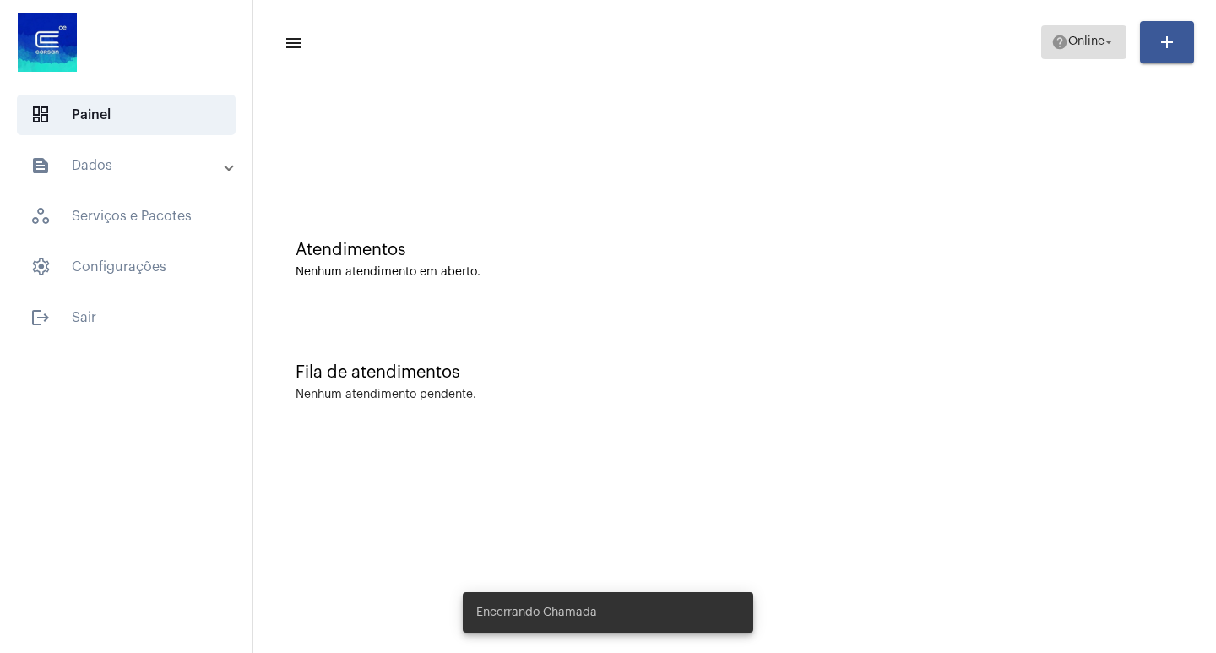
click at [1087, 36] on span "Online" at bounding box center [1086, 42] width 36 height 12
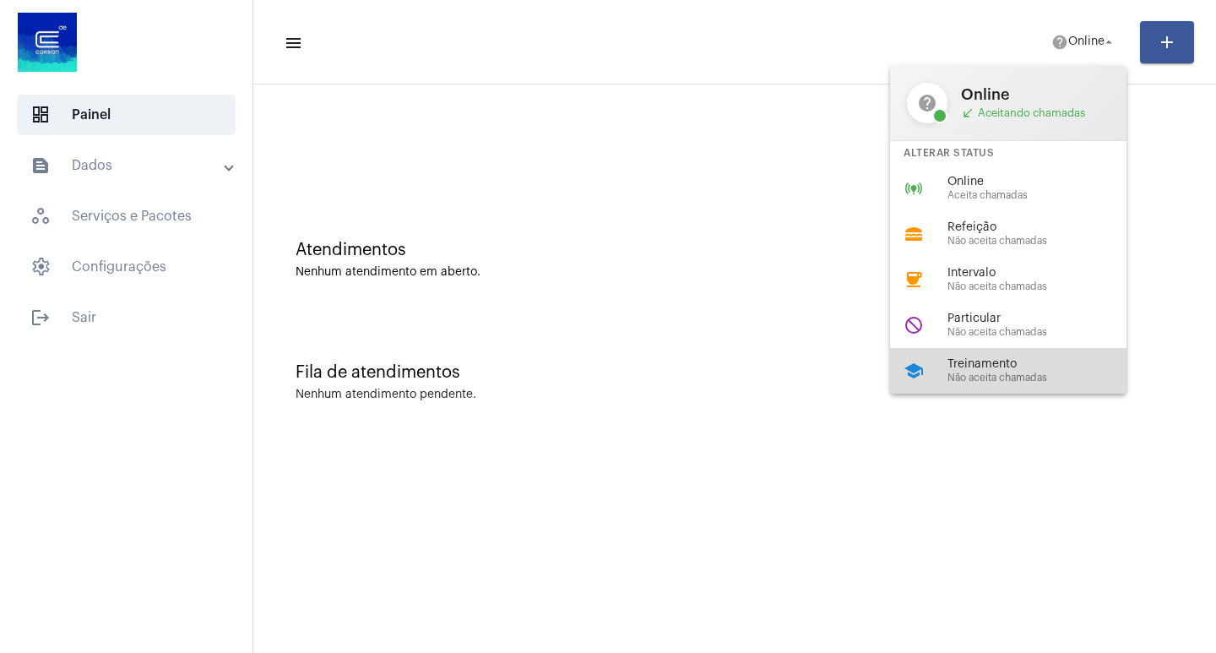
click at [931, 368] on div "school Treinamento Não aceita chamadas" at bounding box center [1021, 371] width 263 height 46
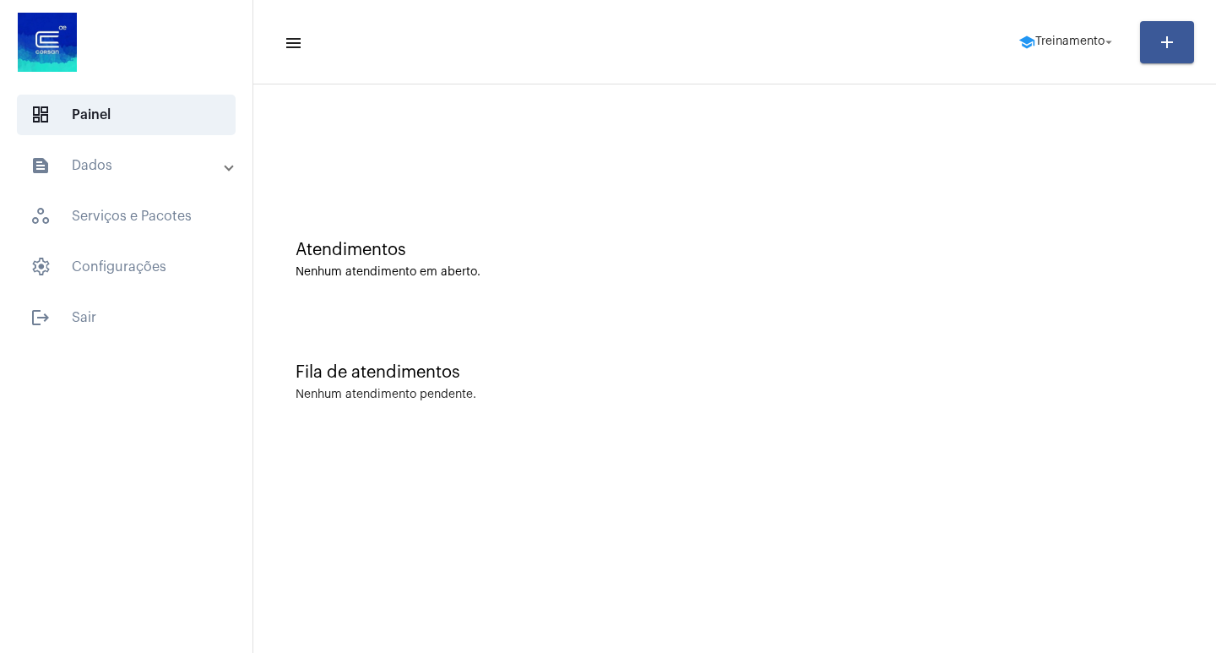
click at [1060, 21] on mat-toolbar-row "menu school Treinamento arrow_drop_down add" at bounding box center [734, 42] width 963 height 54
click at [1060, 33] on span "school Treinamento arrow_drop_down" at bounding box center [1067, 41] width 98 height 30
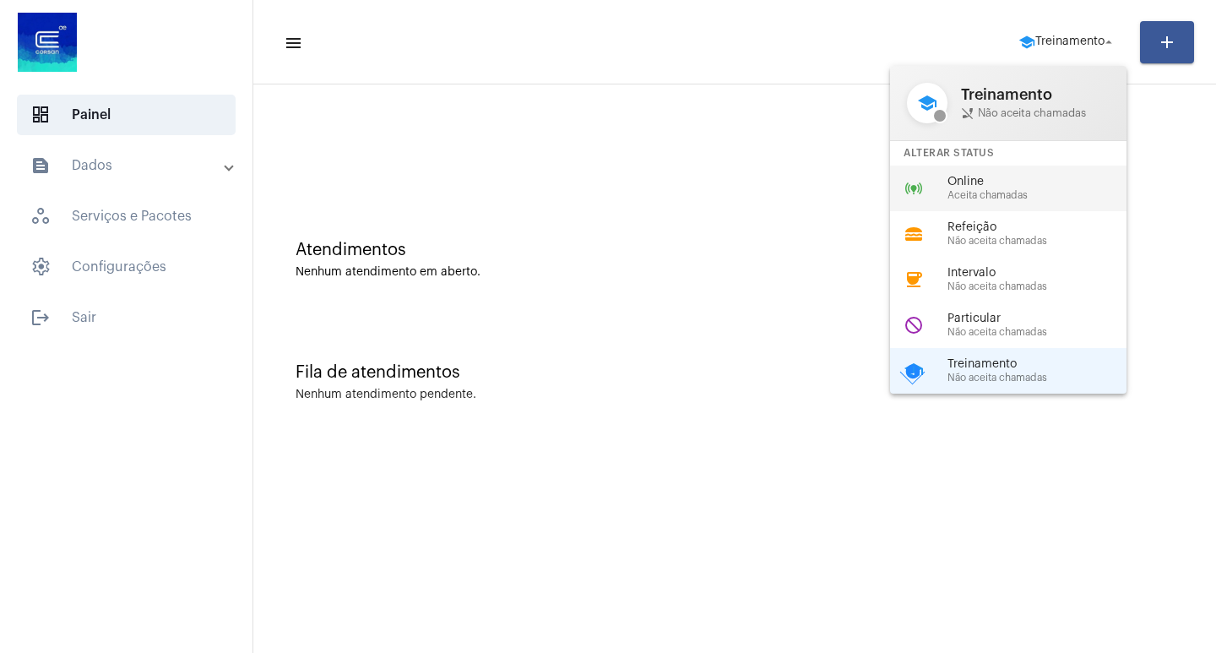
click at [997, 174] on div "online_prediction Online Aceita chamadas" at bounding box center [1021, 188] width 263 height 46
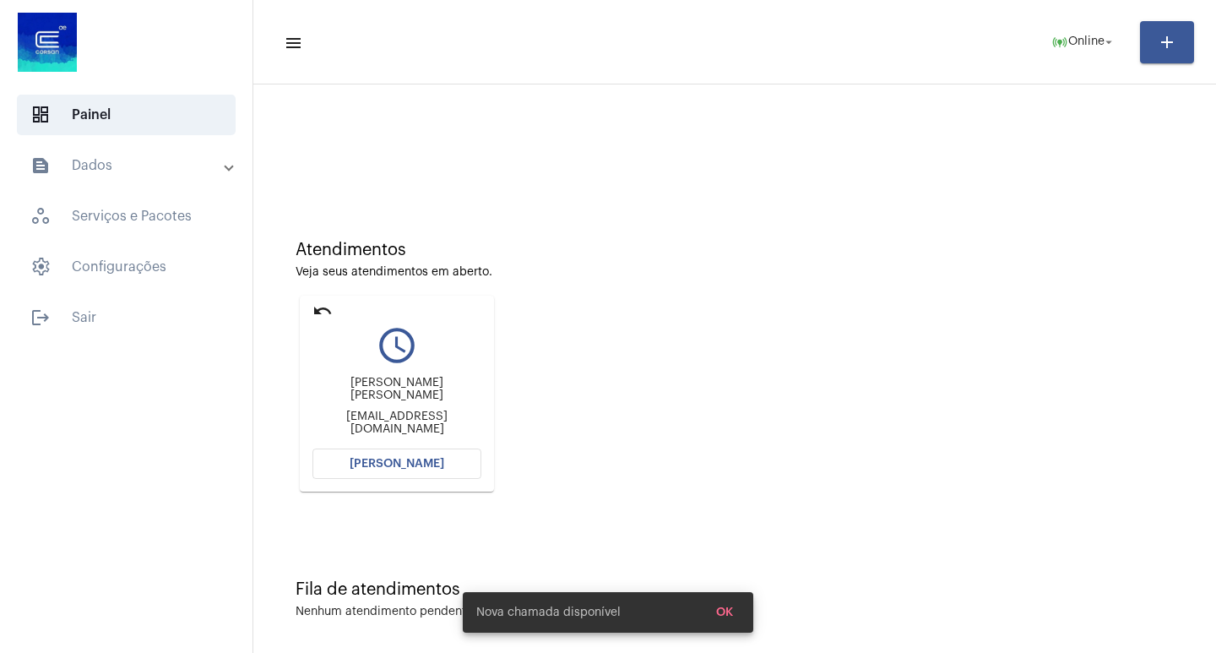
click at [372, 469] on span "[PERSON_NAME]" at bounding box center [397, 464] width 95 height 12
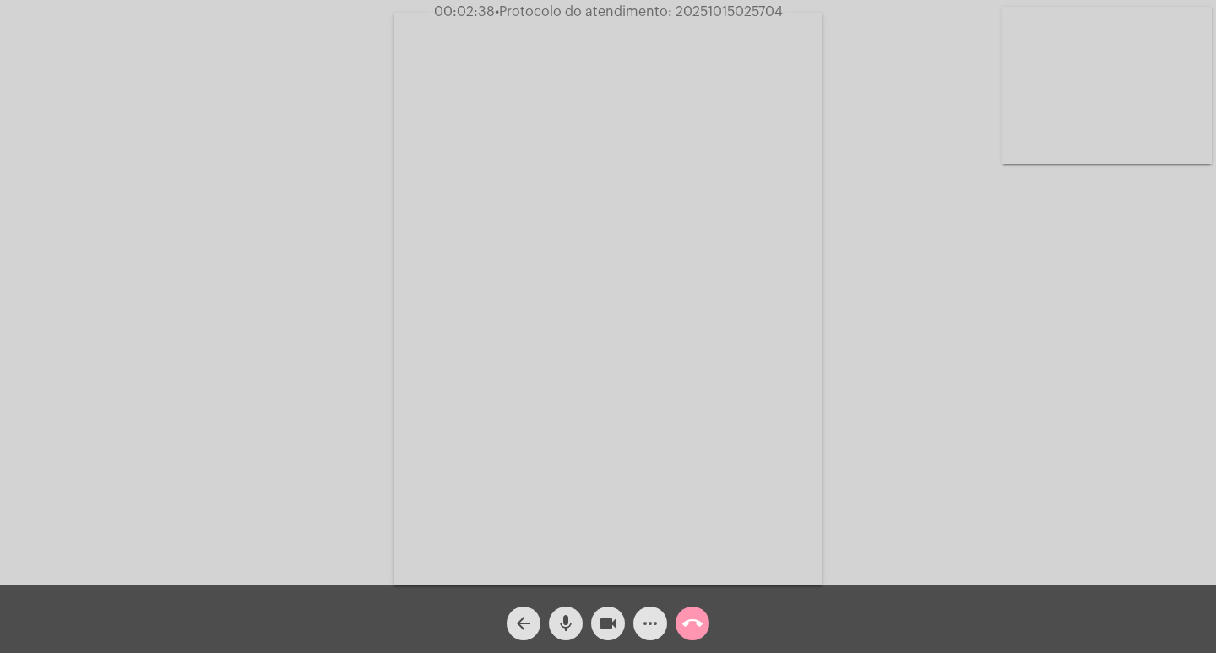
click at [641, 615] on mat-icon "more_horiz" at bounding box center [650, 623] width 20 height 20
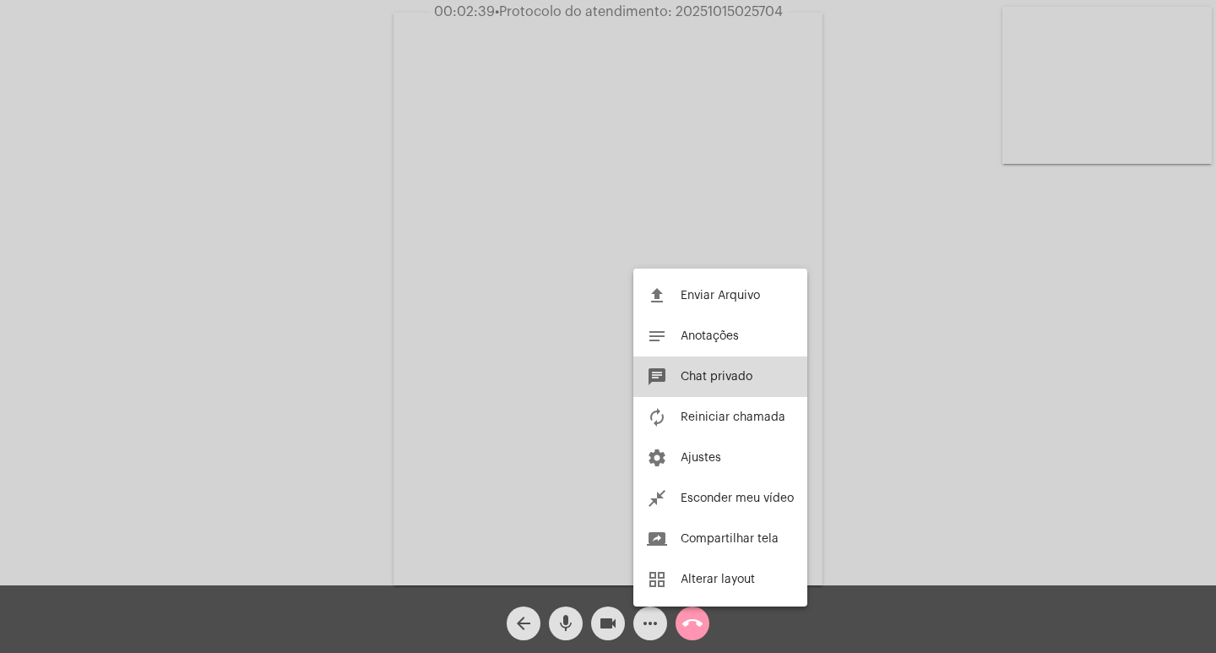
click at [682, 372] on span "Chat privado" at bounding box center [717, 377] width 72 height 12
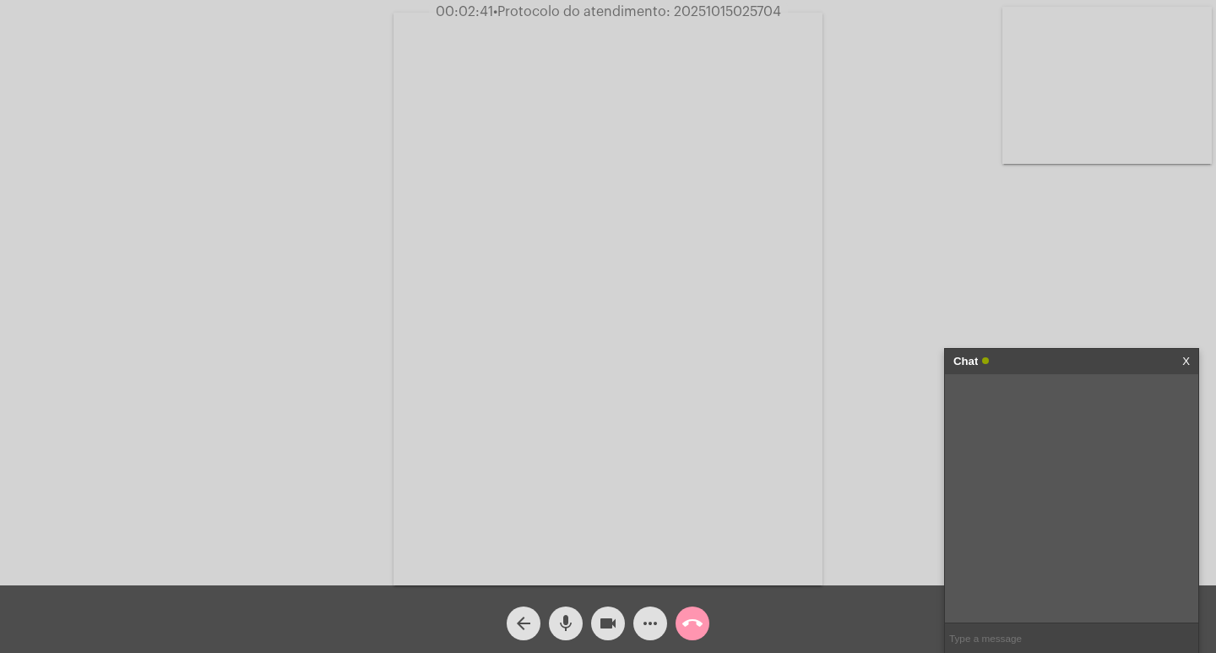
click at [719, 15] on span "• Protocolo do atendimento: 20251015025704" at bounding box center [637, 12] width 288 height 14
copy span "20251015025704"
click at [994, 640] on input "text" at bounding box center [1071, 638] width 253 height 30
paste input "20251015025704"
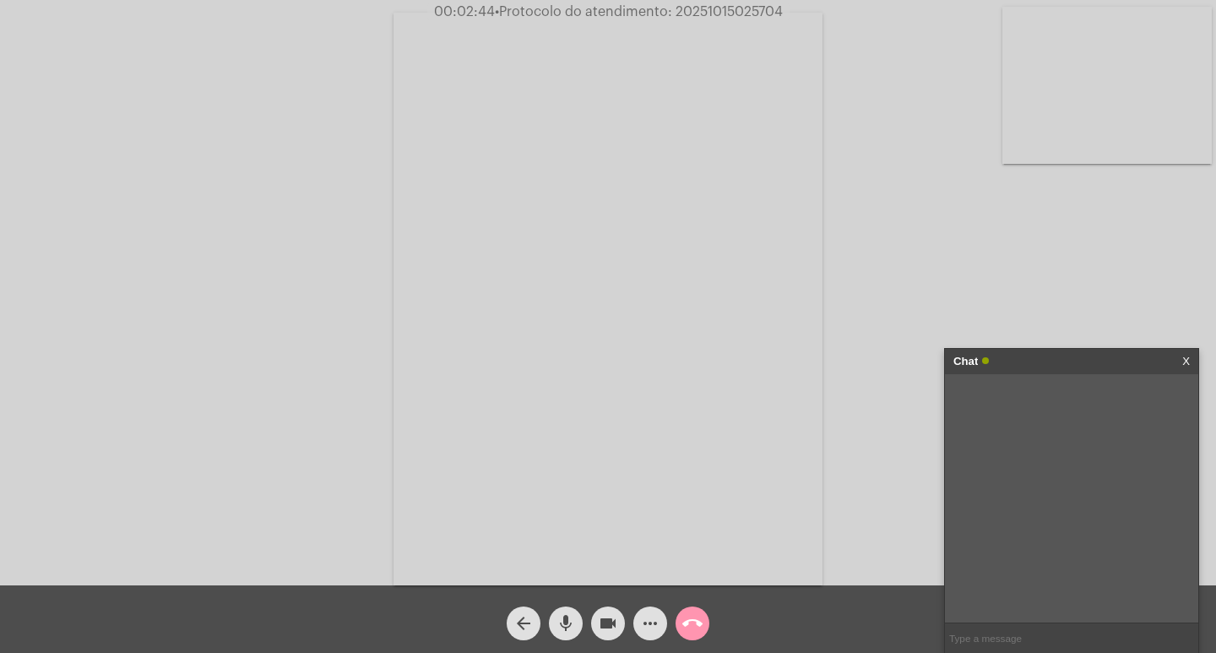
type input "20251015025704"
click at [1044, 366] on div "Chat" at bounding box center [1053, 361] width 201 height 25
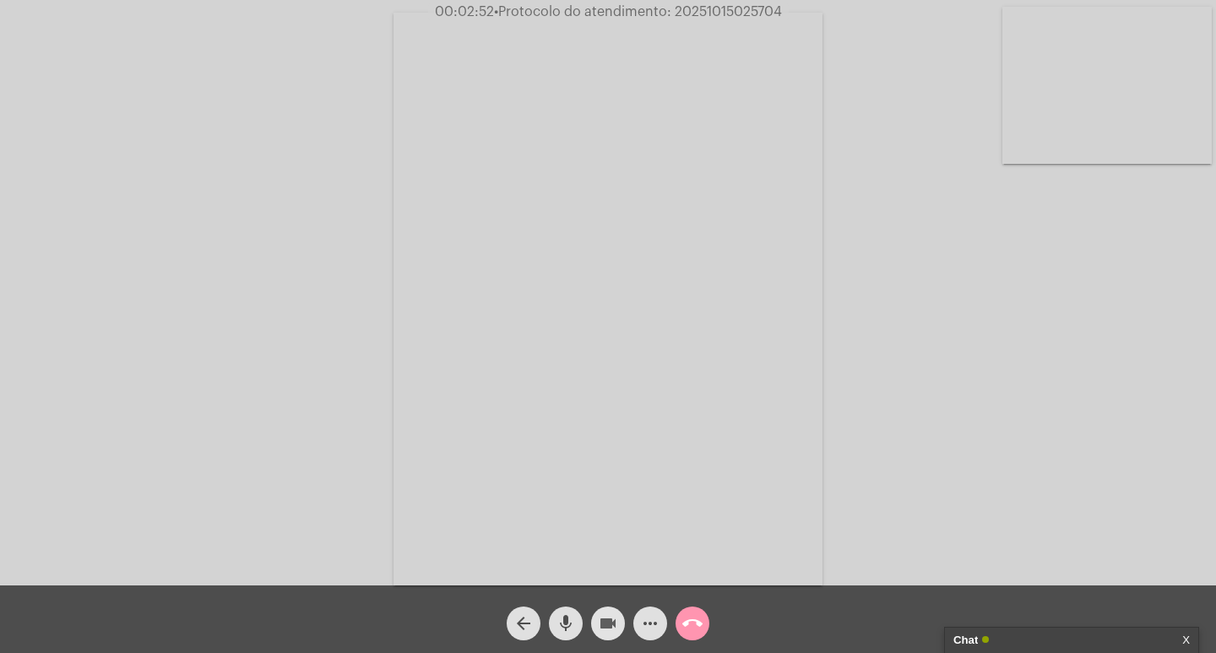
click at [609, 619] on mat-icon "videocam" at bounding box center [608, 623] width 20 height 20
click at [575, 620] on mat-icon "mic" at bounding box center [566, 623] width 20 height 20
click at [684, 611] on span "call_end" at bounding box center [692, 623] width 20 height 34
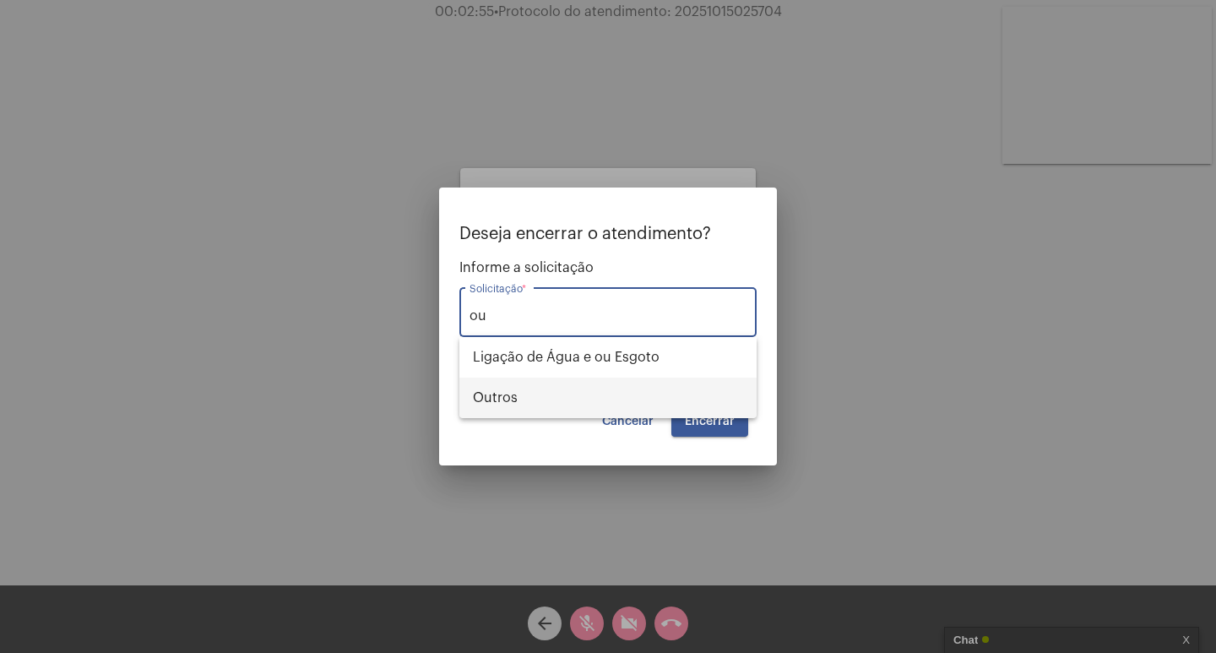
click at [618, 385] on span "Outros" at bounding box center [608, 397] width 270 height 41
type input "Outros"
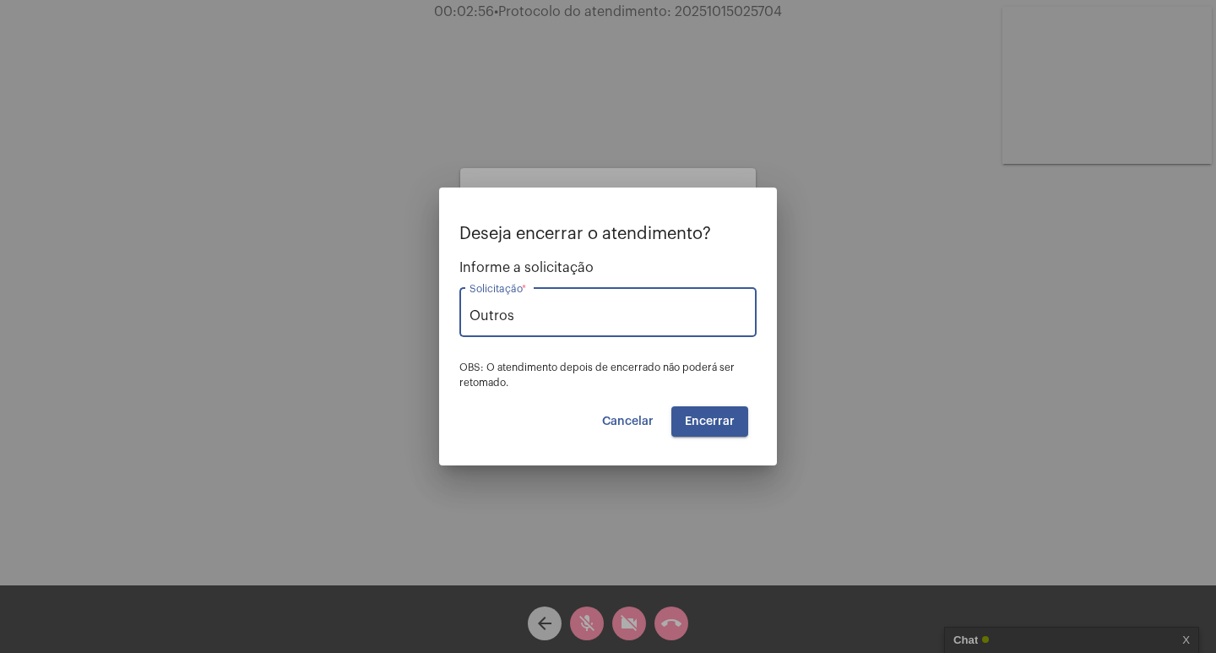
click at [695, 423] on span "Encerrar" at bounding box center [710, 421] width 50 height 12
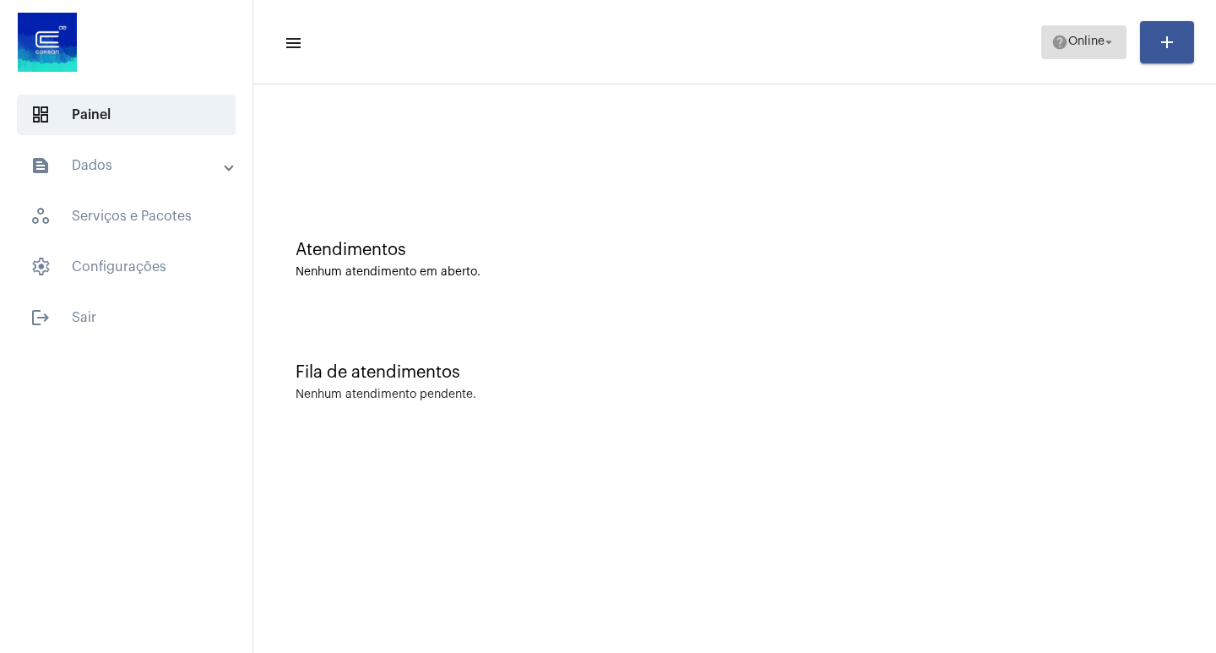
click at [1066, 51] on span "help Online arrow_drop_down" at bounding box center [1083, 41] width 65 height 30
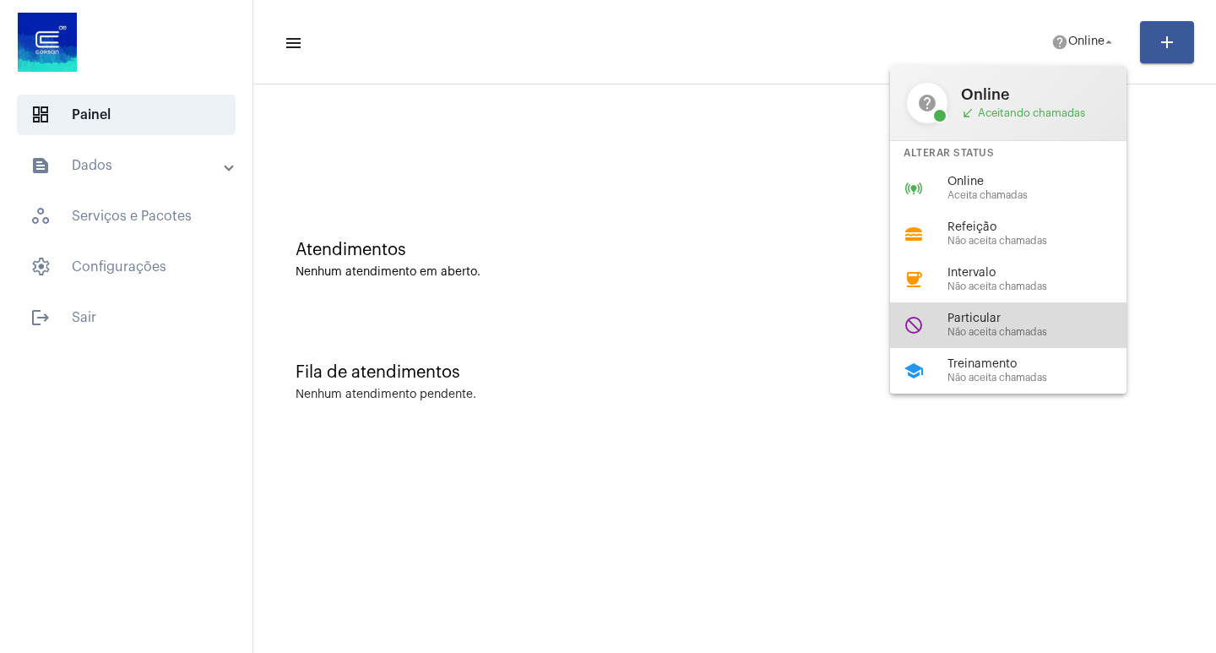
click at [982, 304] on div "do_not_disturb Particular Não aceita chamadas" at bounding box center [1021, 325] width 263 height 46
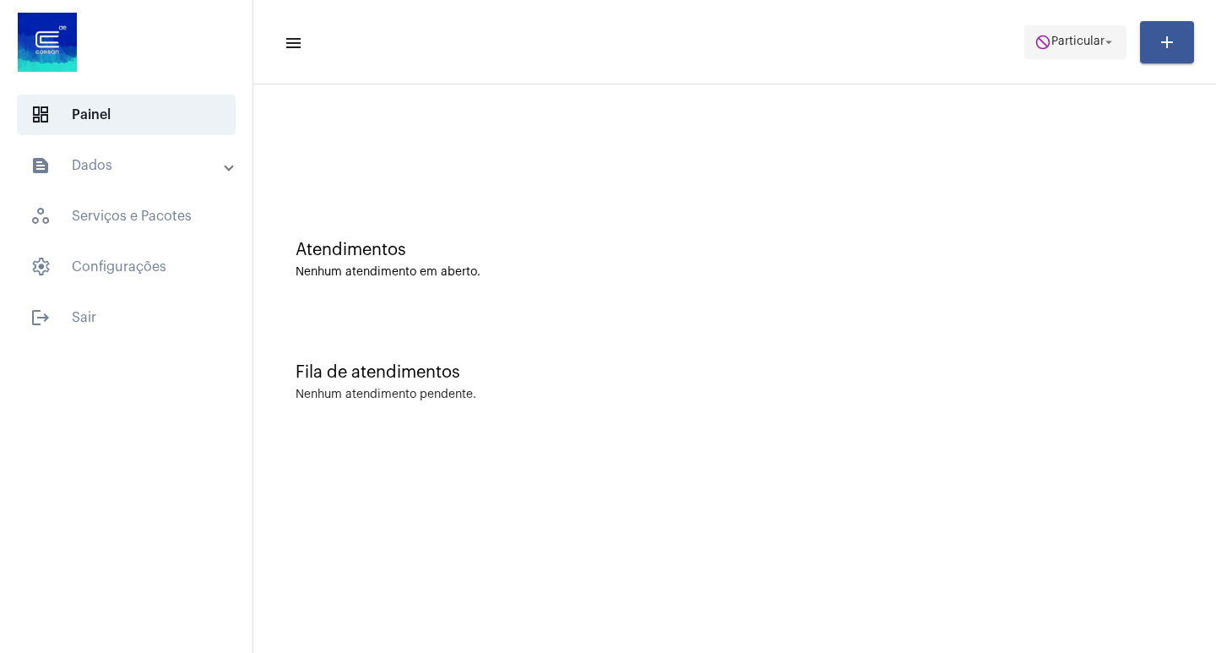
click at [1049, 53] on span "do_not_disturb Particular arrow_drop_down" at bounding box center [1075, 41] width 82 height 30
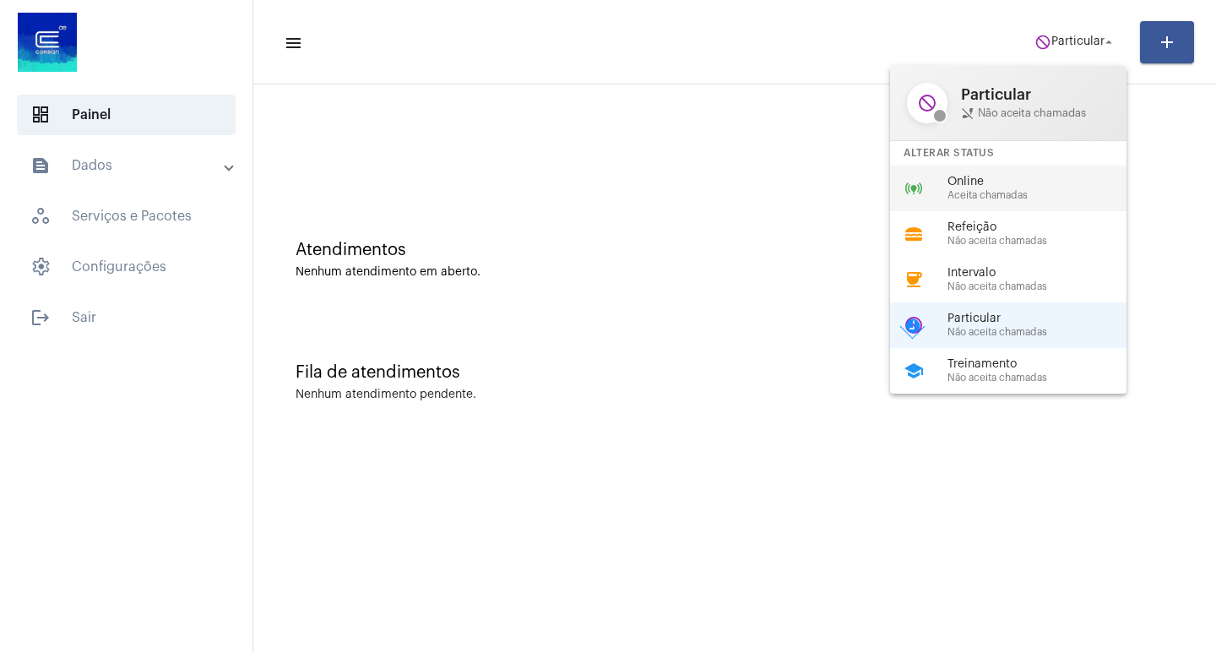
click at [1037, 182] on span "Online" at bounding box center [1043, 182] width 193 height 13
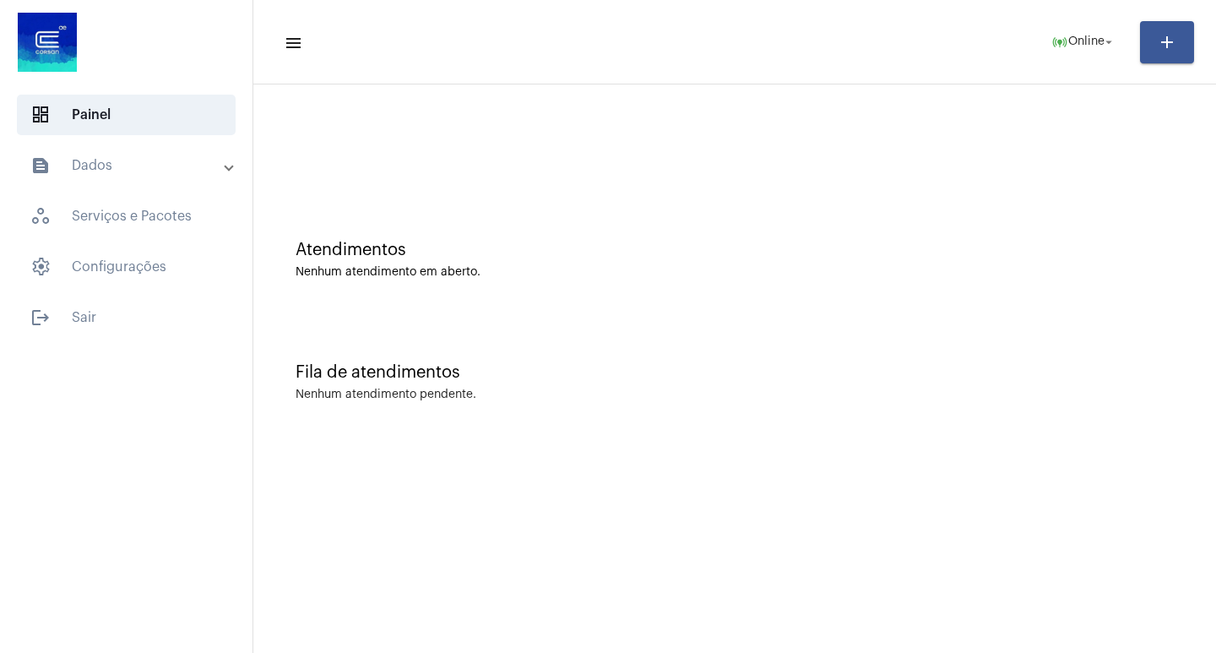
click at [392, 464] on mat-sidenav-content "menu online_prediction Online arrow_drop_down add Atendimentos Nenhum atendimen…" at bounding box center [734, 326] width 963 height 653
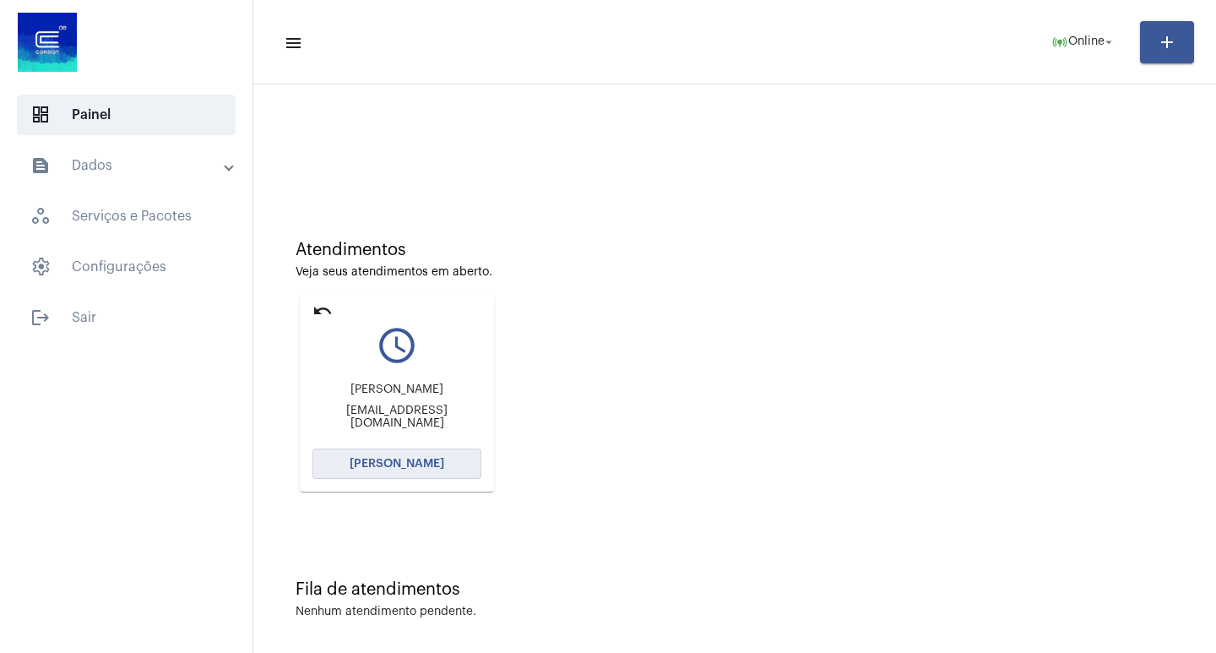
click at [392, 464] on span "[PERSON_NAME]" at bounding box center [397, 464] width 95 height 12
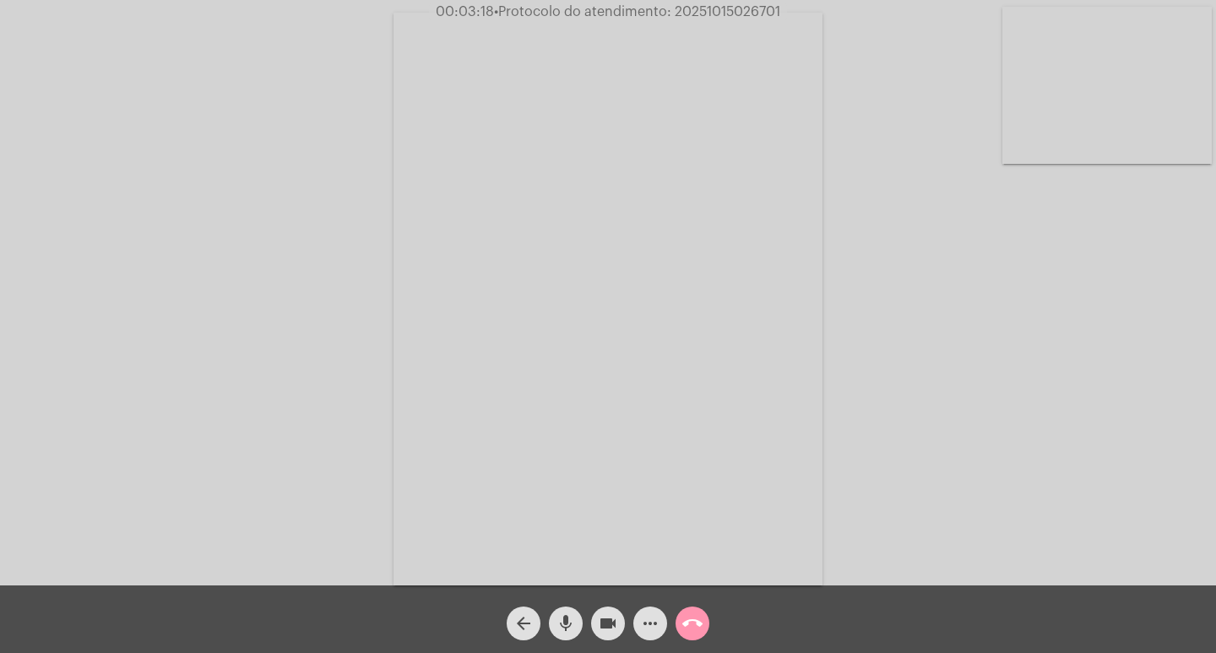
click at [603, 614] on mat-icon "videocam" at bounding box center [608, 623] width 20 height 20
click at [571, 617] on mat-icon "mic" at bounding box center [566, 623] width 20 height 20
click at [571, 617] on mat-icon "mic_off" at bounding box center [566, 623] width 20 height 20
click at [610, 615] on mat-icon "videocam_off" at bounding box center [608, 623] width 20 height 20
click at [720, 20] on video at bounding box center [607, 299] width 429 height 572
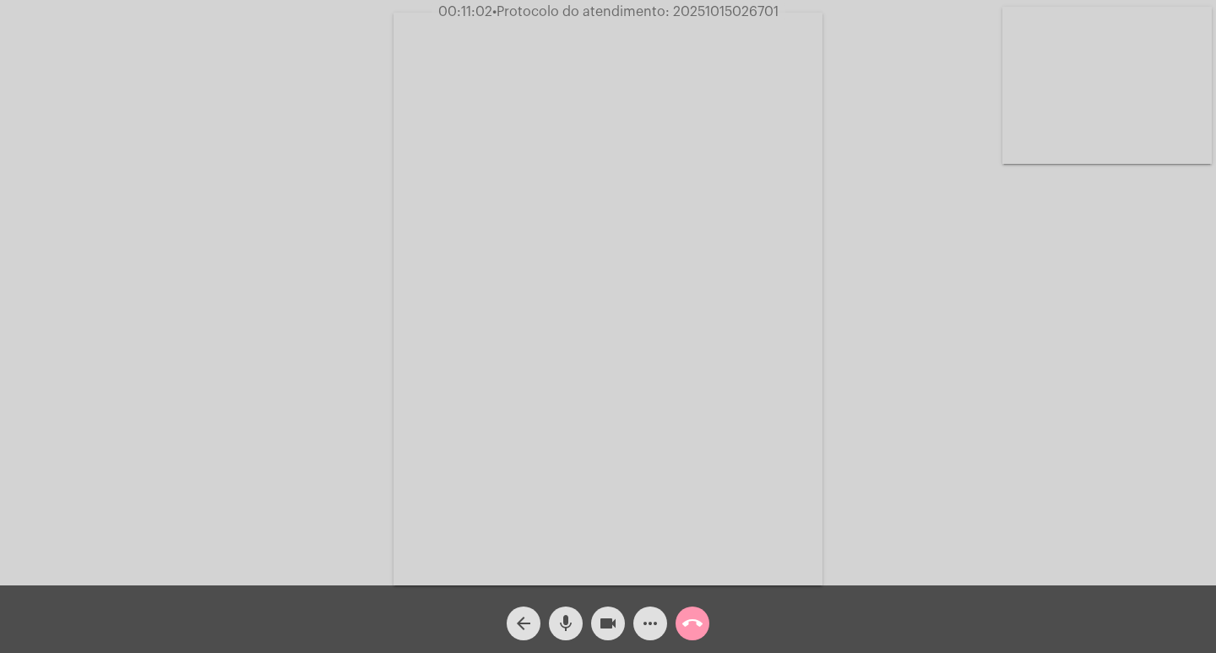
click at [720, 20] on div "Acessando Câmera e Microfone..." at bounding box center [608, 296] width 1212 height 585
click at [379, 168] on video at bounding box center [282, 297] width 429 height 572
click at [650, 626] on mat-icon "more_horiz" at bounding box center [650, 623] width 20 height 20
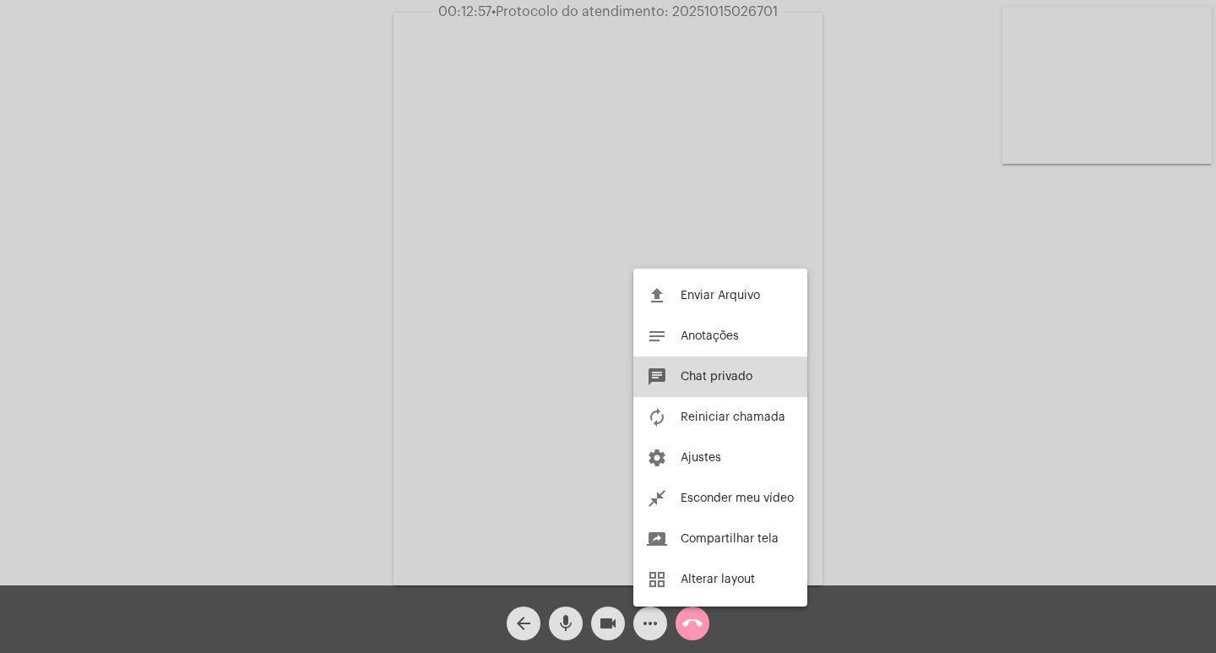
click at [689, 380] on span "Chat privado" at bounding box center [717, 377] width 72 height 12
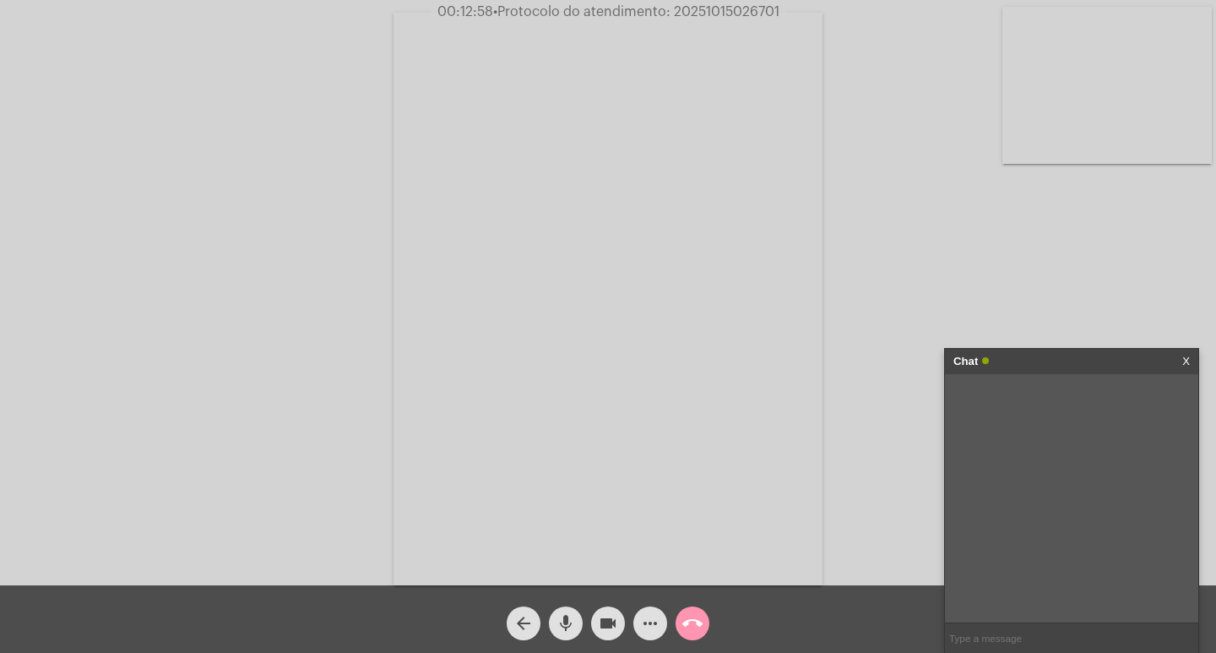
click at [713, 8] on span "• Protocolo do atendimento: 20251015026701" at bounding box center [636, 12] width 286 height 14
copy span "20251015026701"
click at [1078, 643] on input "text" at bounding box center [1071, 638] width 253 height 30
paste input "20251015026701"
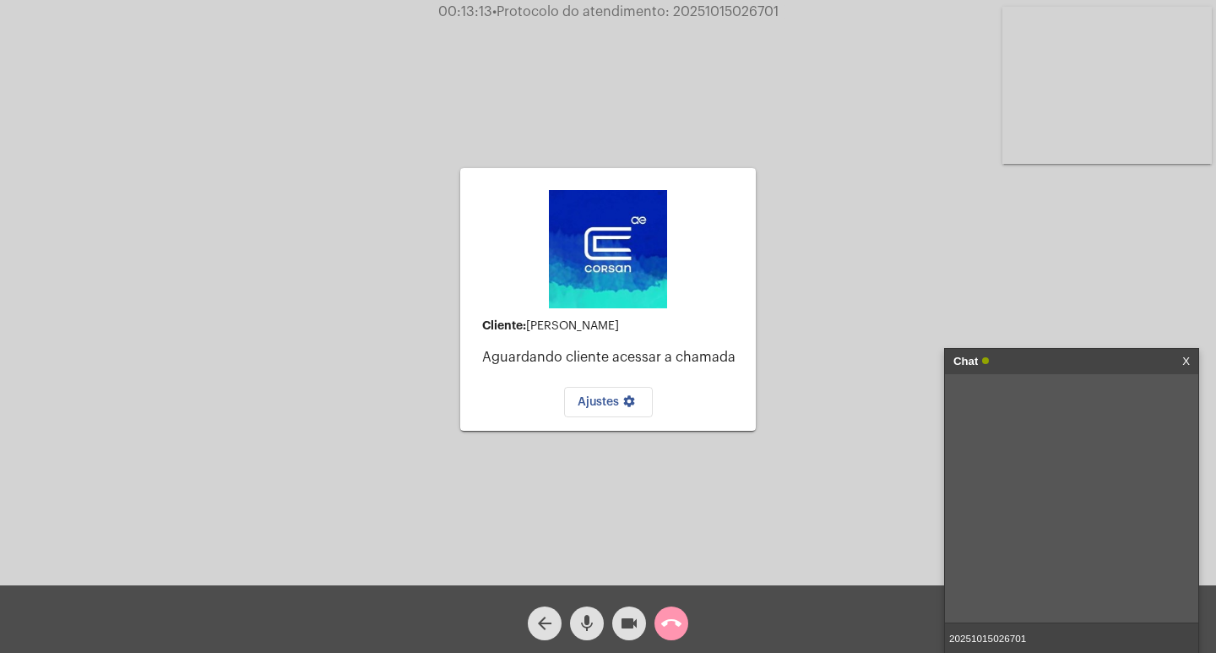
type input "20251015026701"
click at [1045, 369] on div "Chat" at bounding box center [1053, 361] width 201 height 25
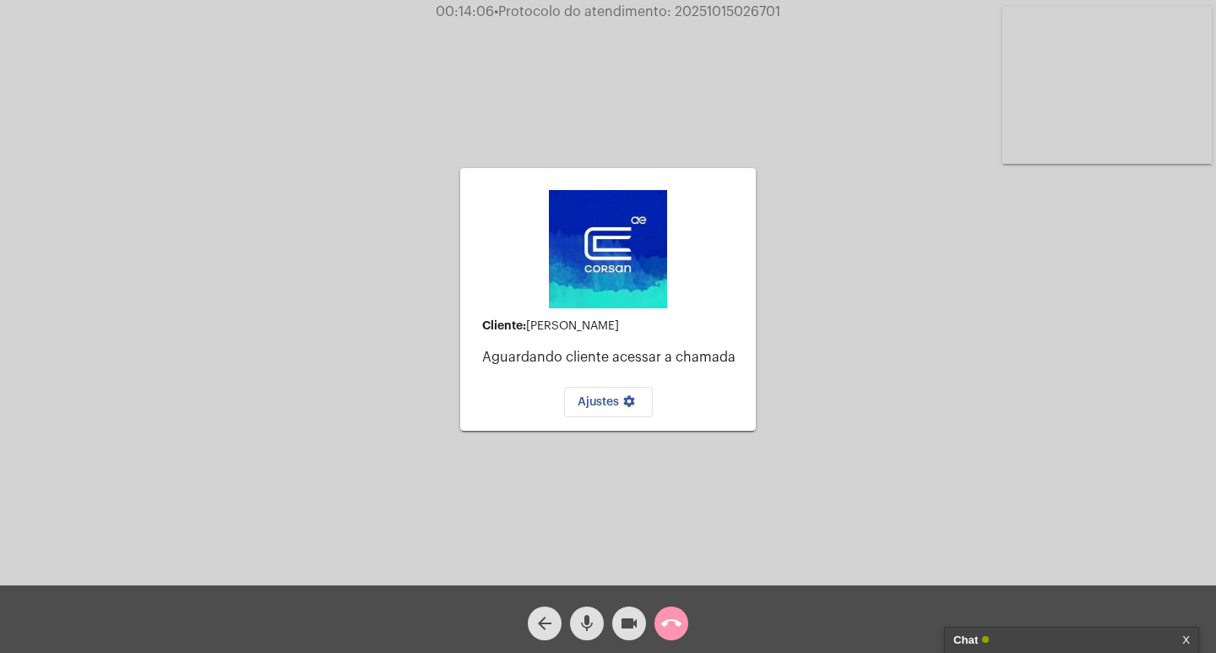
click at [626, 614] on mat-icon "videocam" at bounding box center [629, 623] width 20 height 20
click at [592, 627] on mat-icon "mic" at bounding box center [587, 623] width 20 height 20
click at [664, 626] on mat-icon "call_end" at bounding box center [671, 623] width 20 height 20
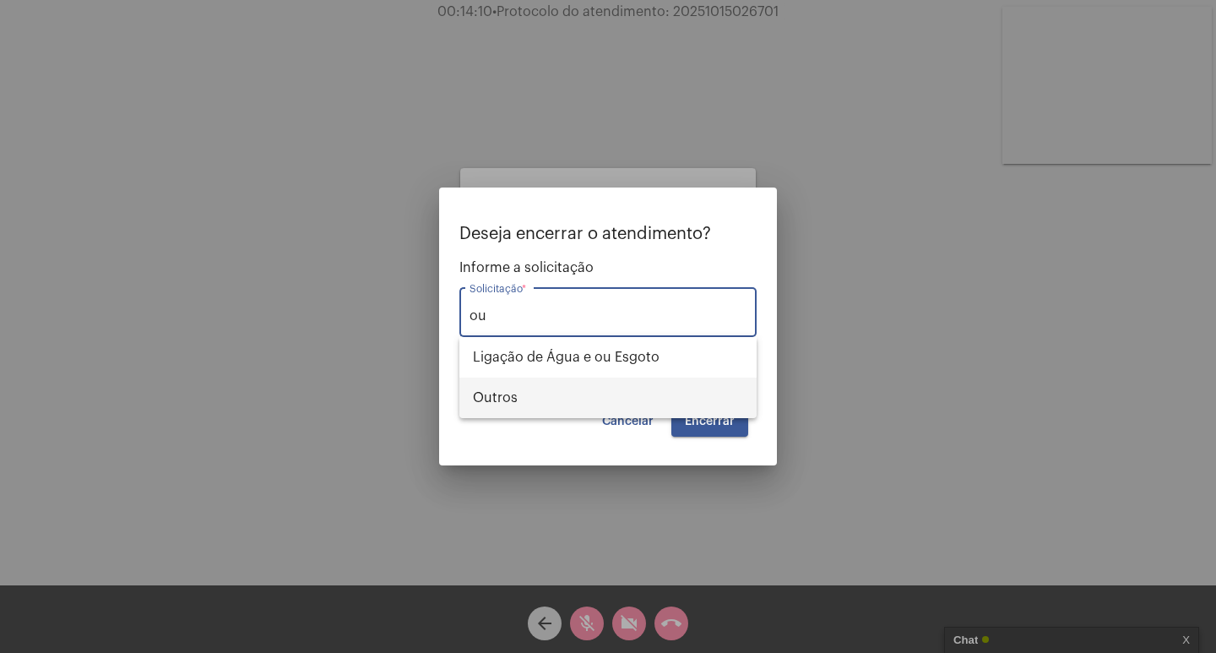
click at [615, 392] on span "Outros" at bounding box center [608, 397] width 270 height 41
type input "Outros"
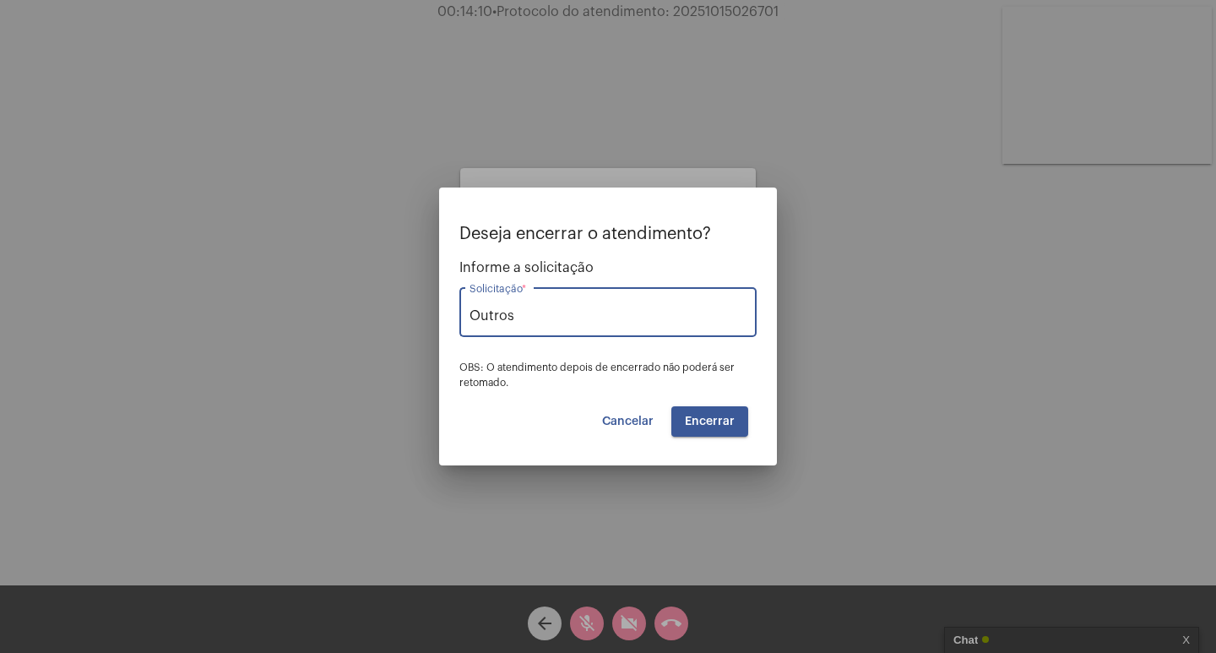
click at [710, 432] on button "Encerrar" at bounding box center [709, 421] width 77 height 30
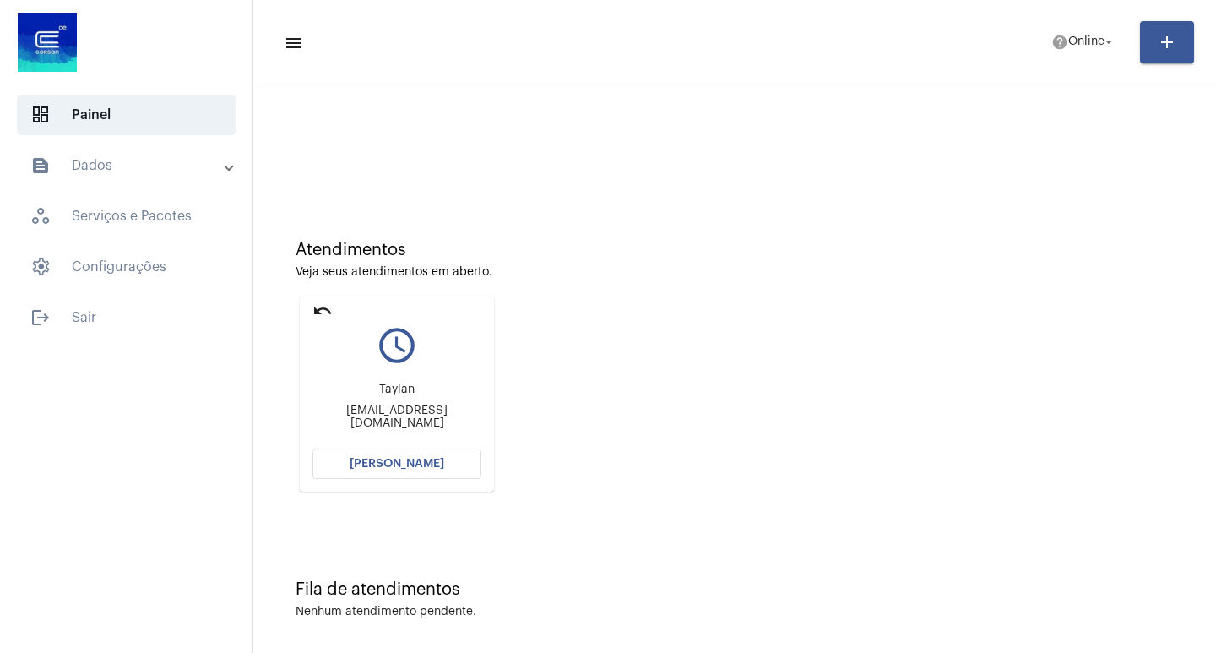
click at [409, 449] on button "[PERSON_NAME]" at bounding box center [396, 463] width 169 height 30
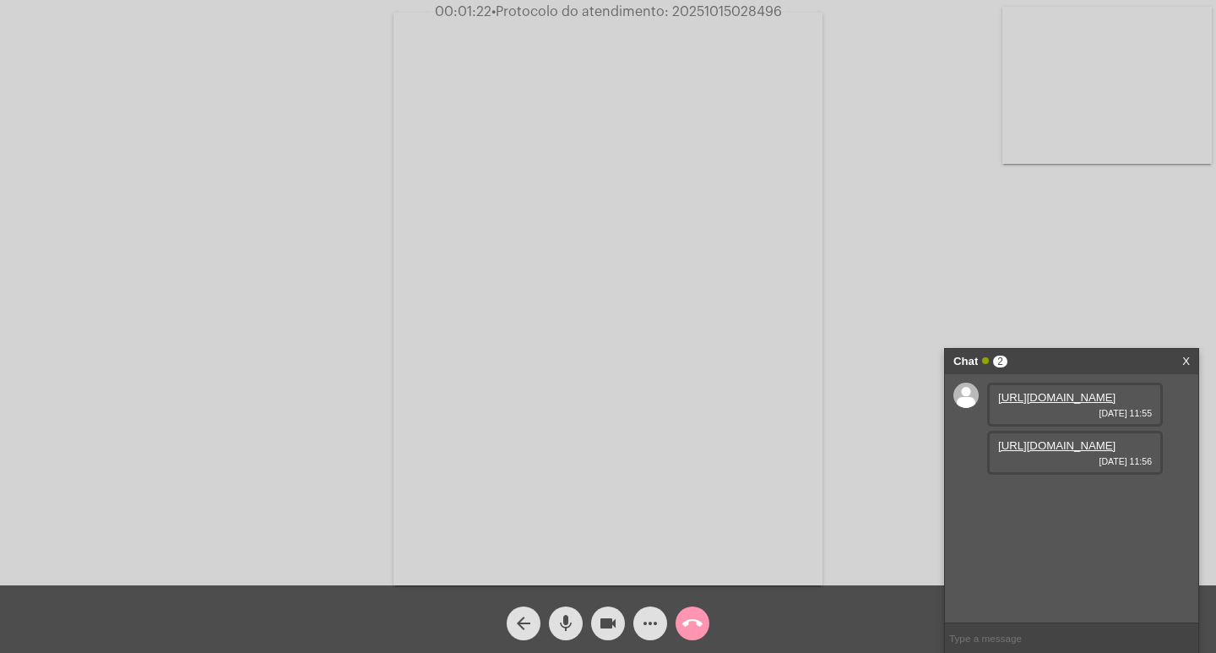
click at [1046, 404] on link "https://neft-transfer-bucket.s3.amazonaws.com/temp-537a8c73-ff78-23a8-0300-9ed2…" at bounding box center [1056, 397] width 117 height 13
click at [1064, 452] on link "https://neft-transfer-bucket.s3.amazonaws.com/temp-0f74d9ad-de76-357e-cf19-b839…" at bounding box center [1056, 445] width 117 height 13
click at [1072, 395] on link "https://neft-transfer-bucket.s3.amazonaws.com/temp-537a8c73-ff78-23a8-0300-9ed2…" at bounding box center [1056, 397] width 117 height 13
click at [1061, 548] on link "https://neft-transfer-bucket.s3.amazonaws.com/temp-0cdf98d2-e93b-0bd8-31b2-c883…" at bounding box center [1056, 541] width 117 height 13
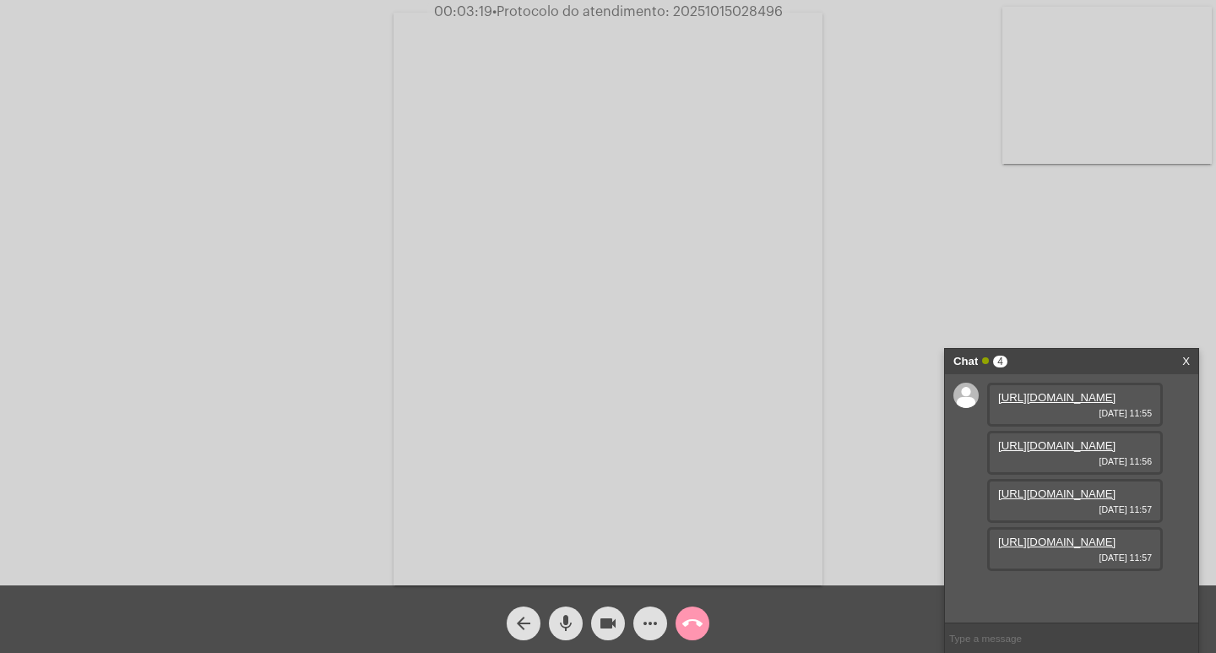
click at [1066, 487] on link "https://neft-transfer-bucket.s3.amazonaws.com/temp-b3594f6b-c309-133f-1162-8502…" at bounding box center [1056, 493] width 117 height 13
click at [1050, 583] on link "https://neft-transfer-bucket.s3.amazonaws.com/temp-e5cf581f-6a5e-2586-ed68-e7bc…" at bounding box center [1056, 589] width 117 height 13
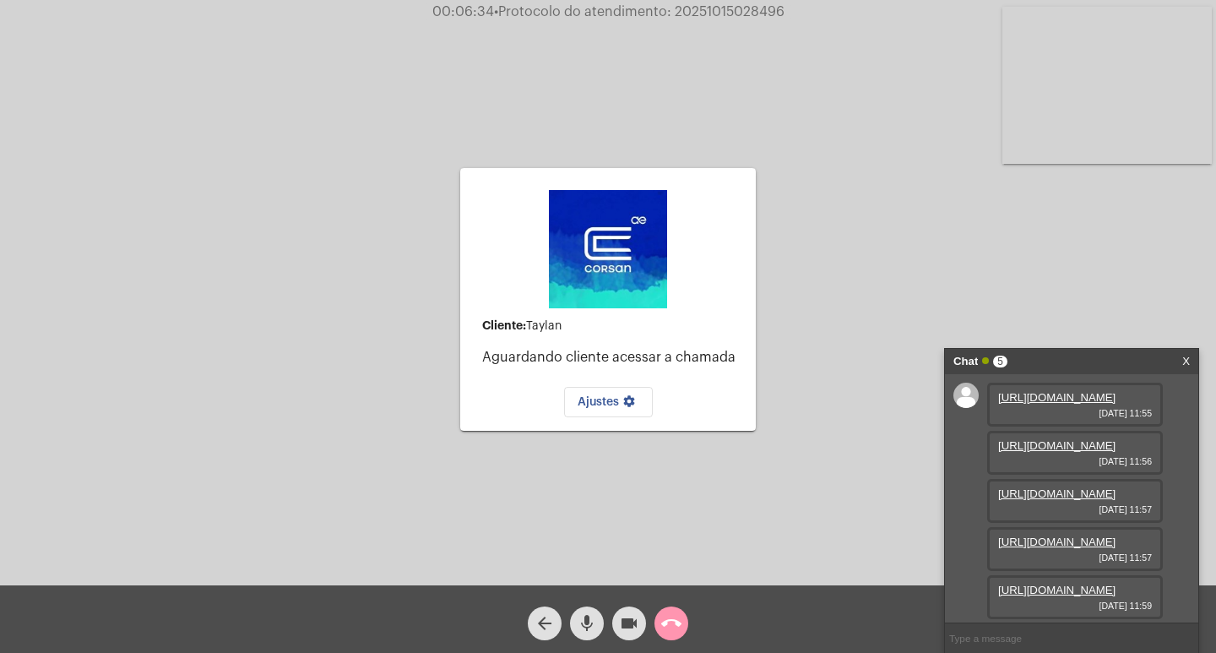
click at [670, 605] on div "call_end" at bounding box center [671, 619] width 42 height 42
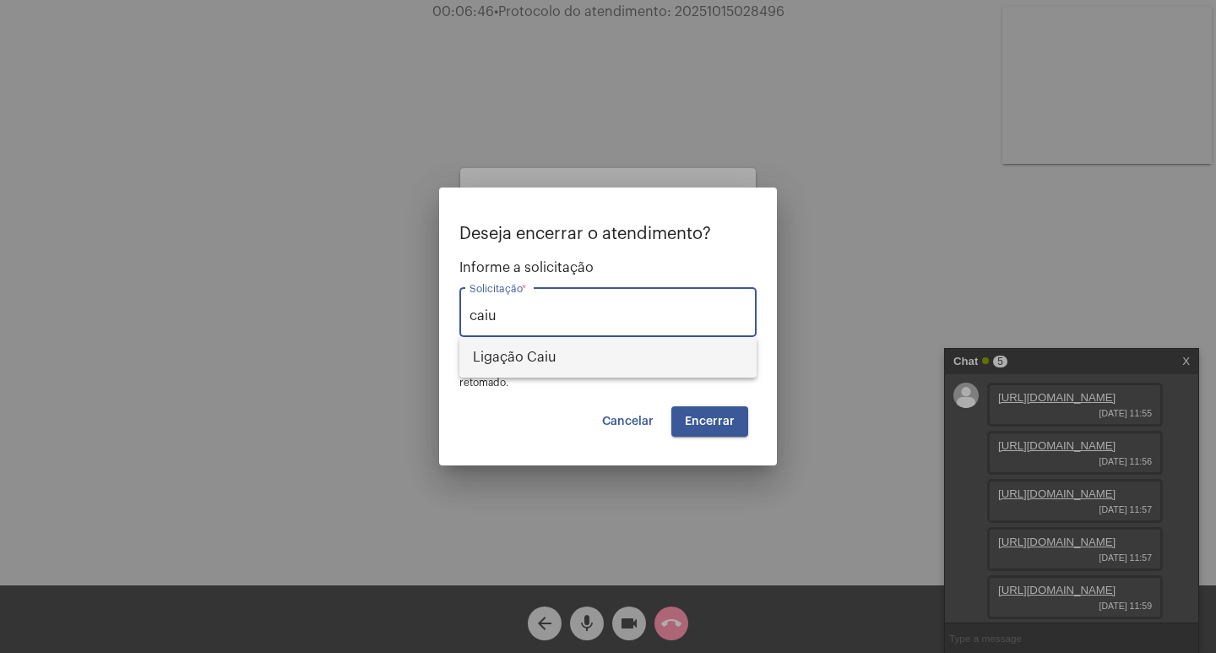
click at [554, 339] on span "Ligação Caiu" at bounding box center [608, 357] width 270 height 41
type input "Ligação Caiu"
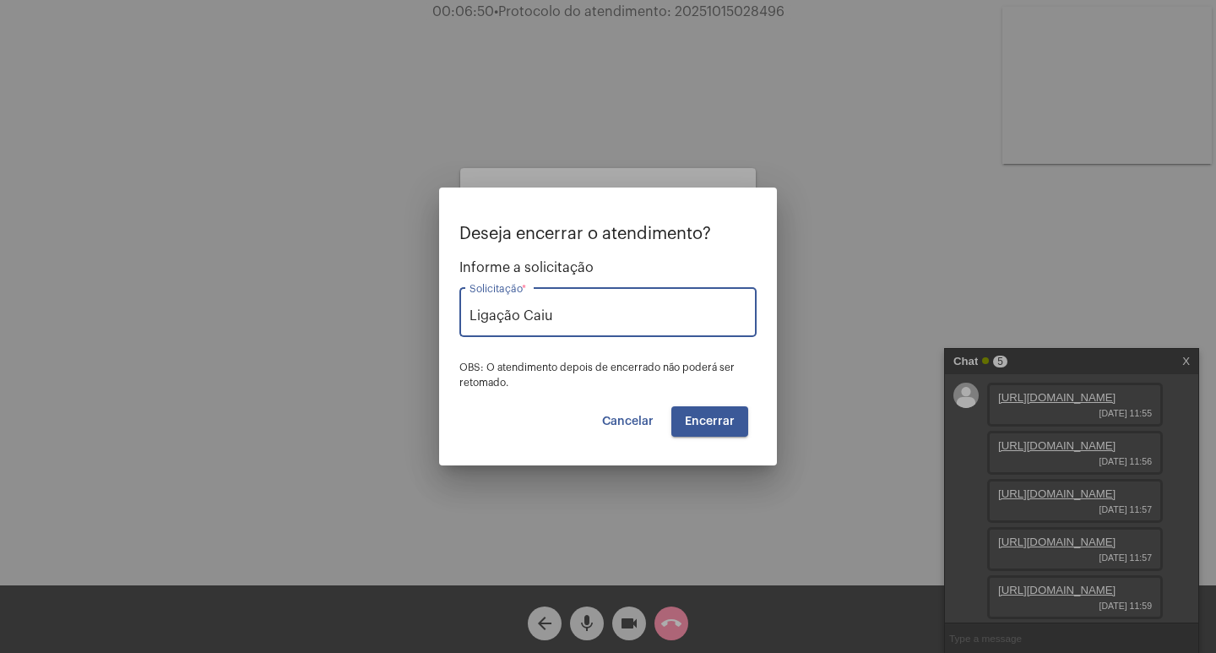
click at [730, 420] on span "Encerrar" at bounding box center [710, 421] width 50 height 12
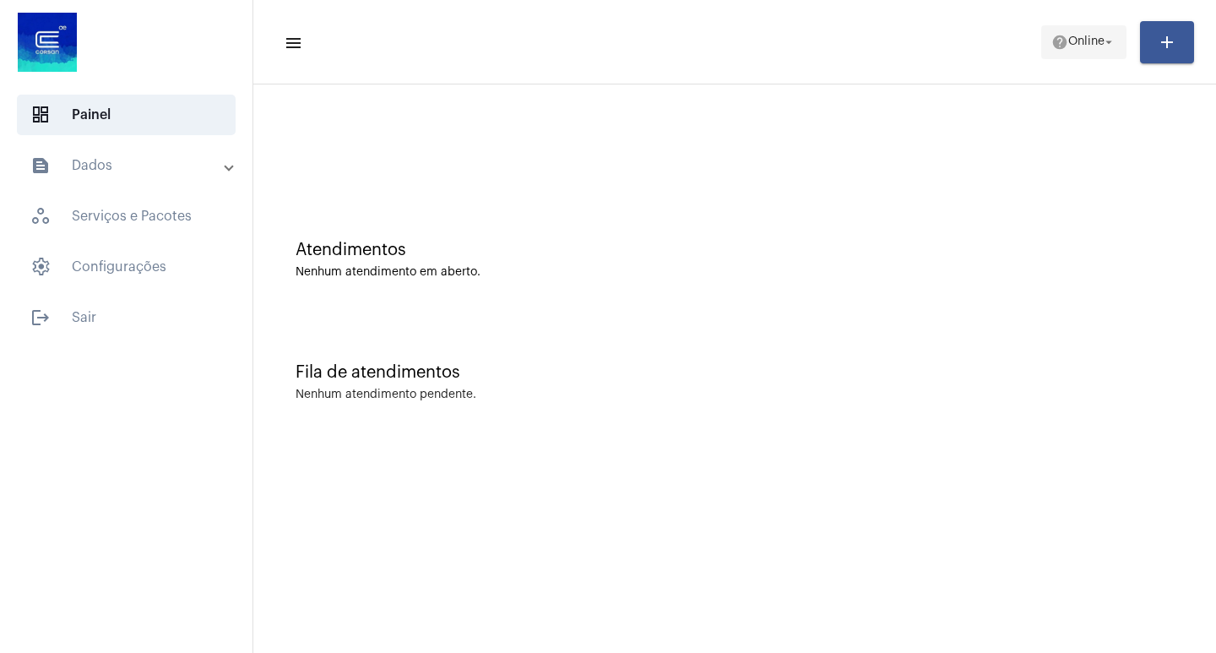
click at [1066, 34] on span "help Online arrow_drop_down" at bounding box center [1083, 41] width 65 height 30
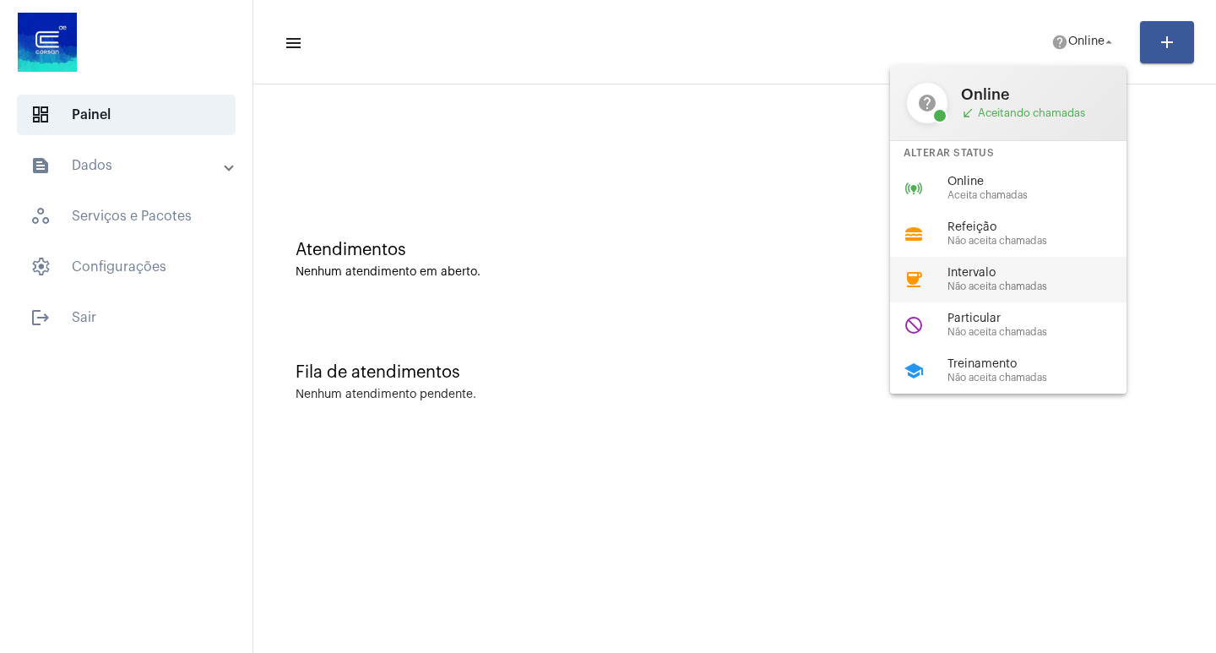
click at [1051, 268] on span "Intervalo" at bounding box center [1043, 273] width 193 height 13
